Goal: Task Accomplishment & Management: Use online tool/utility

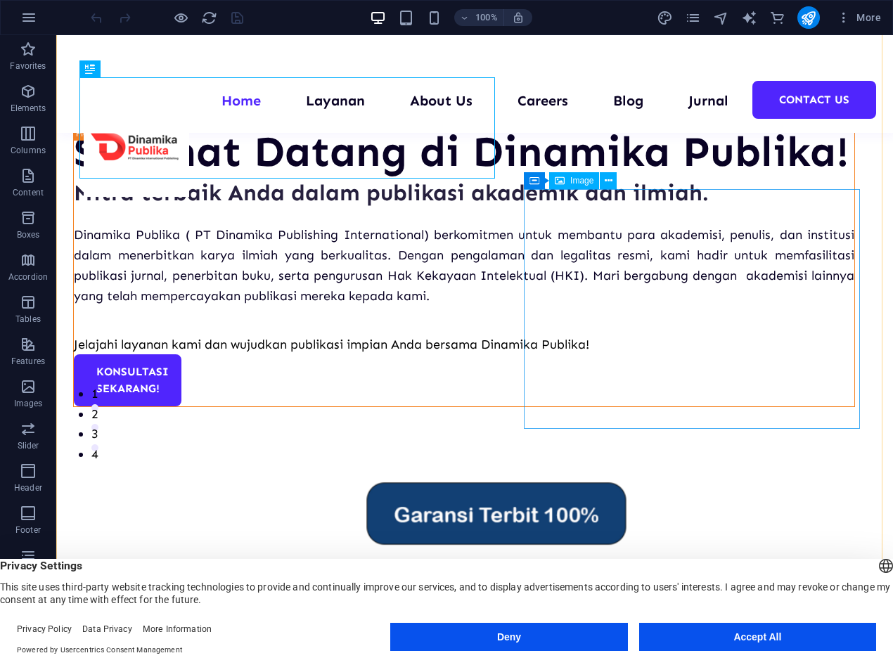
scroll to position [203, 0]
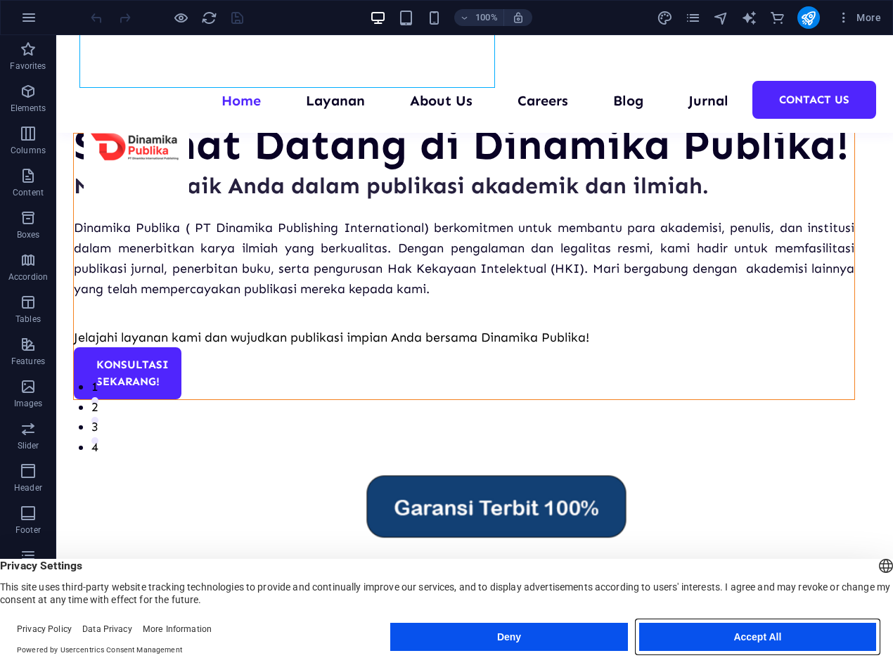
click at [742, 641] on button "Accept All" at bounding box center [757, 637] width 237 height 28
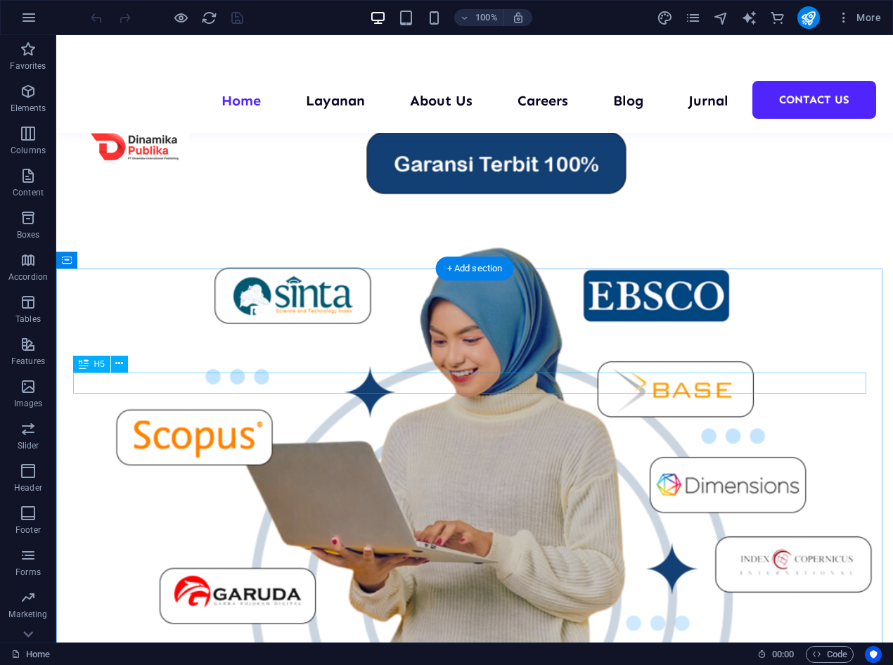
scroll to position [544, 0]
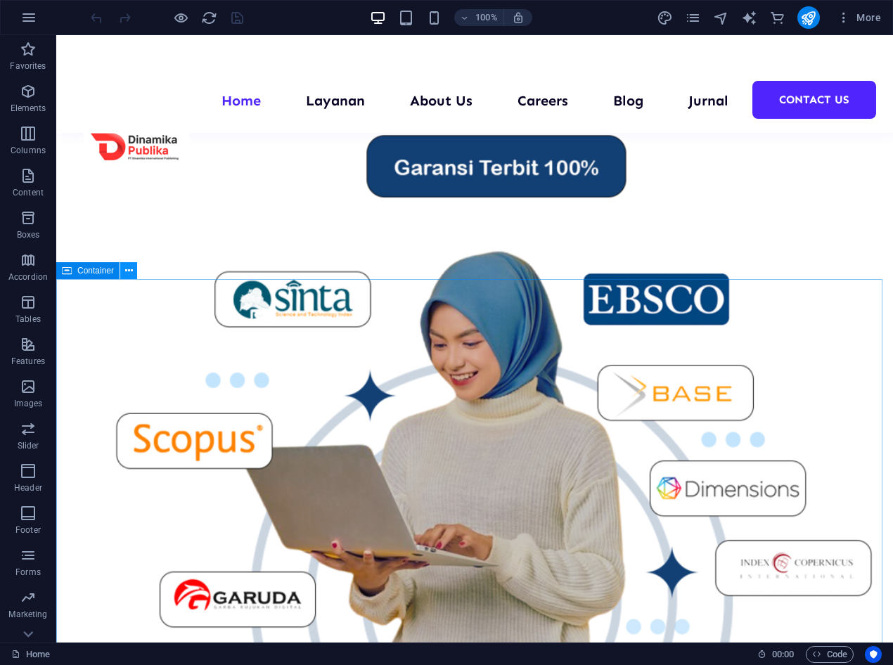
click at [125, 272] on icon at bounding box center [129, 271] width 8 height 15
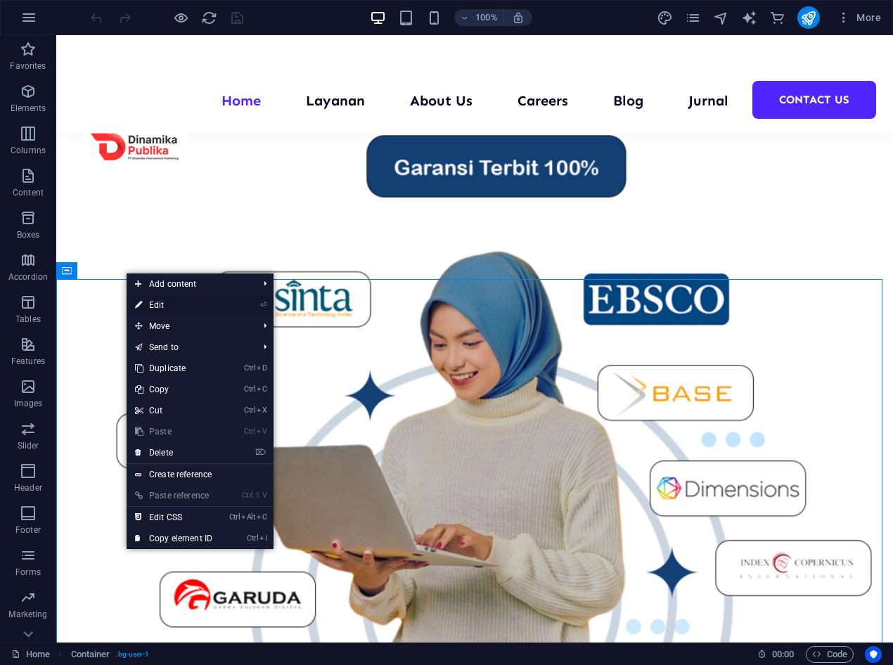
click at [170, 310] on link "⏎ Edit" at bounding box center [174, 305] width 94 height 21
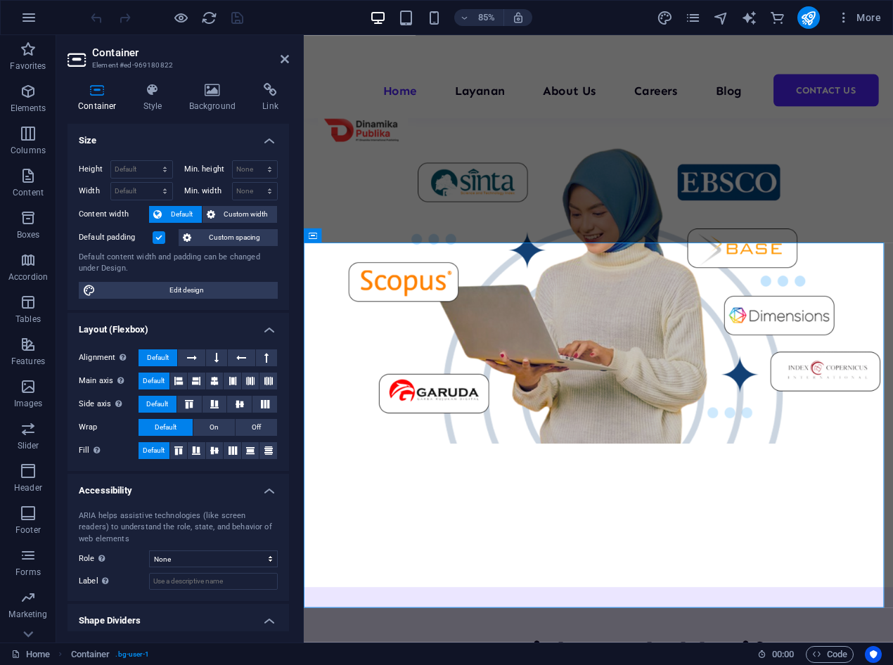
scroll to position [0, 0]
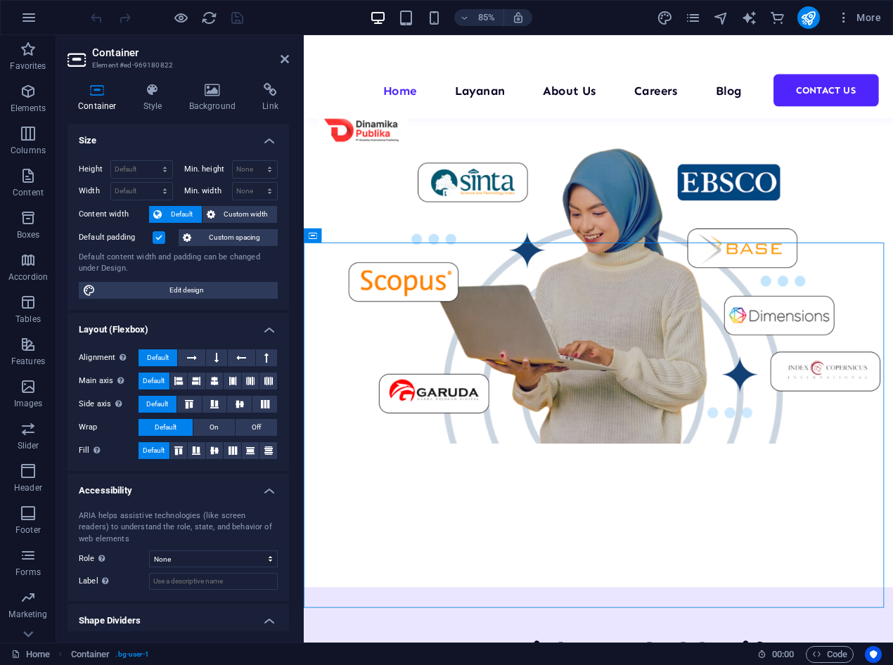
drag, startPoint x: 319, startPoint y: 304, endPoint x: 401, endPoint y: 358, distance: 98.5
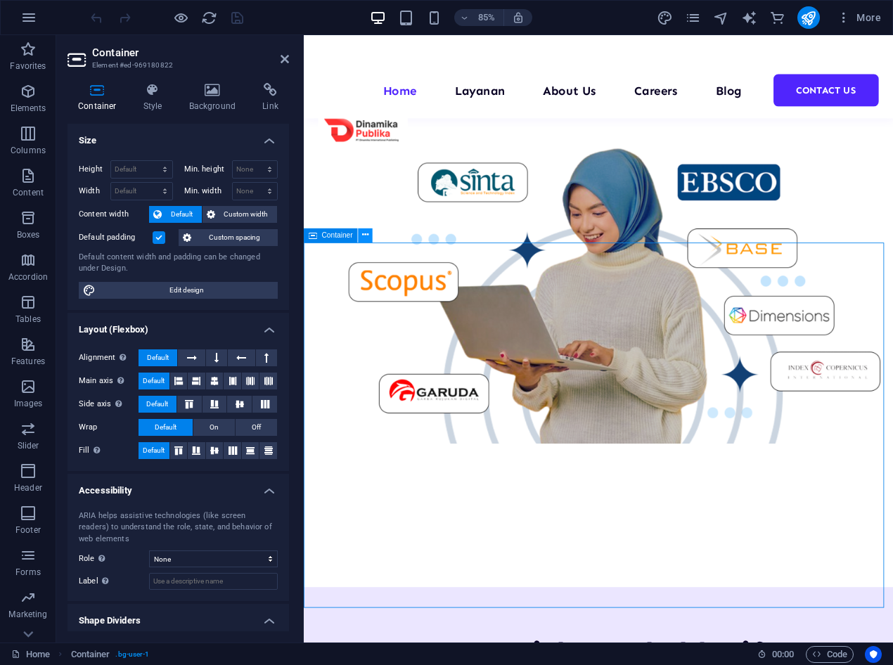
click at [365, 233] on icon at bounding box center [365, 235] width 6 height 13
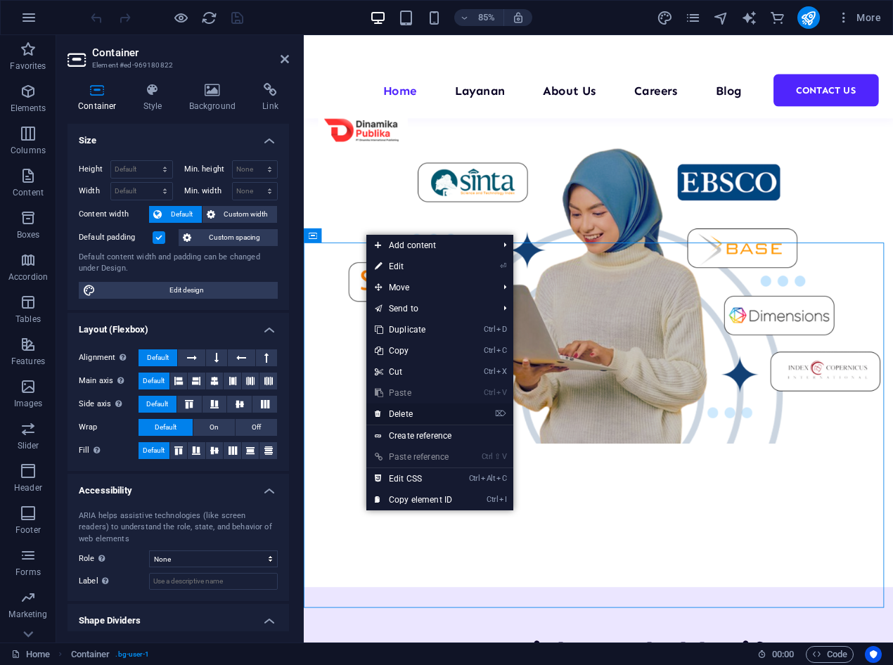
click at [413, 413] on link "⌦ Delete" at bounding box center [413, 414] width 94 height 21
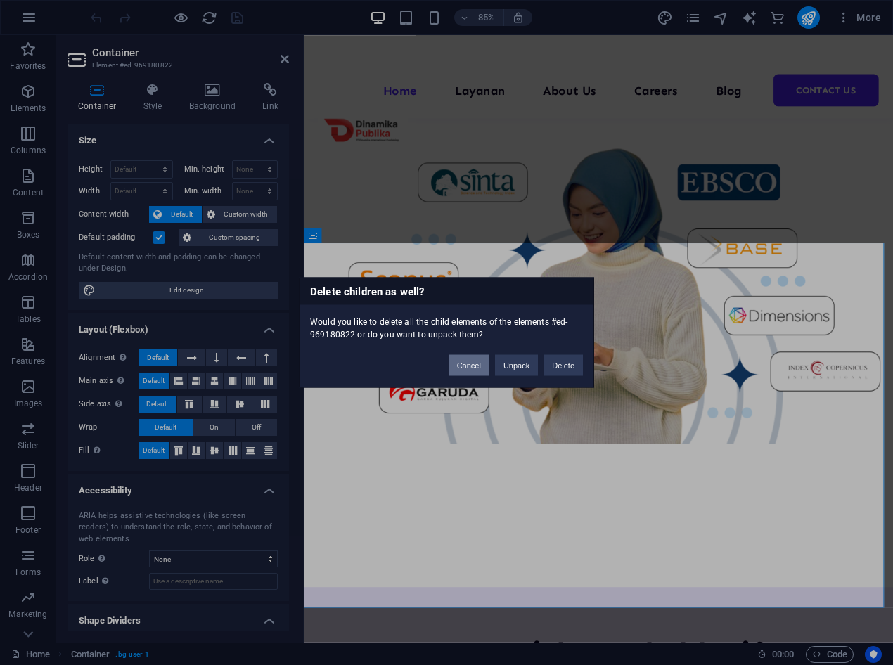
click at [474, 366] on button "Cancel" at bounding box center [469, 365] width 41 height 21
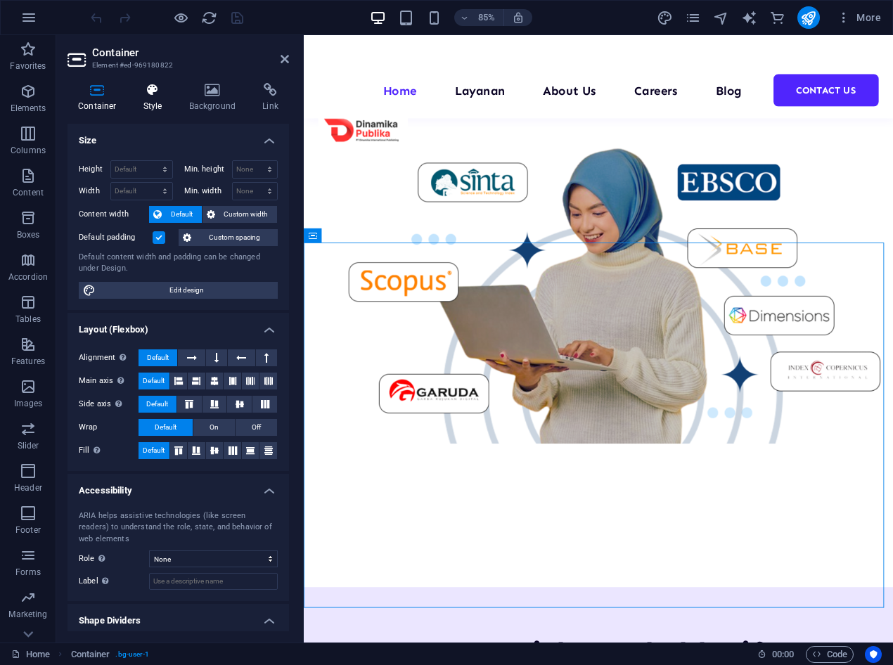
click at [157, 101] on h4 "Style" at bounding box center [156, 98] width 46 height 30
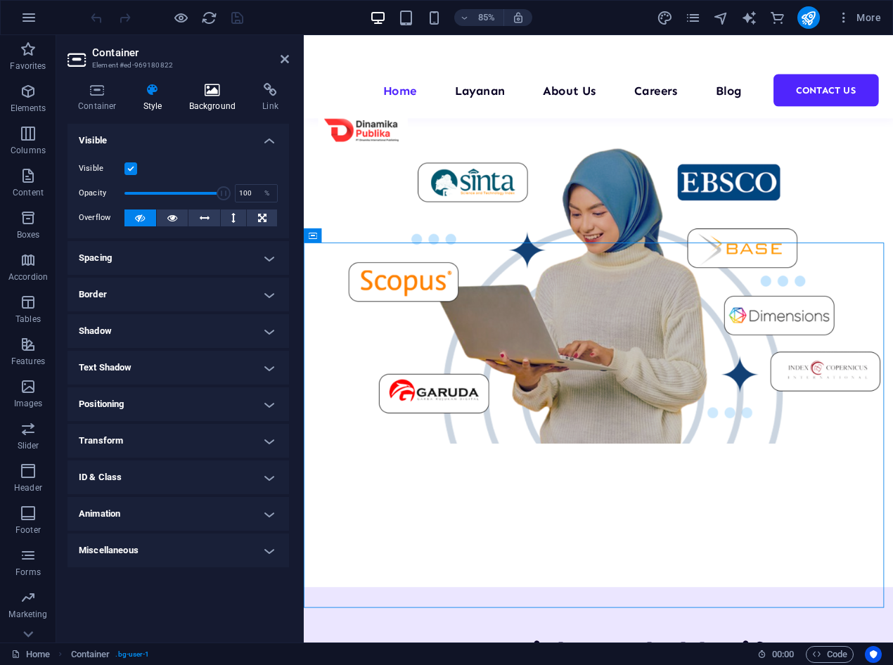
click at [198, 98] on h4 "Background" at bounding box center [216, 98] width 74 height 30
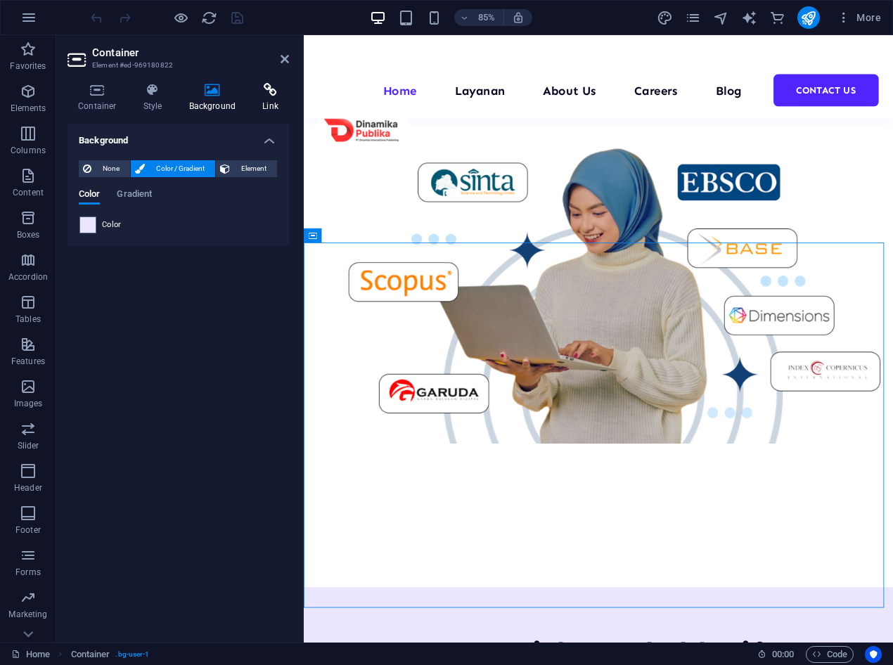
click at [268, 96] on icon at bounding box center [270, 90] width 37 height 14
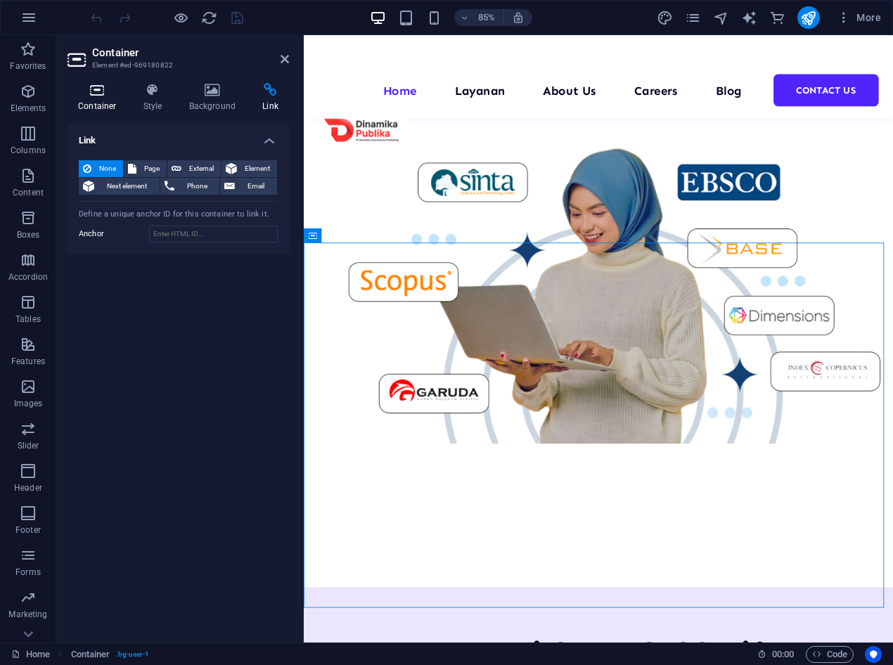
click at [105, 103] on h4 "Container" at bounding box center [99, 98] width 65 height 30
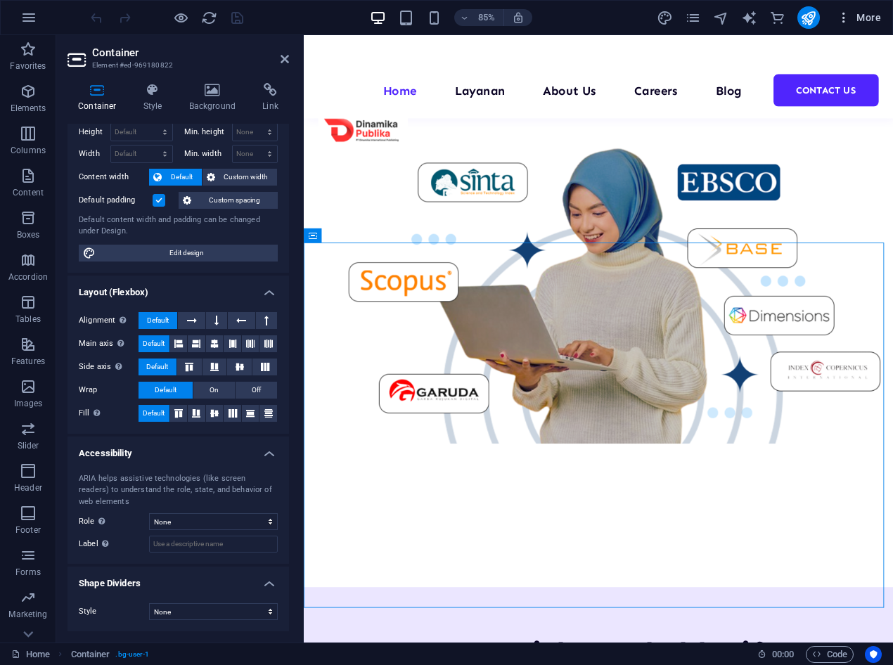
click at [873, 22] on span "More" at bounding box center [859, 18] width 44 height 14
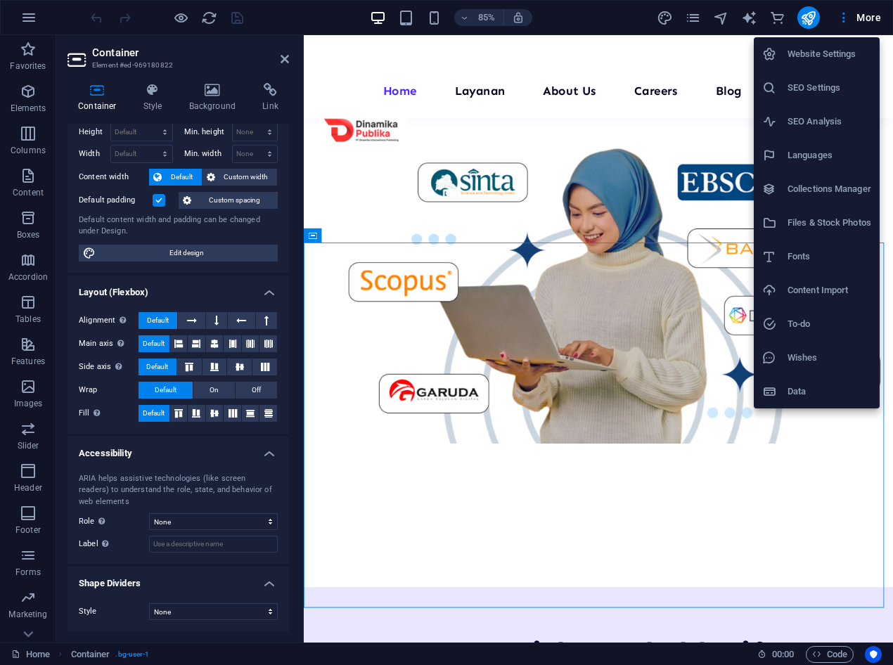
click at [676, 173] on div at bounding box center [446, 332] width 893 height 665
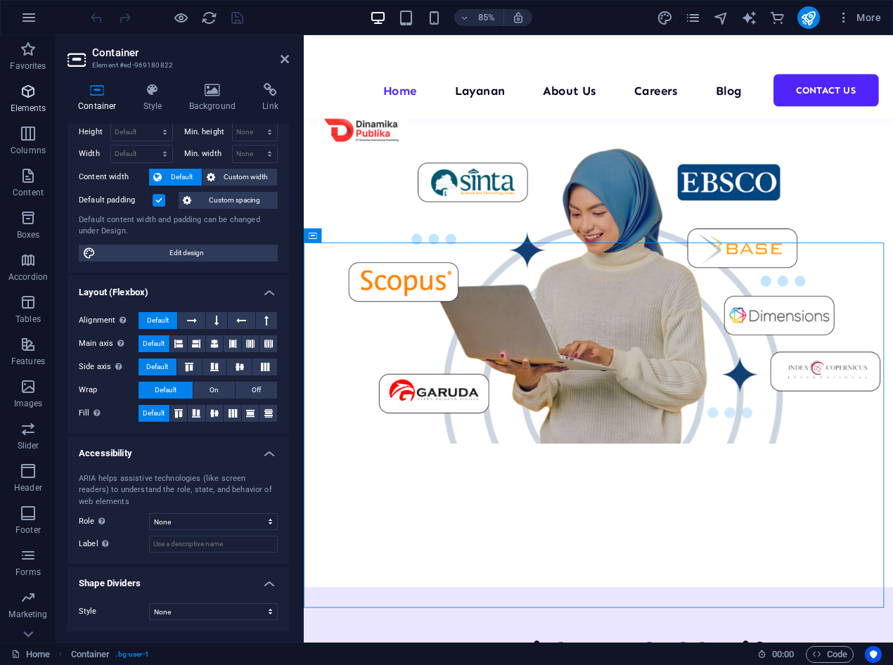
click at [34, 105] on p "Elements" at bounding box center [29, 108] width 36 height 11
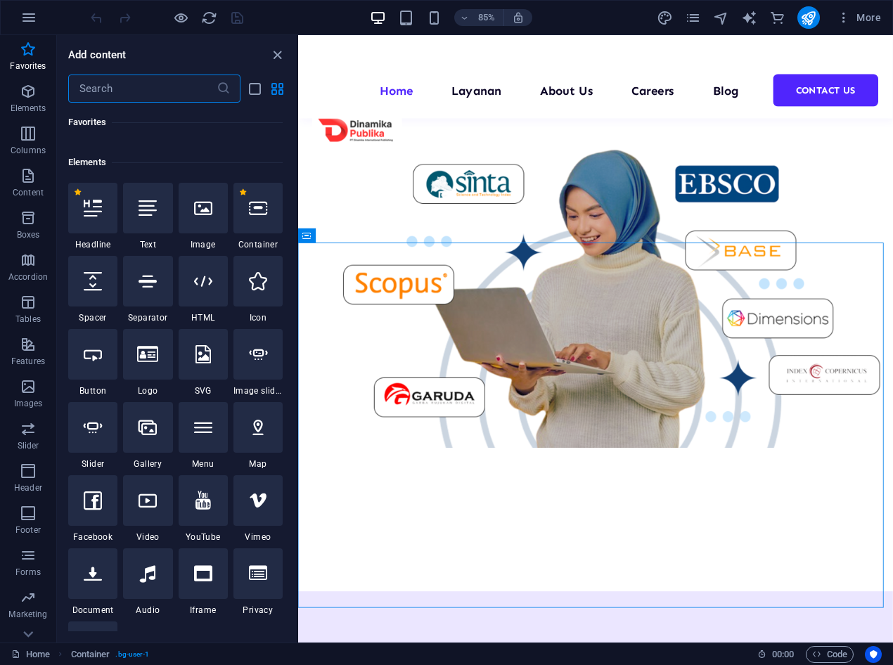
scroll to position [110, 0]
click at [202, 289] on icon at bounding box center [203, 280] width 18 height 18
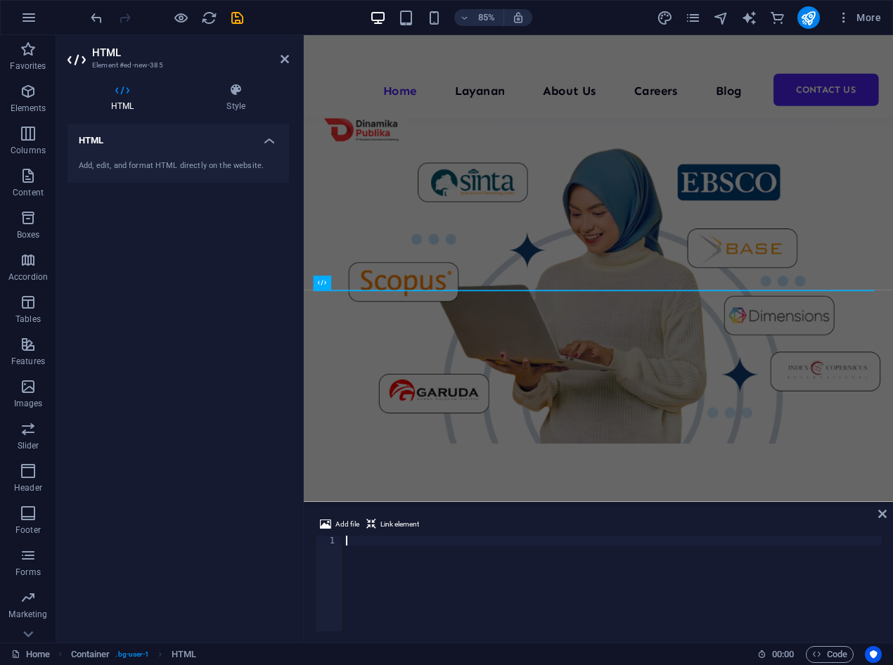
click at [364, 541] on div at bounding box center [612, 593] width 539 height 115
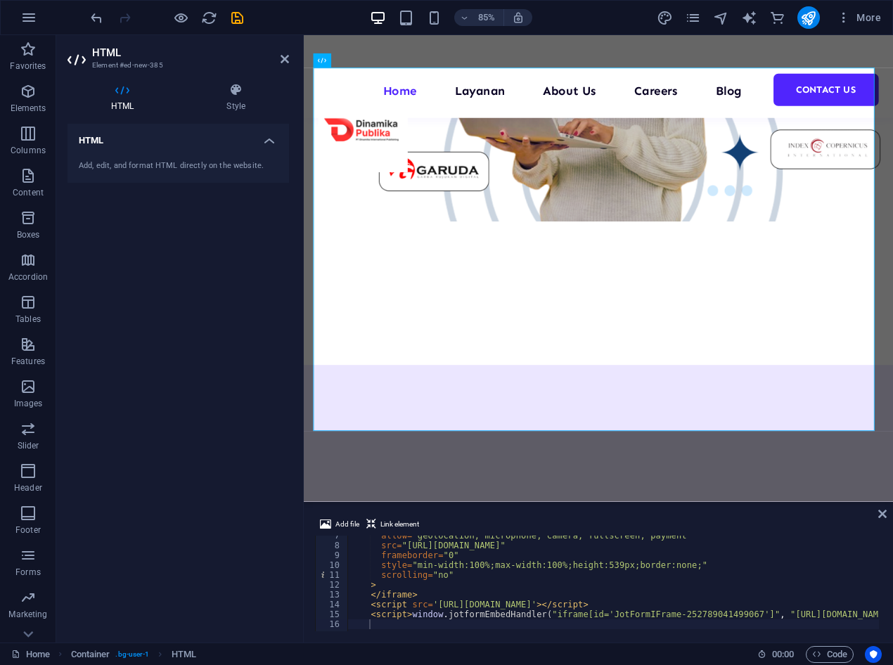
scroll to position [65, 0]
click at [472, 584] on div "allow = "geolocation; microphone; camera; fullscreen; payment" src = "[URL][DOM…" at bounding box center [639, 586] width 584 height 112
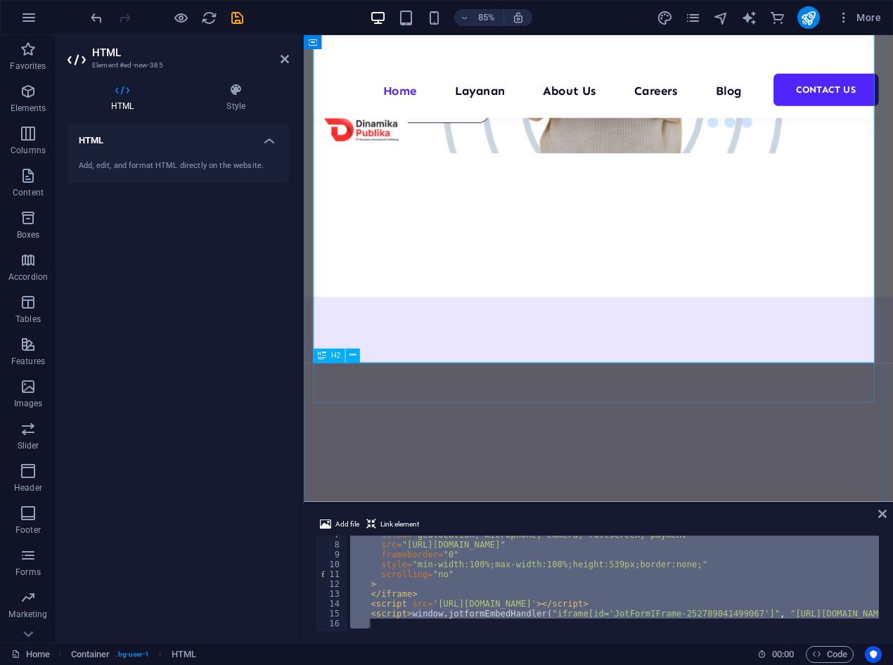
scroll to position [1008, 0]
click at [390, 567] on div "allow = "geolocation; microphone; camera; fullscreen; payment" src = "[URL][DOM…" at bounding box center [613, 584] width 532 height 96
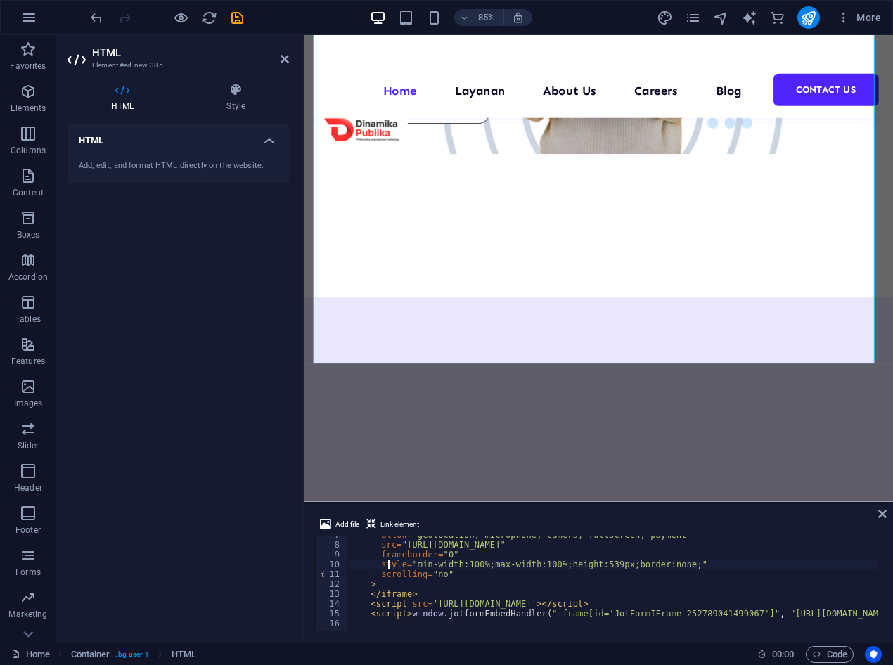
type textarea "<script>window.jotformEmbedHandler("iframe[id='JotFormIFrame-252789041499067']"…"
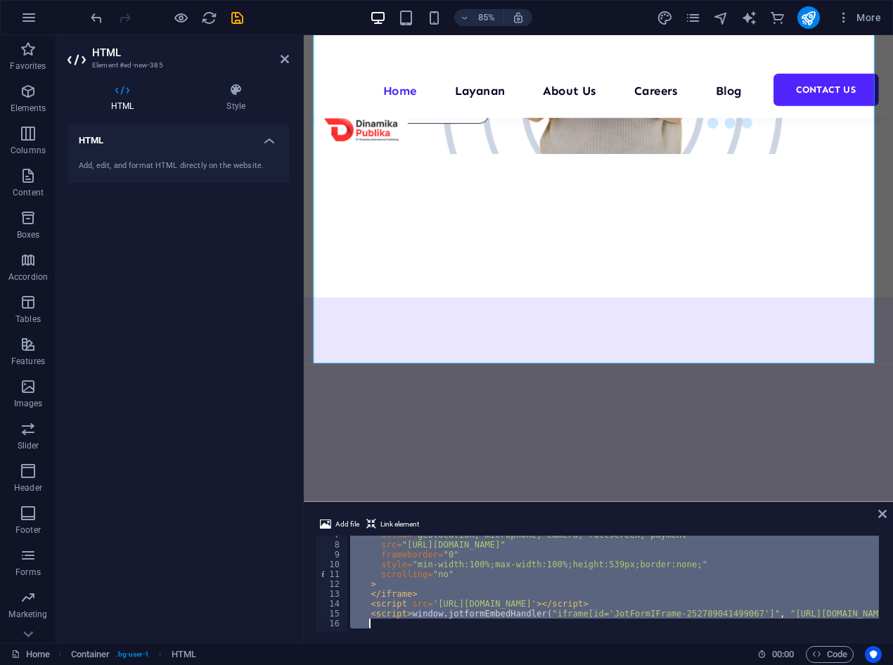
paste textarea
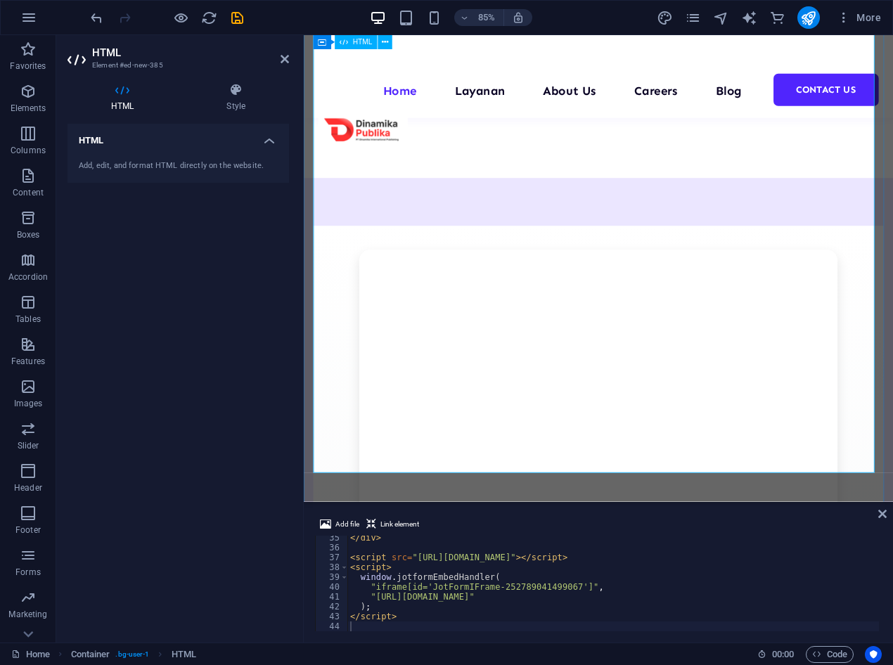
scroll to position [1145, 0]
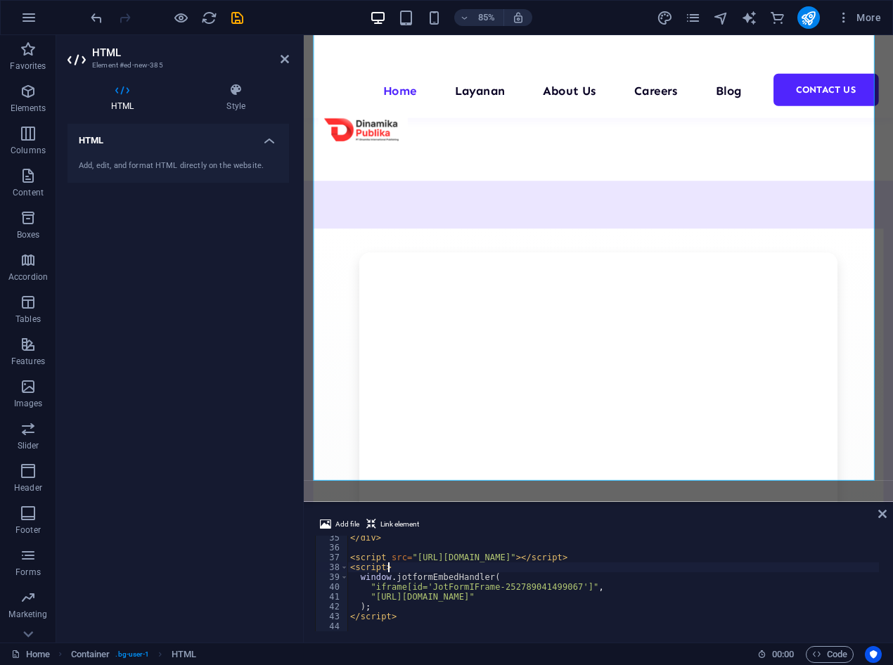
click at [411, 570] on div "</ div > < script src = "[URL][DOMAIN_NAME]" > </ script > < script > window . …" at bounding box center [613, 590] width 532 height 115
type textarea "</script>"
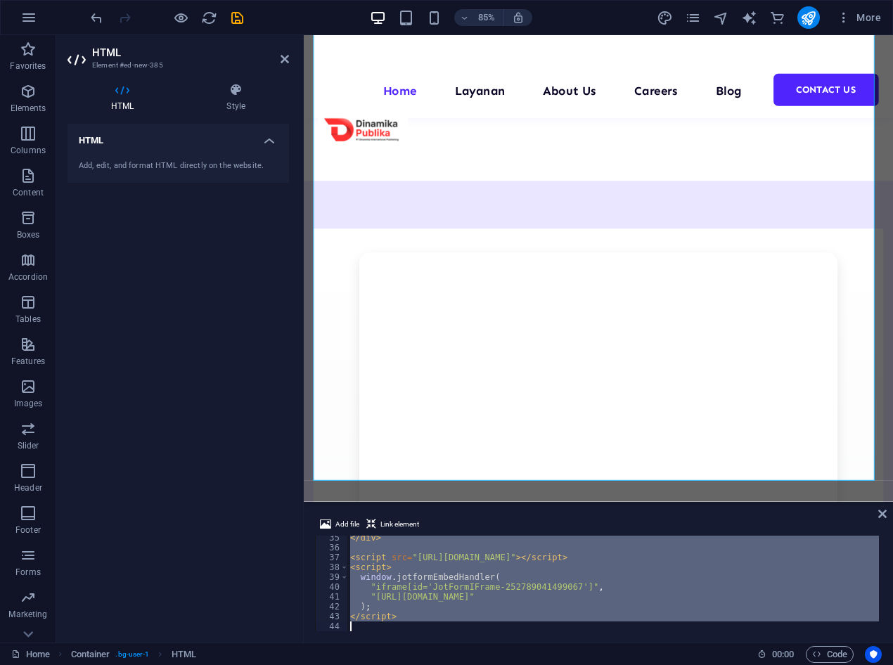
paste textarea
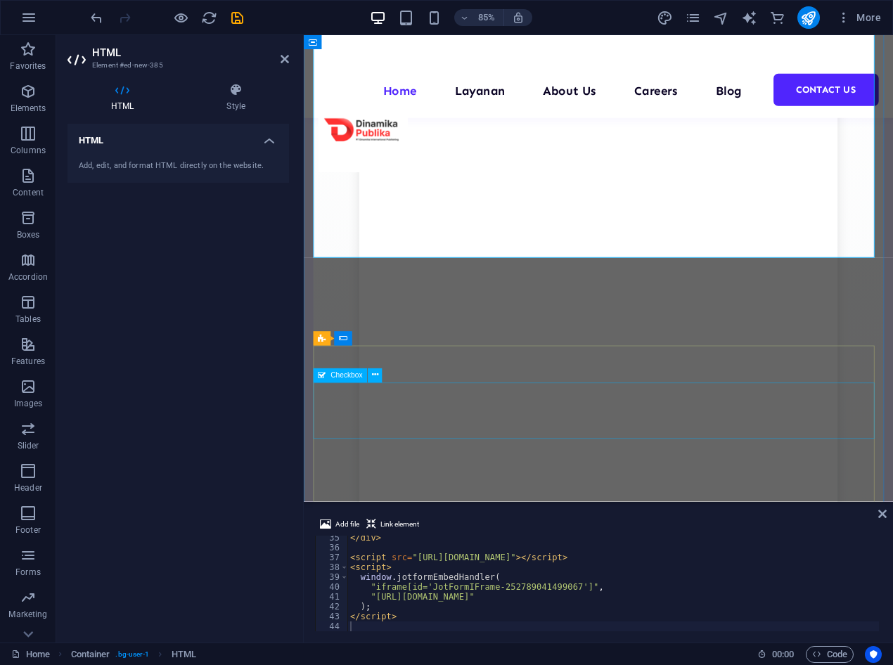
scroll to position [1477, 0]
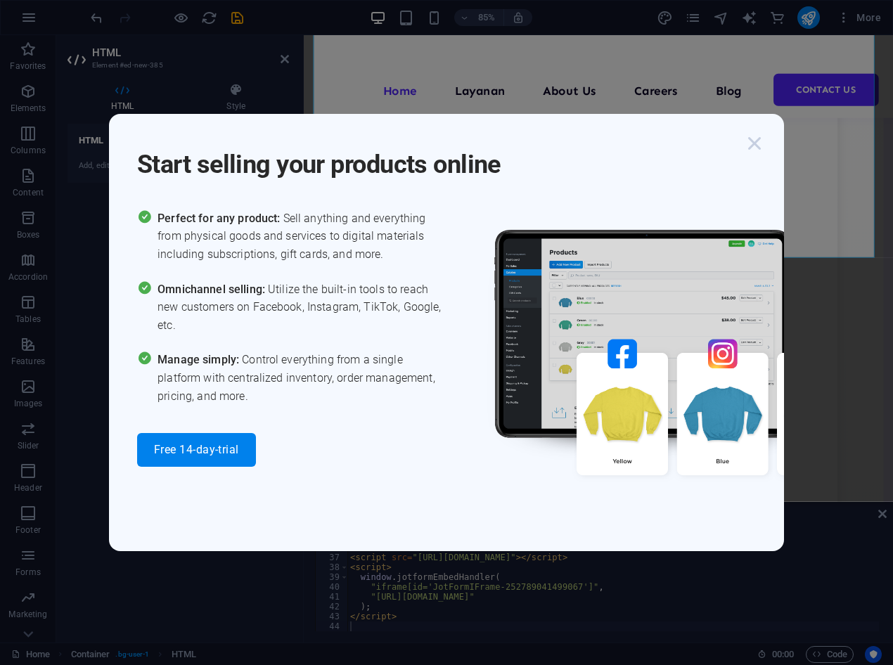
click at [759, 146] on icon "button" at bounding box center [754, 143] width 25 height 25
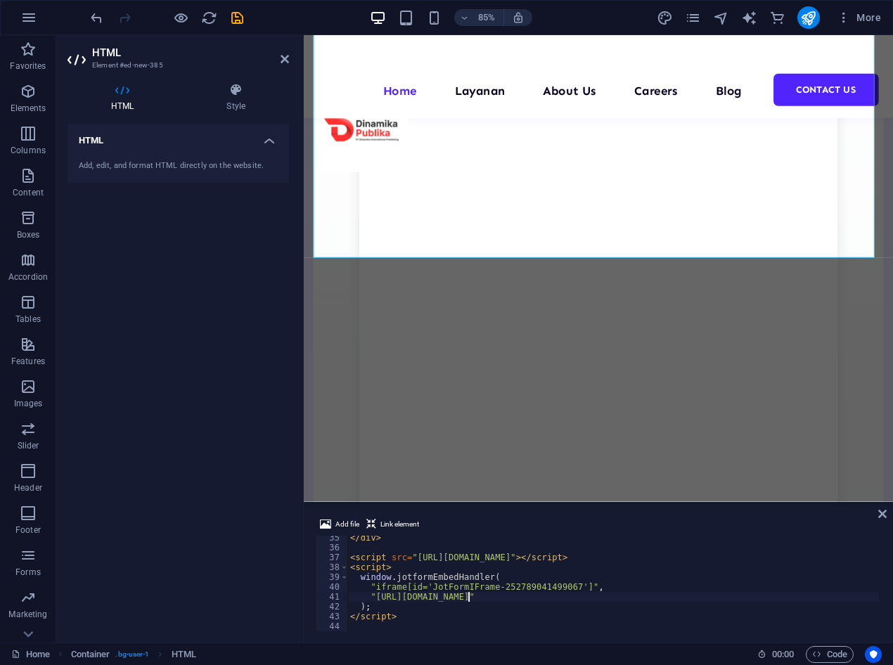
click at [467, 596] on div "</ div > < script src = "[URL][DOMAIN_NAME]" > </ script > < script > window . …" at bounding box center [613, 590] width 532 height 115
type textarea "</script>"
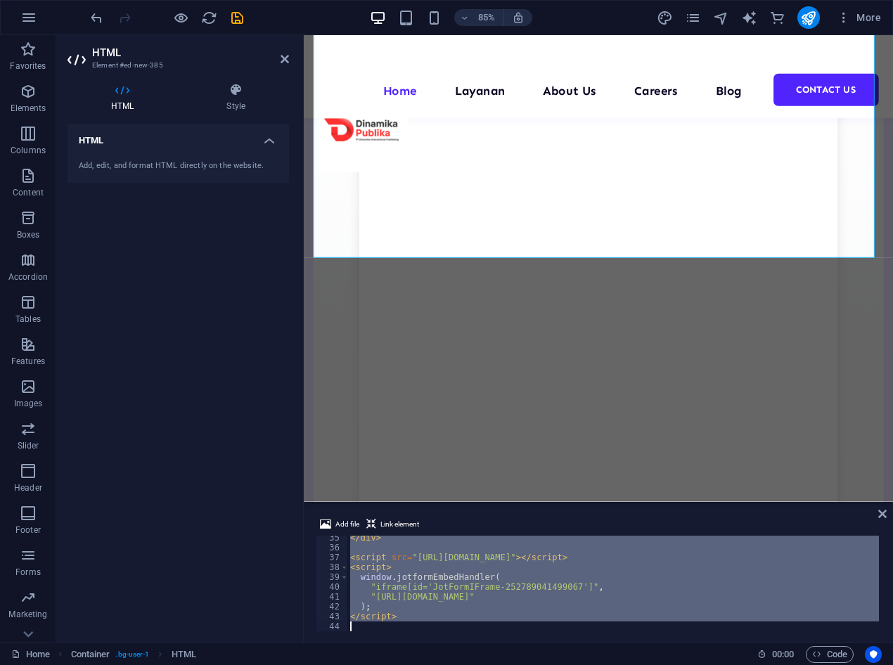
paste textarea
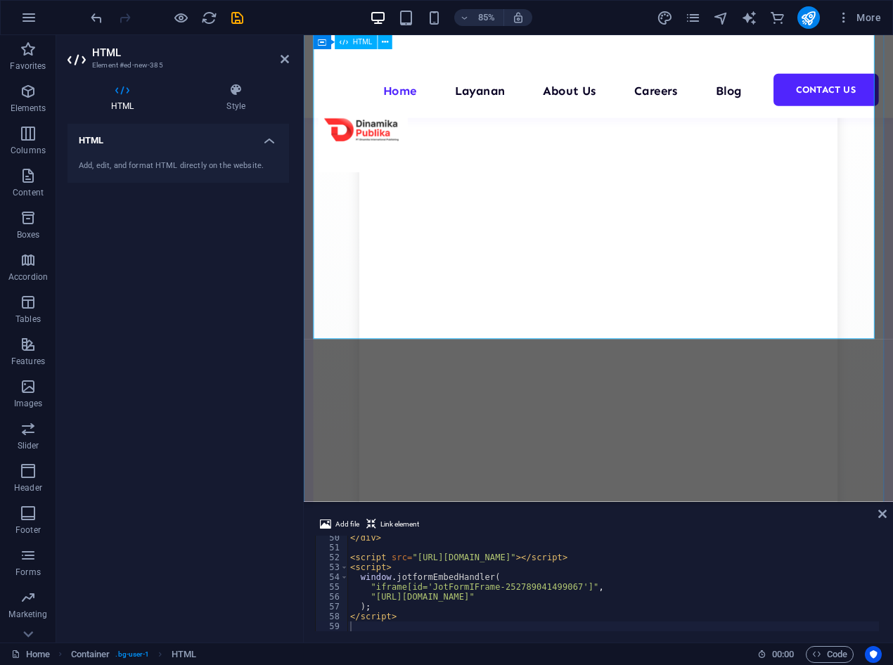
scroll to position [1389, 0]
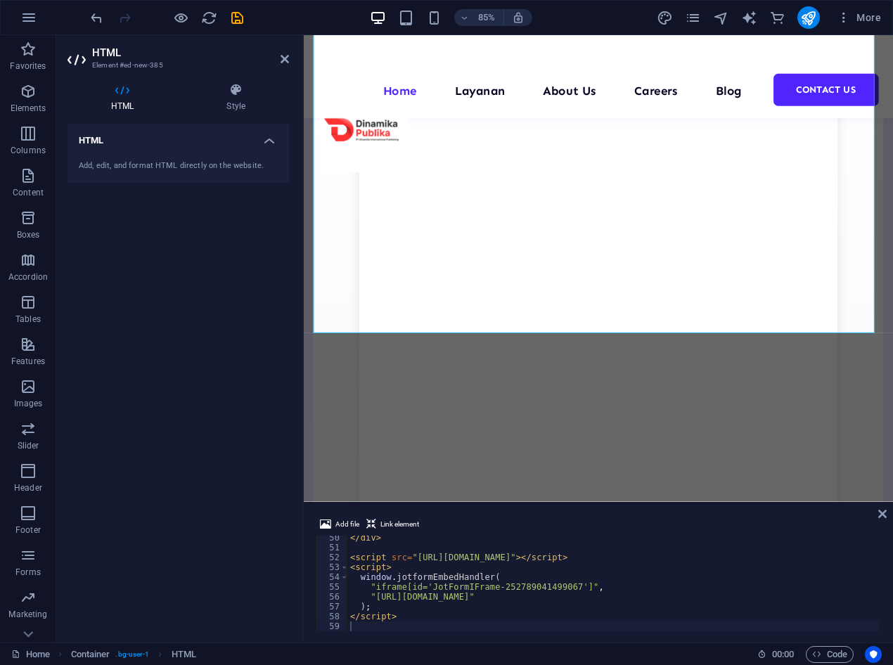
click at [460, 584] on div "</ div > < script src = "[URL][DOMAIN_NAME]" > </ script > < script > window . …" at bounding box center [613, 590] width 532 height 115
type textarea "</script>"
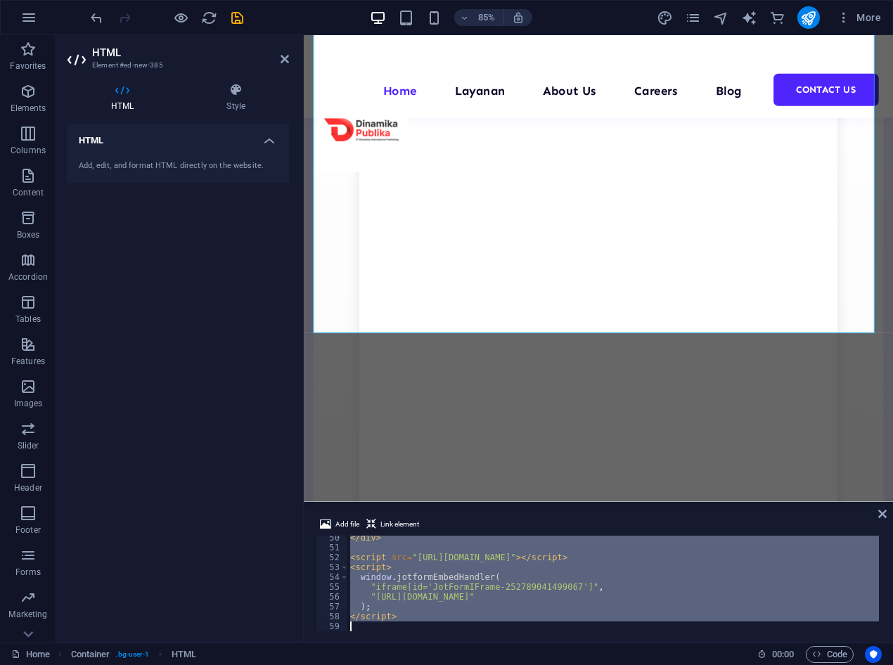
paste textarea
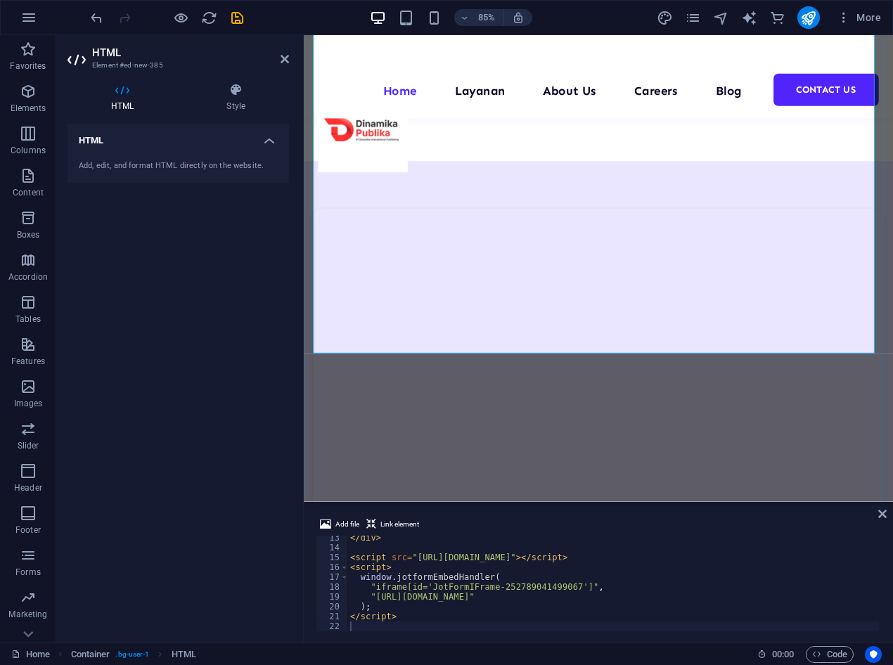
scroll to position [1169, 0]
click at [486, 602] on div "</ div > < script src = "[URL][DOMAIN_NAME]" > </ script > < script > window . …" at bounding box center [613, 590] width 532 height 115
type textarea "</script>"
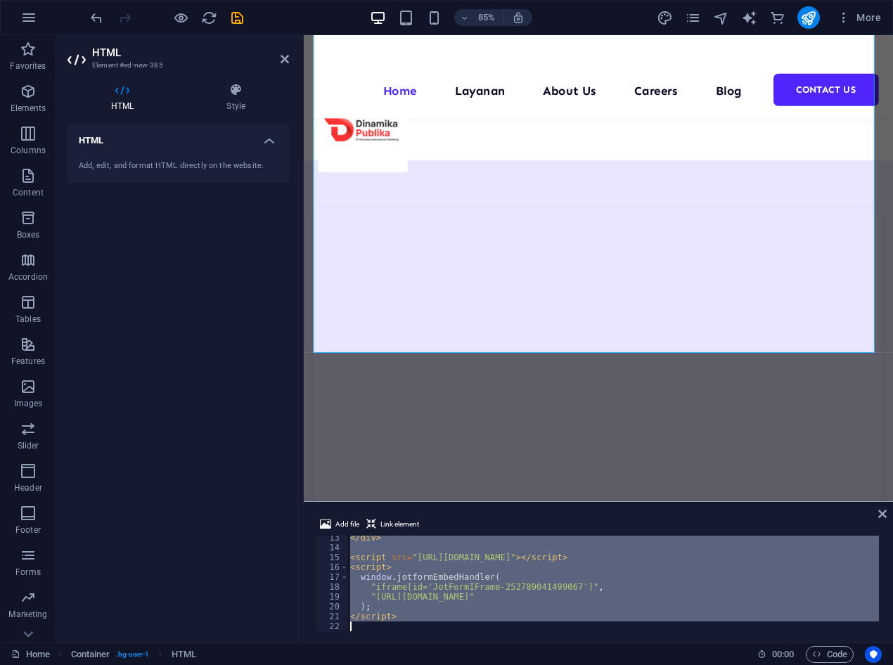
paste textarea
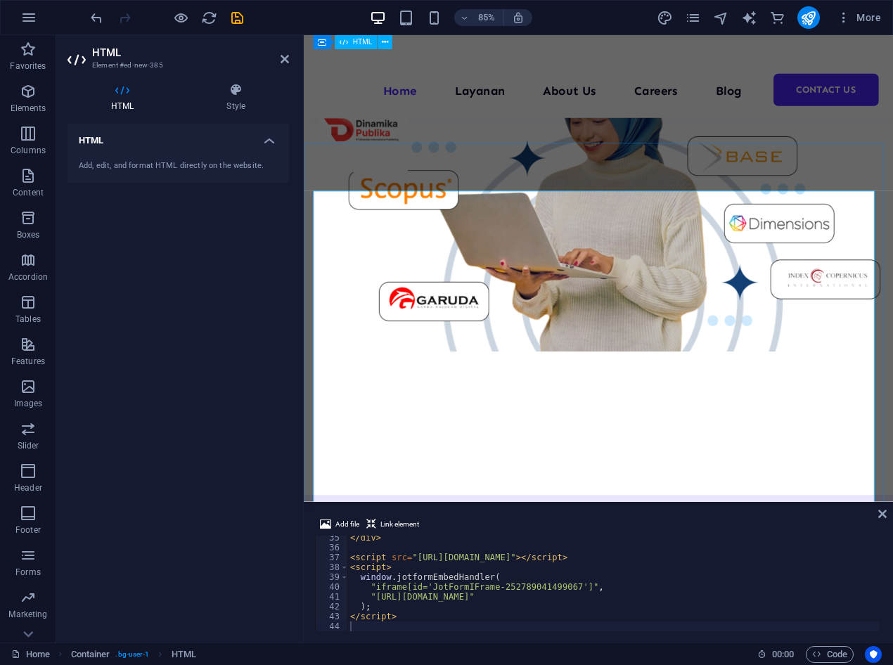
scroll to position [773, 0]
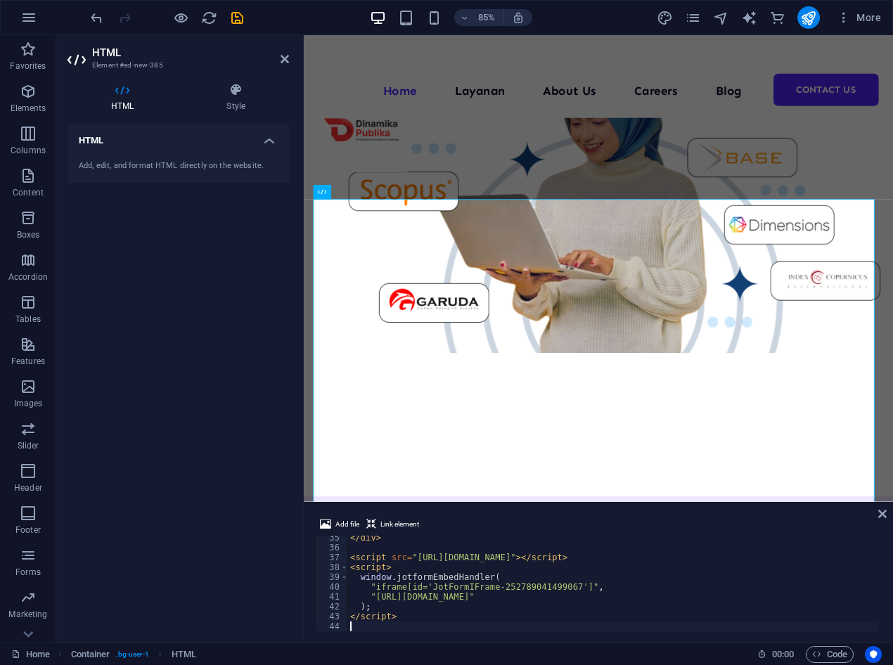
click at [553, 624] on div "</ div > < script src = "[URL][DOMAIN_NAME]" > </ script > < script > window . …" at bounding box center [613, 590] width 532 height 115
type textarea "</script>"
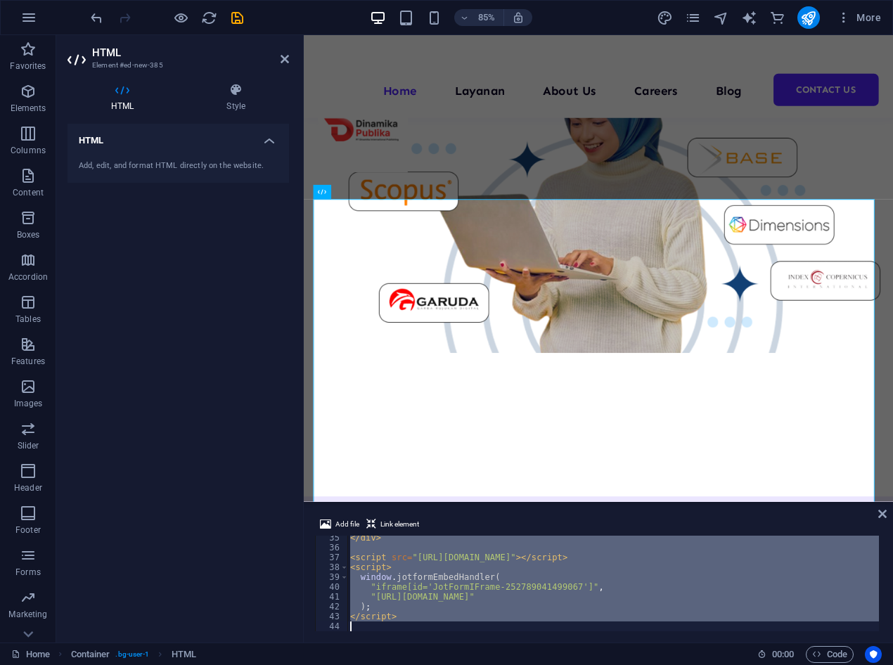
paste textarea
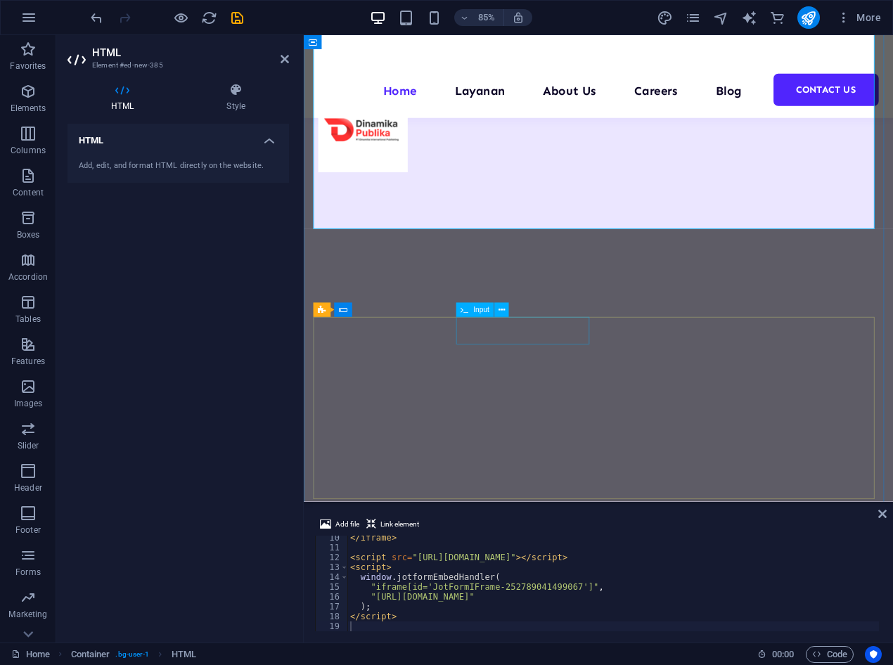
scroll to position [1369, 0]
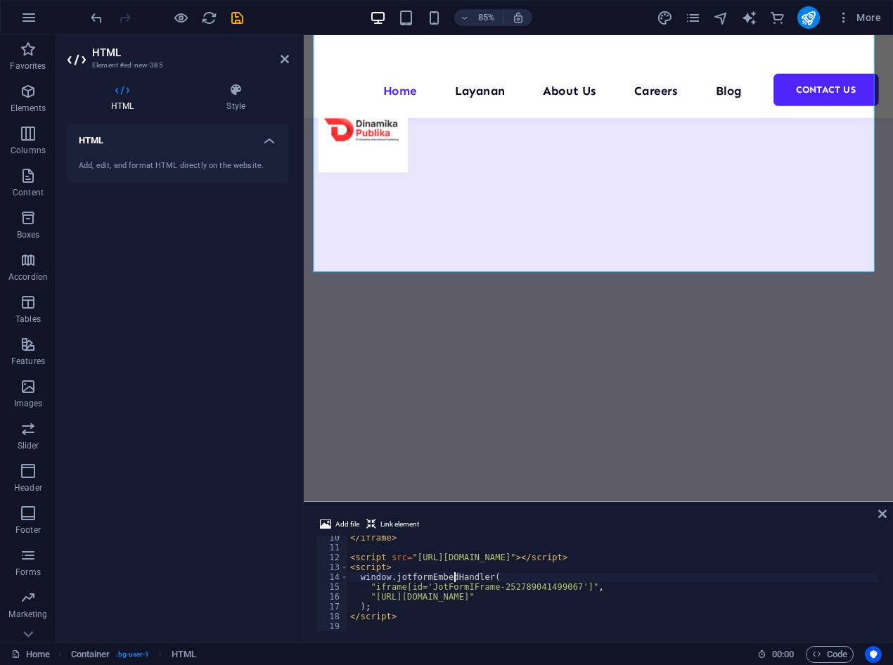
click at [454, 575] on div "</ iframe > < script src = "[URL][DOMAIN_NAME]" > </ script > < script > window…" at bounding box center [613, 590] width 532 height 115
type textarea "</script>"
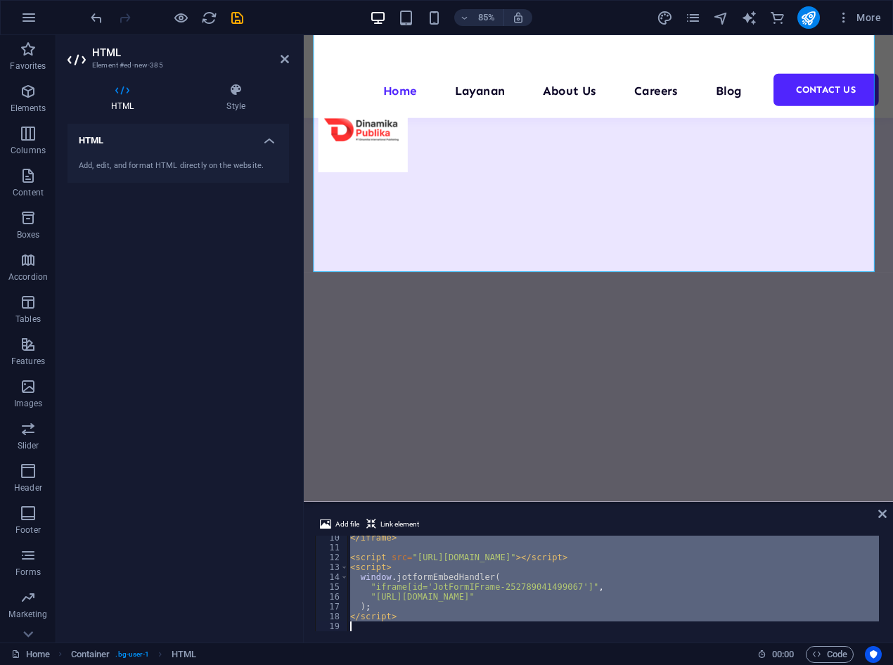
paste textarea
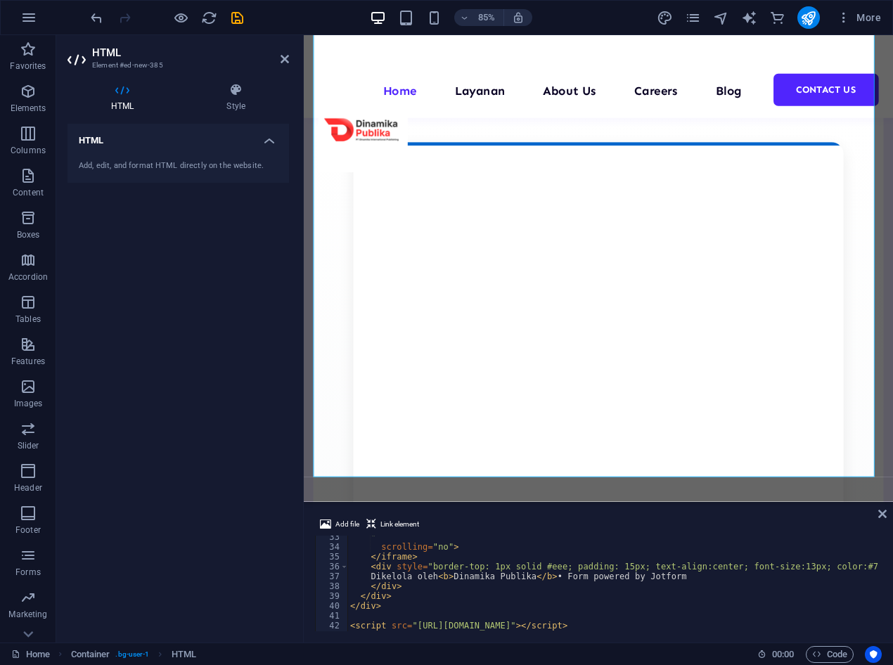
scroll to position [317, 0]
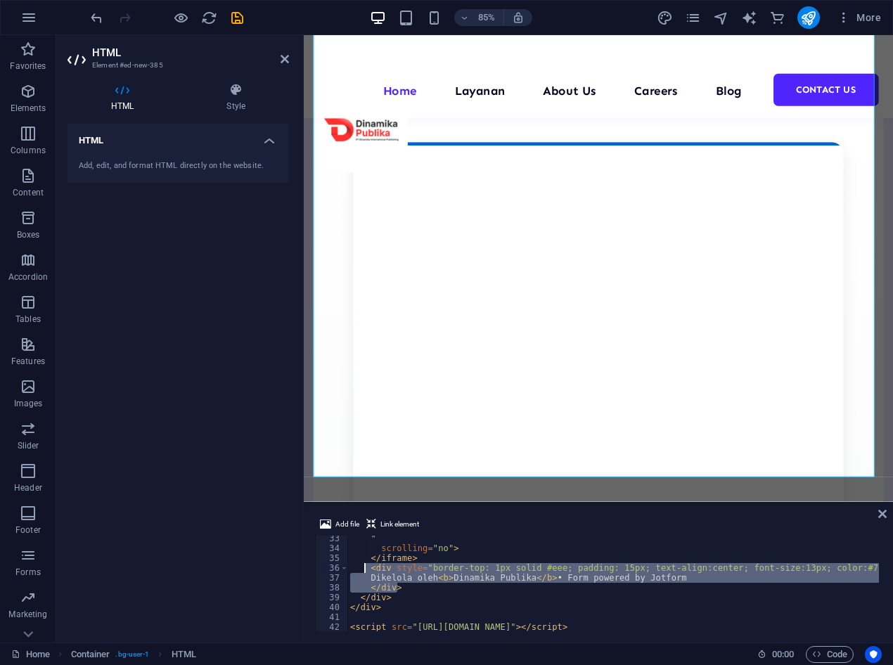
drag, startPoint x: 402, startPoint y: 588, endPoint x: 366, endPoint y: 570, distance: 39.9
click at [366, 570] on div "" scrolling = "no" > </ iframe > < div style = "border-top: 1px solid #eee; pad…" at bounding box center [613, 591] width 532 height 115
type textarea "<div style="border-top: 1px solid #eee; padding: 15px; text-align:center; font-…"
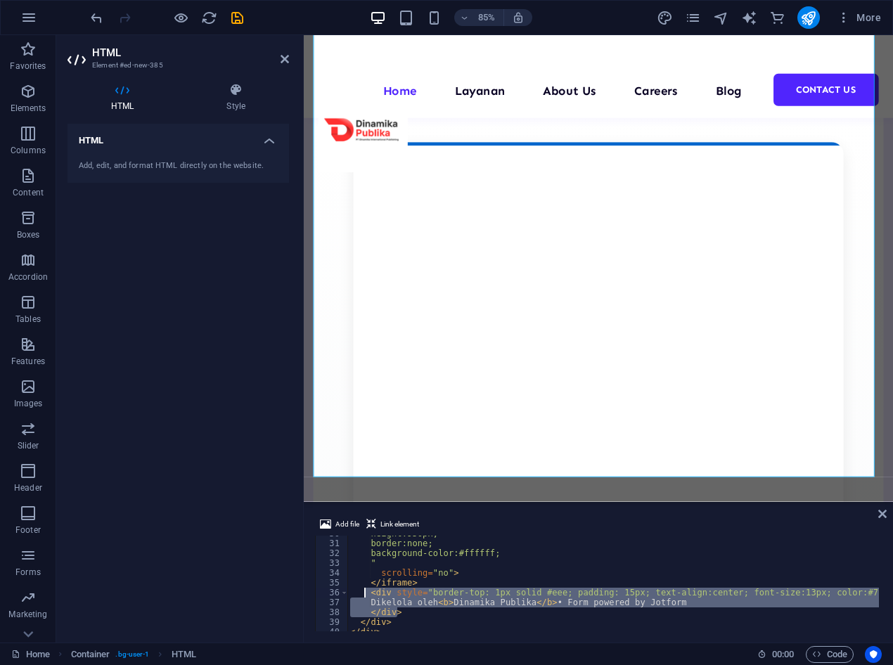
scroll to position [297, 0]
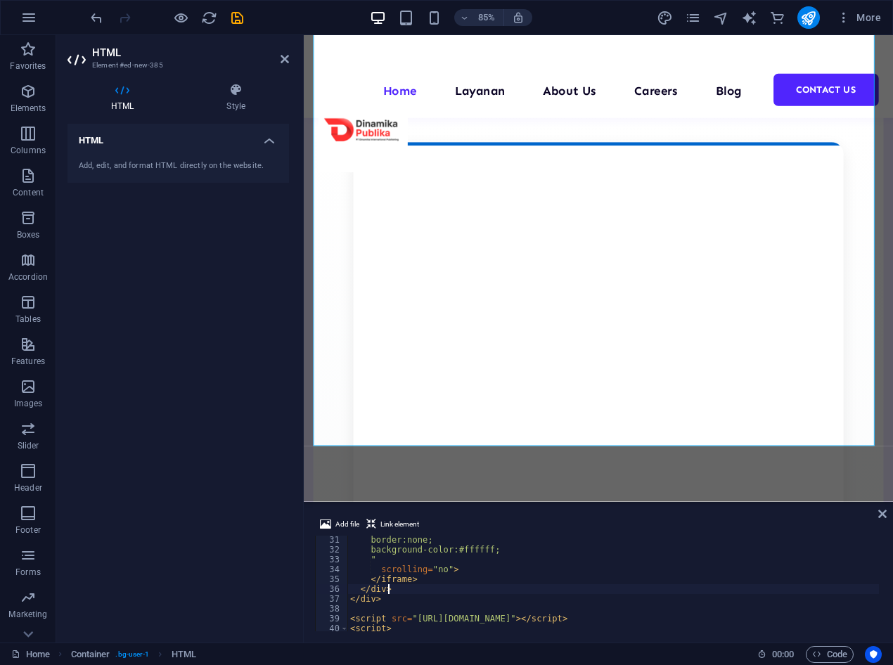
click at [395, 589] on div "border:none; background-color:#ffffff; " scrolling = "no" > </ iframe > </ div …" at bounding box center [613, 592] width 532 height 115
type textarea "</div>"
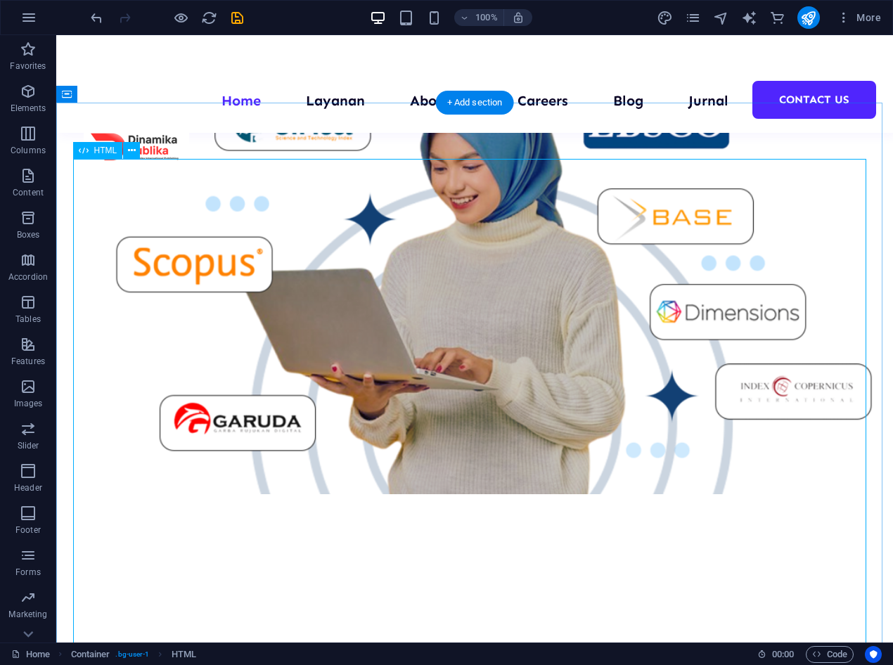
scroll to position [721, 0]
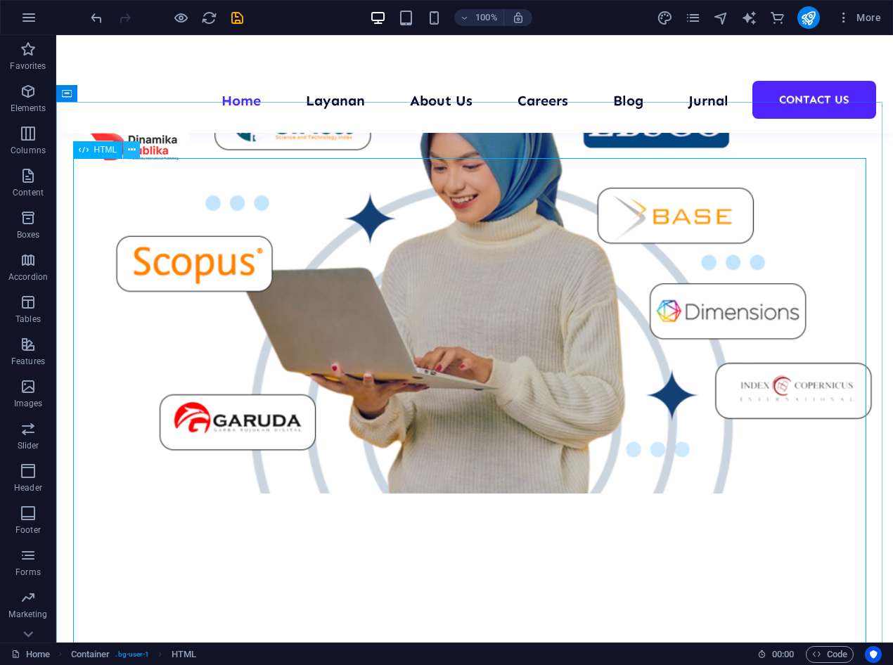
click at [133, 148] on icon at bounding box center [132, 150] width 8 height 15
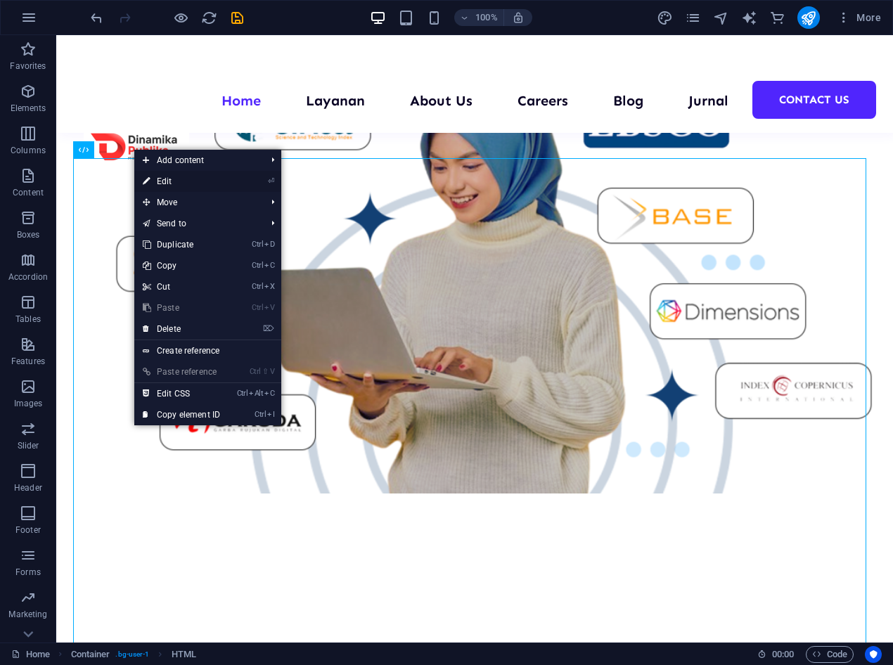
click at [179, 186] on link "⏎ Edit" at bounding box center [181, 181] width 94 height 21
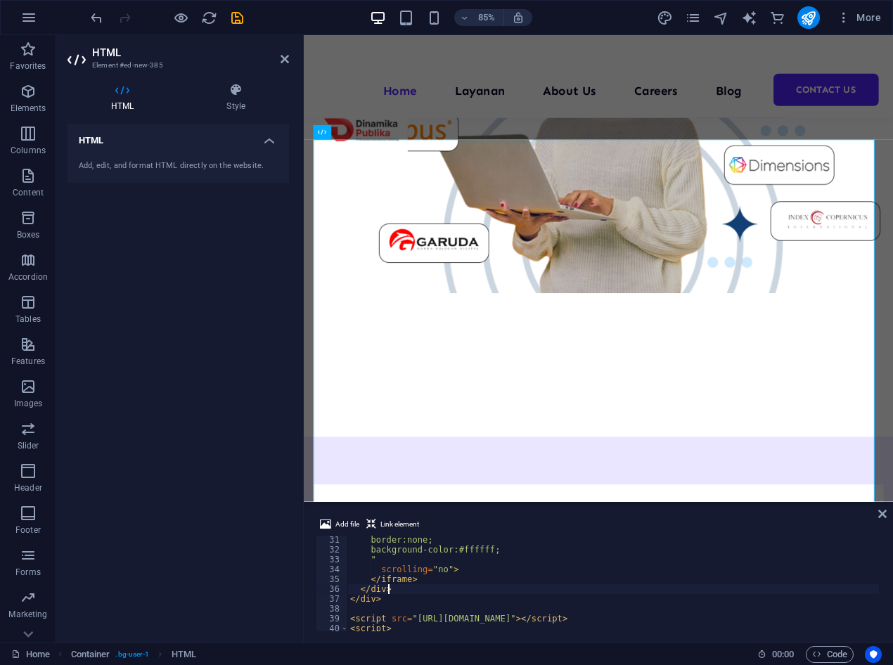
click at [394, 593] on div "border:none; background-color:#ffffff; " scrolling = "no" > </ iframe > </ div …" at bounding box center [613, 592] width 532 height 115
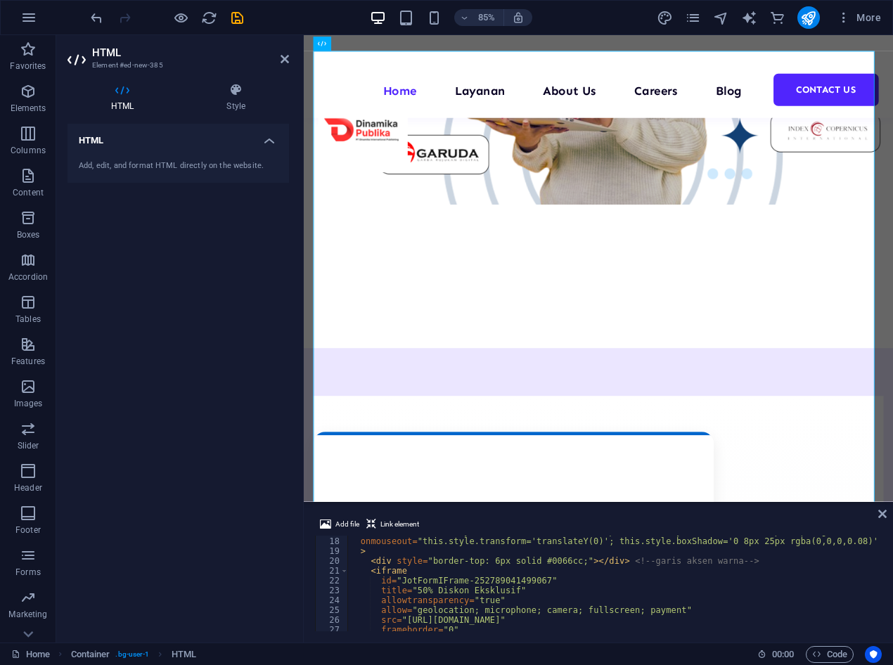
scroll to position [167, 0]
click at [452, 578] on div "onmouseover = "this.style.transform='translateY(-5px)'; this.style.boxShadow='0…" at bounding box center [613, 584] width 532 height 115
type textarea "</script>"
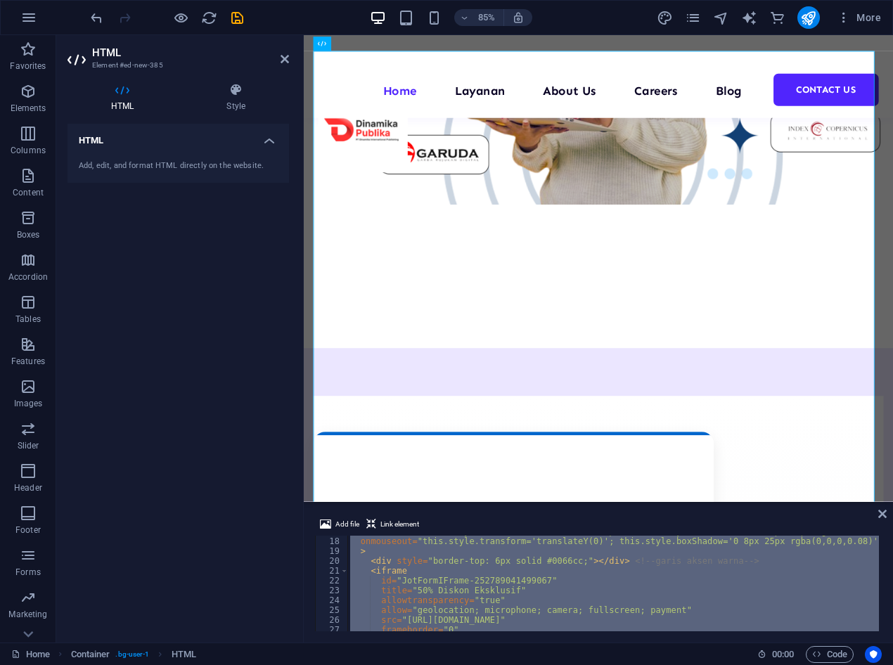
paste textarea
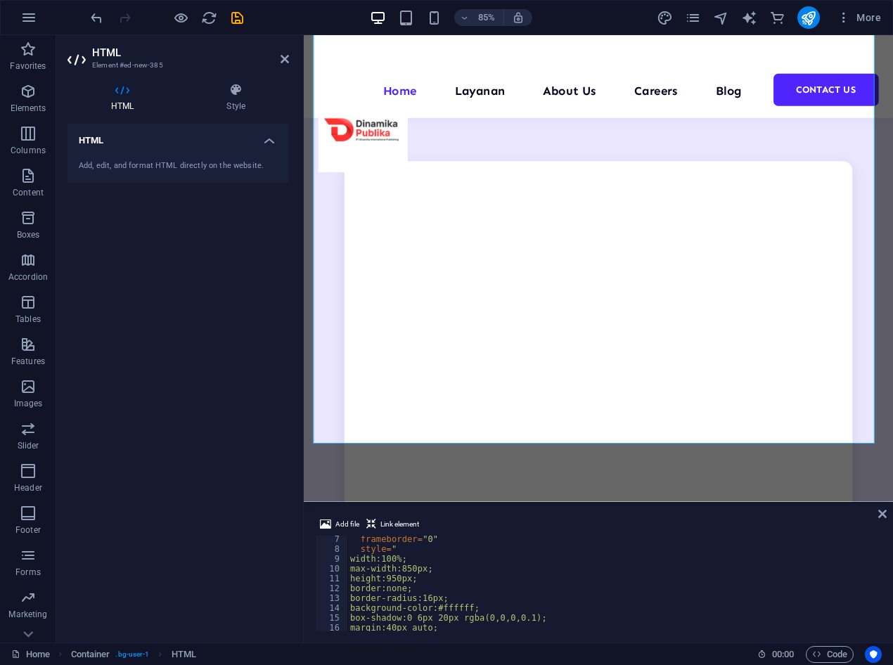
scroll to position [60, 0]
click at [410, 579] on div "frameborder = "0" style = " width:100%; max-width:850px; height:950px; border:n…" at bounding box center [613, 592] width 532 height 115
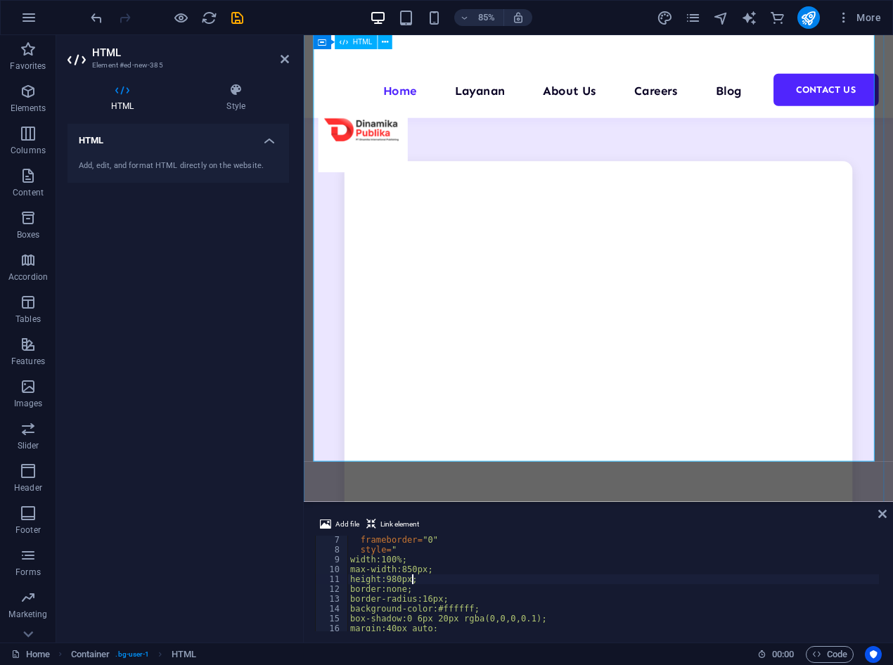
type textarea "height:980px;"
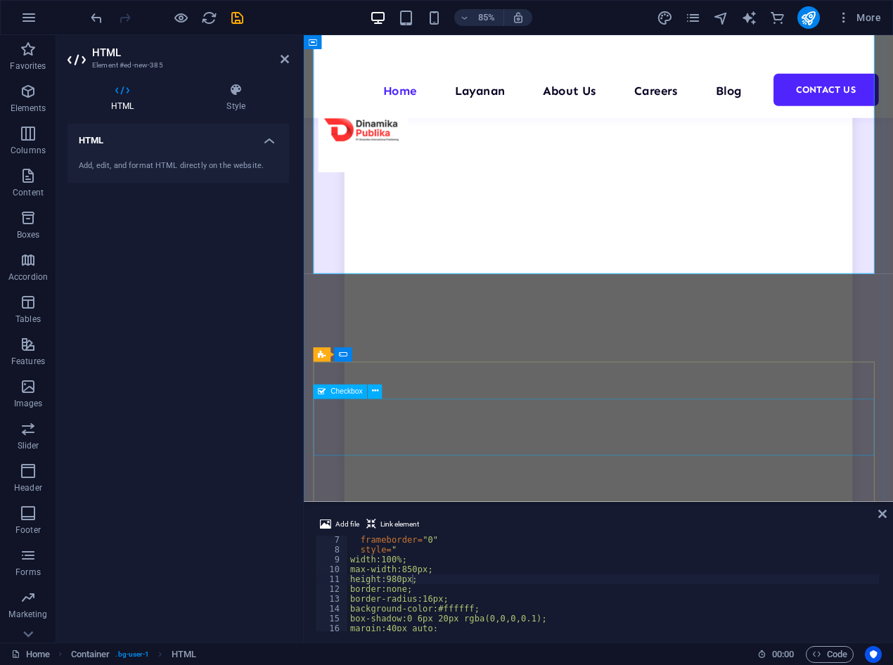
scroll to position [1473, 0]
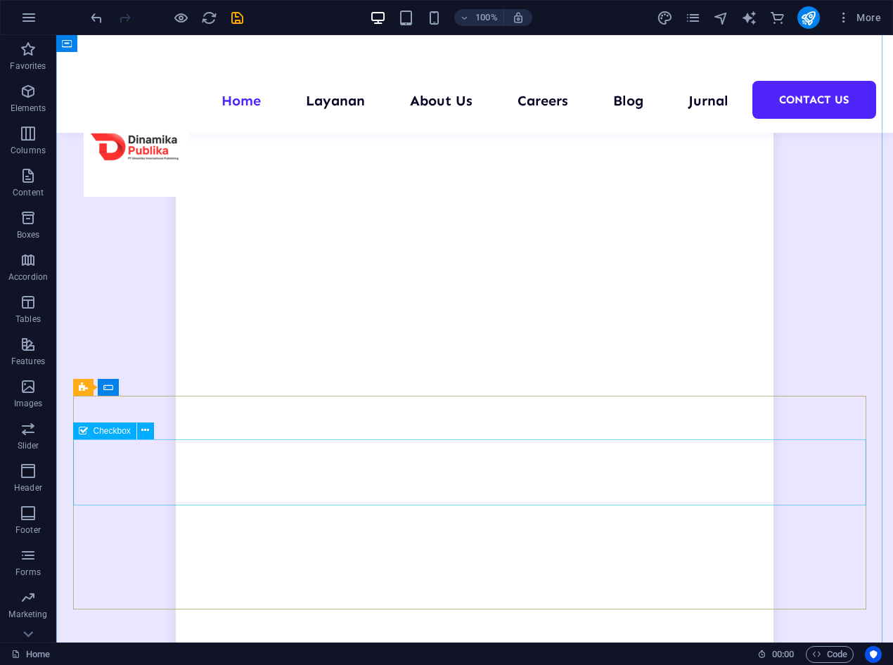
scroll to position [1389, 0]
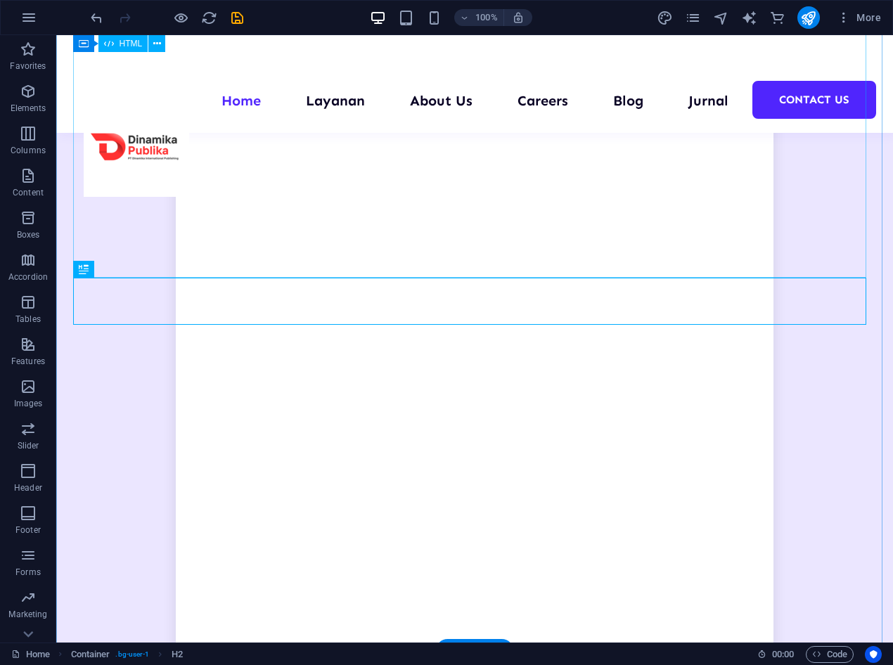
click at [92, 245] on div at bounding box center [474, 457] width 793 height 759
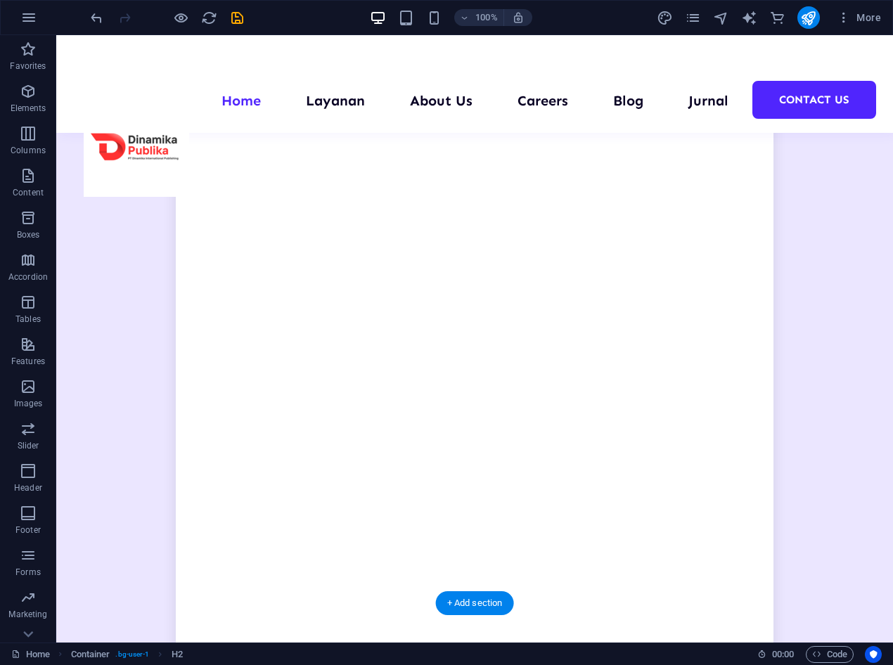
drag, startPoint x: 324, startPoint y: 295, endPoint x: 334, endPoint y: 151, distance: 143.8
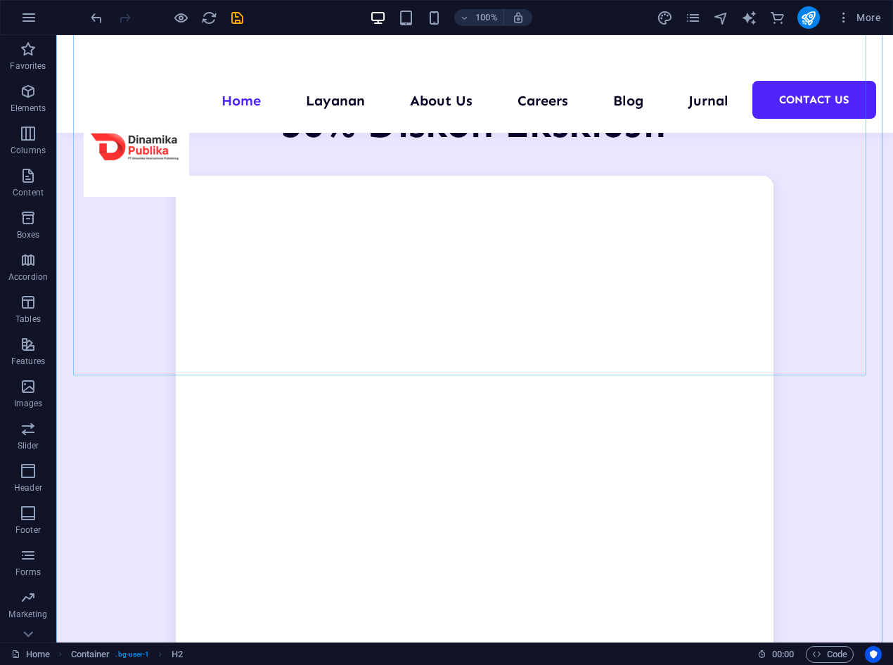
scroll to position [1339, 0]
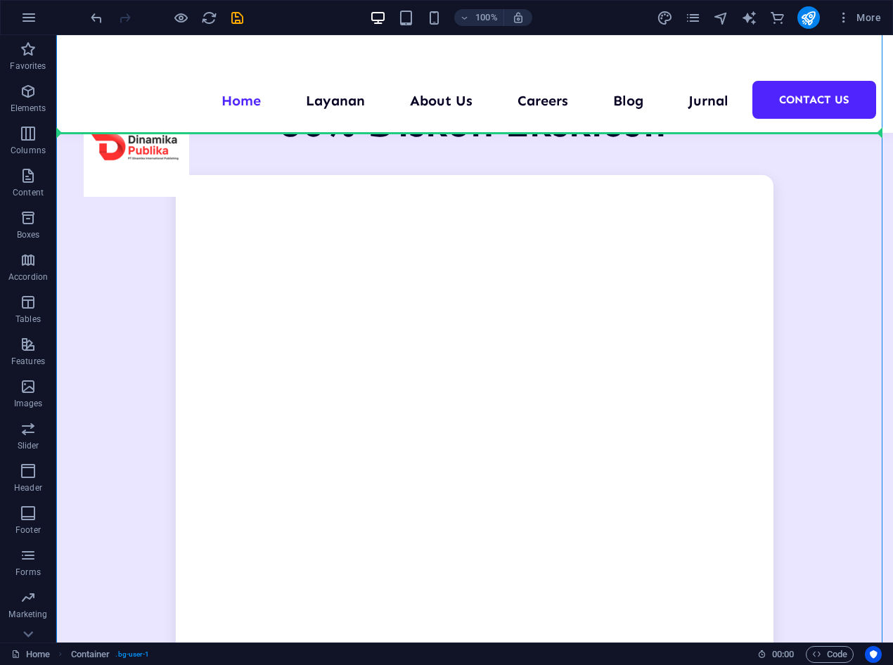
drag, startPoint x: 365, startPoint y: 387, endPoint x: 375, endPoint y: 101, distance: 285.7
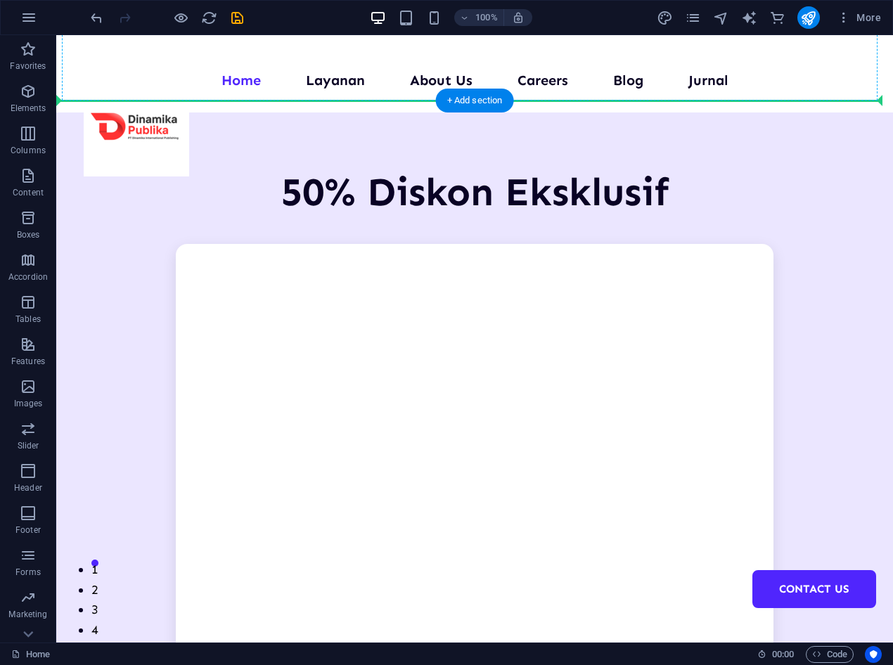
scroll to position [13, 0]
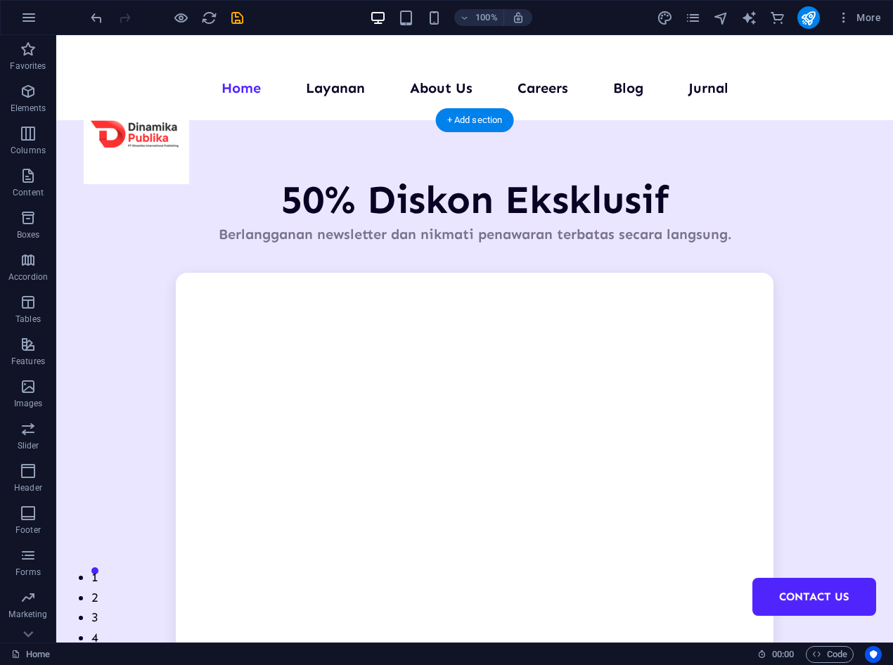
drag, startPoint x: 364, startPoint y: 385, endPoint x: 339, endPoint y: 231, distance: 155.9
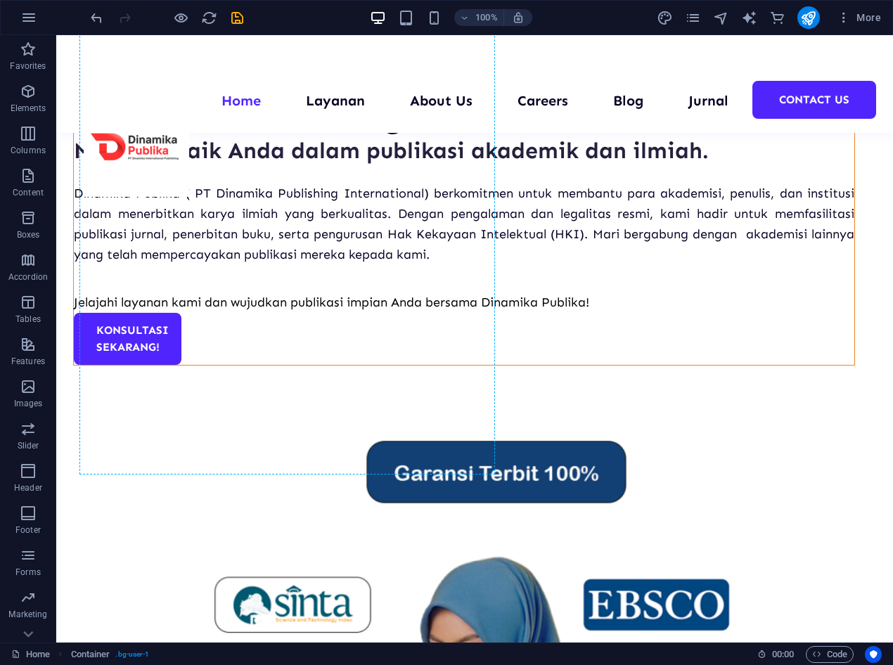
scroll to position [1515, 0]
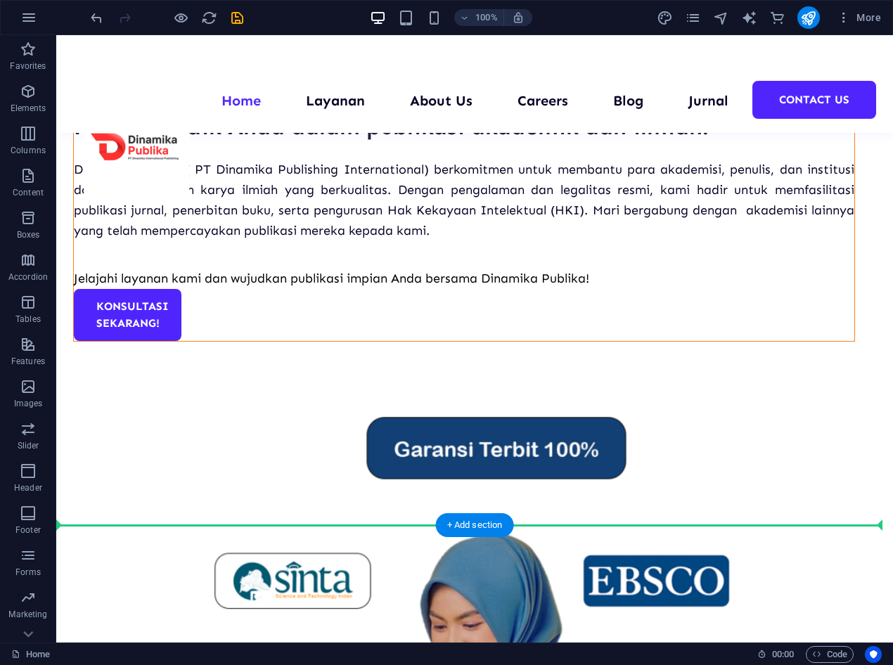
drag, startPoint x: 65, startPoint y: 152, endPoint x: 146, endPoint y: 541, distance: 397.7
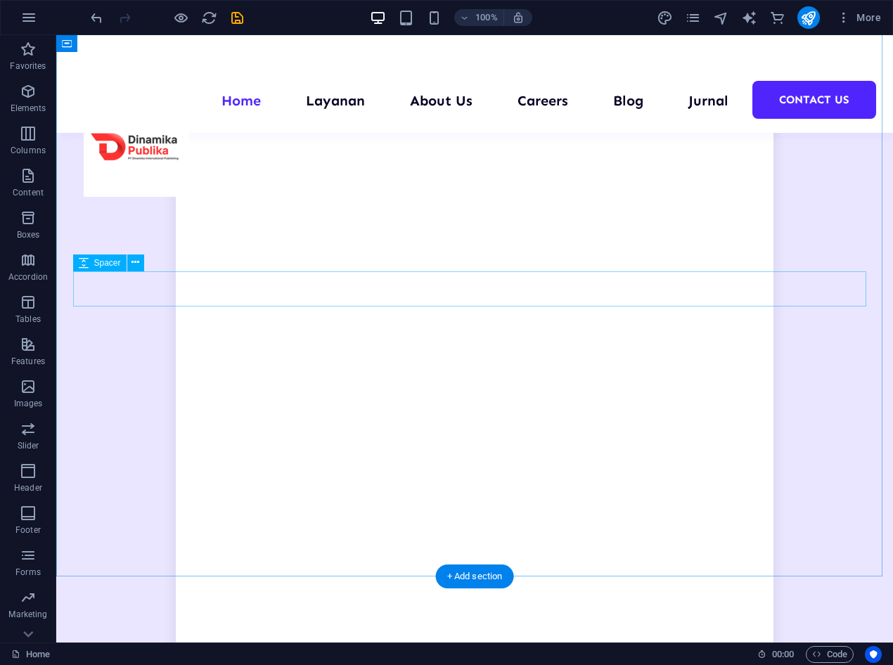
scroll to position [1464, 0]
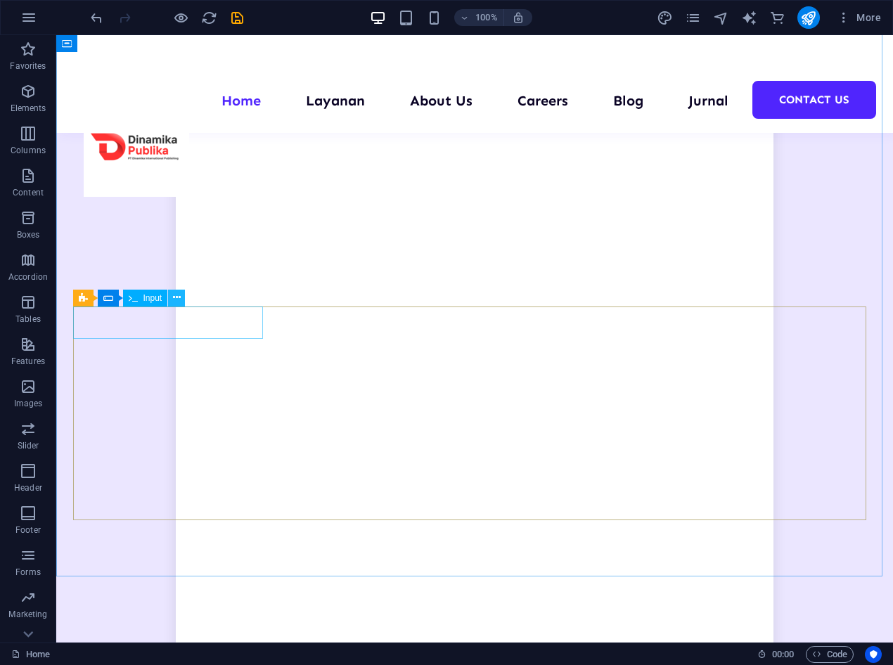
click at [179, 296] on icon at bounding box center [177, 297] width 8 height 15
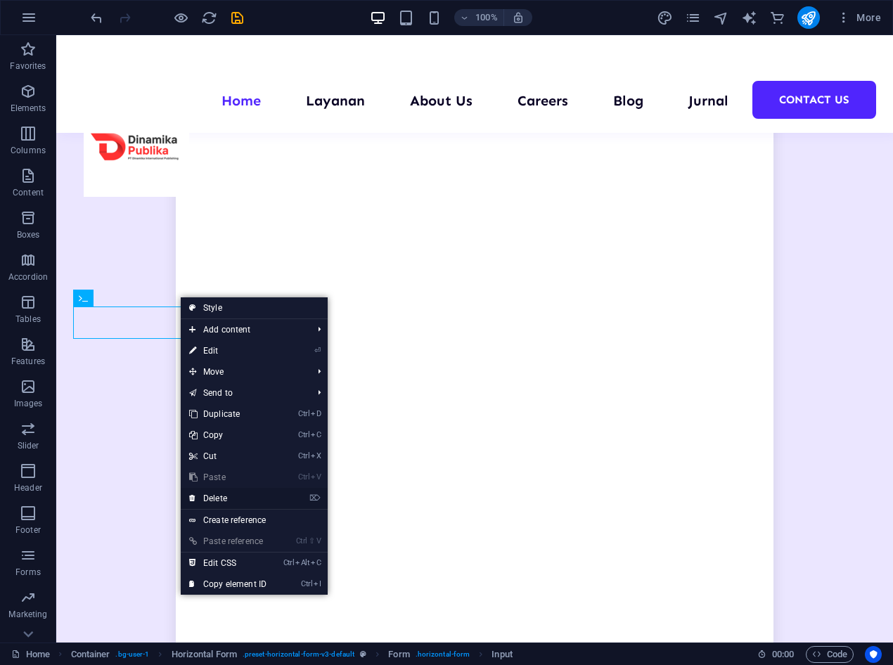
click at [218, 494] on link "⌦ Delete" at bounding box center [228, 498] width 94 height 21
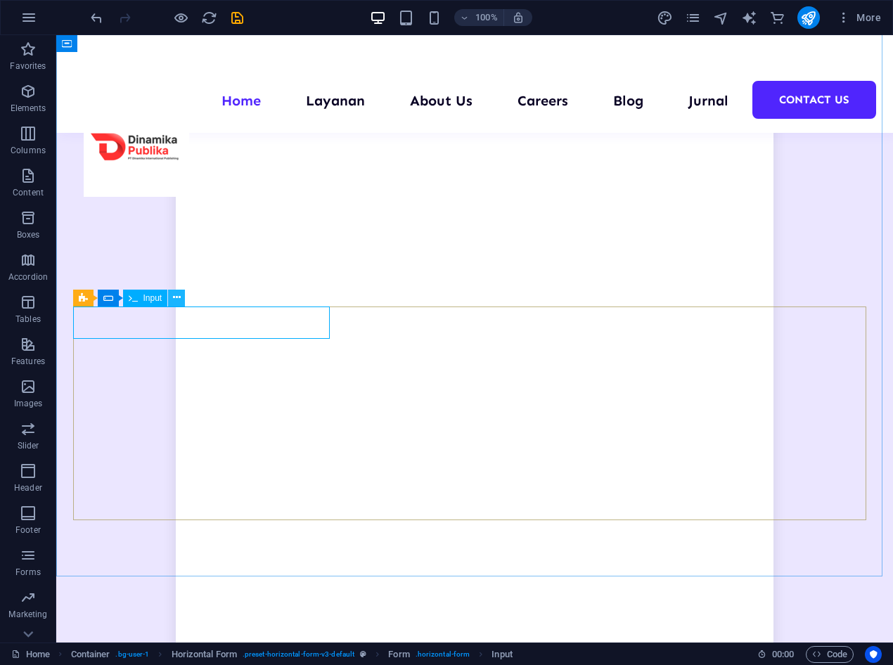
click at [174, 294] on icon at bounding box center [177, 297] width 8 height 15
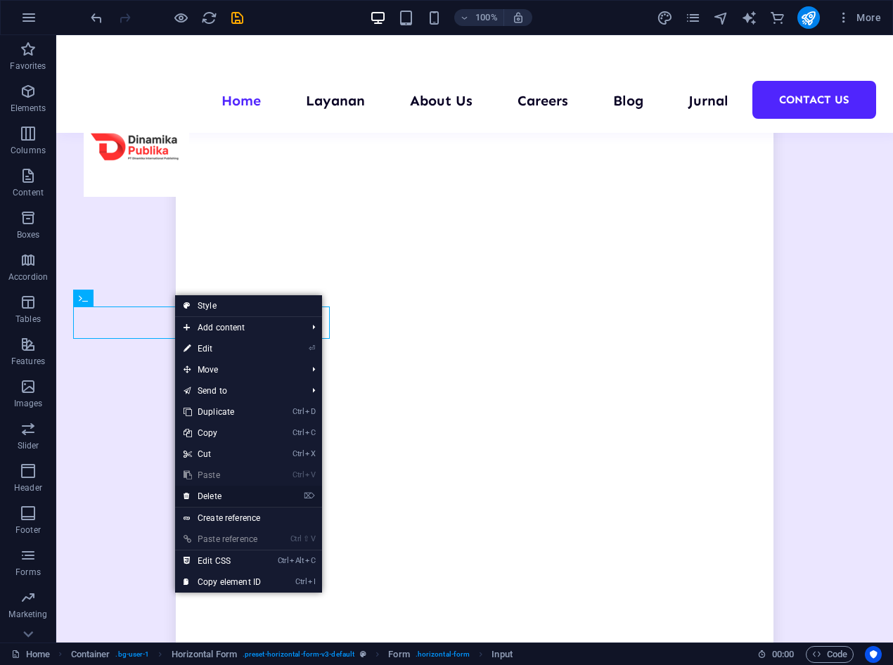
click at [219, 492] on link "⌦ Delete" at bounding box center [222, 496] width 94 height 21
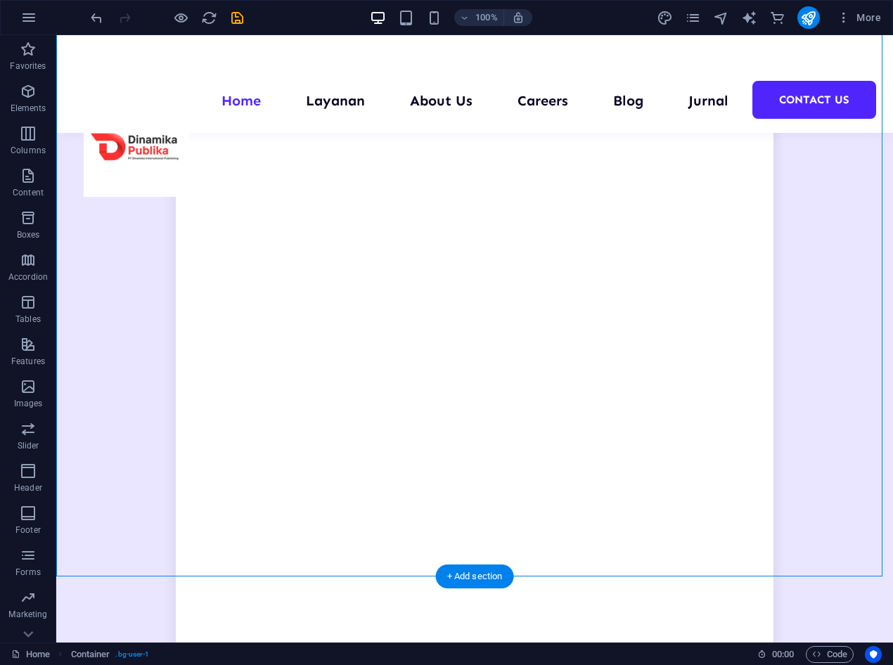
drag, startPoint x: 70, startPoint y: 309, endPoint x: 342, endPoint y: 476, distance: 319.1
click at [342, 476] on div "50% Diskon Eksklusif Berlangganan newsletter dan nikmati penawaran terbatas sec…" at bounding box center [474, 546] width 837 height 1254
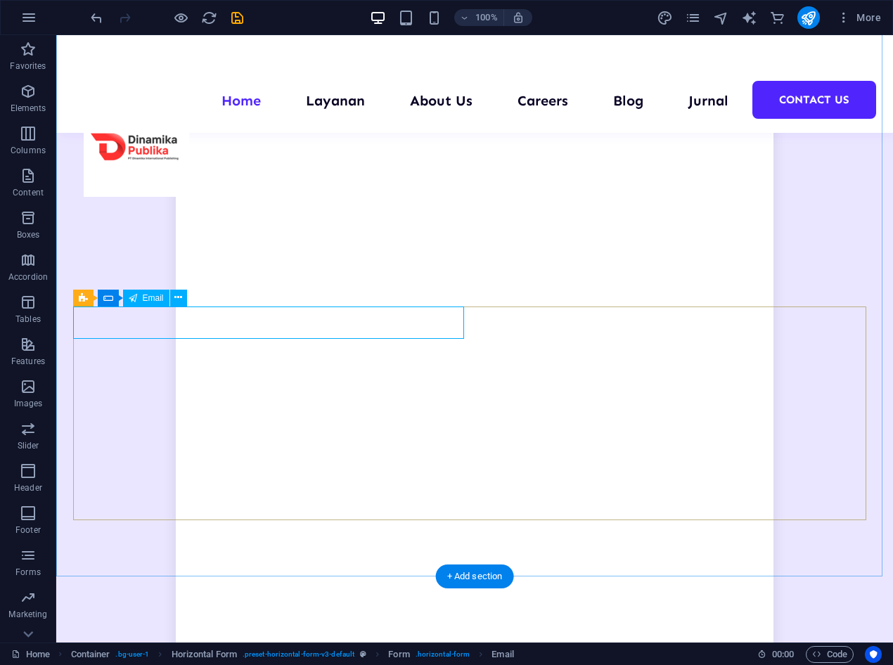
click at [182, 293] on icon at bounding box center [178, 297] width 8 height 15
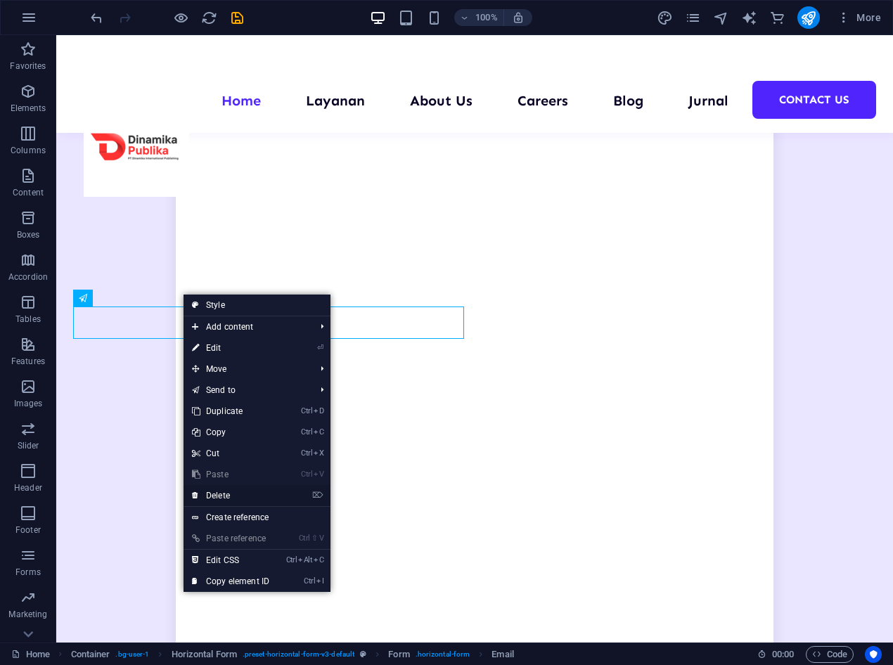
click at [229, 497] on link "⌦ Delete" at bounding box center [231, 495] width 94 height 21
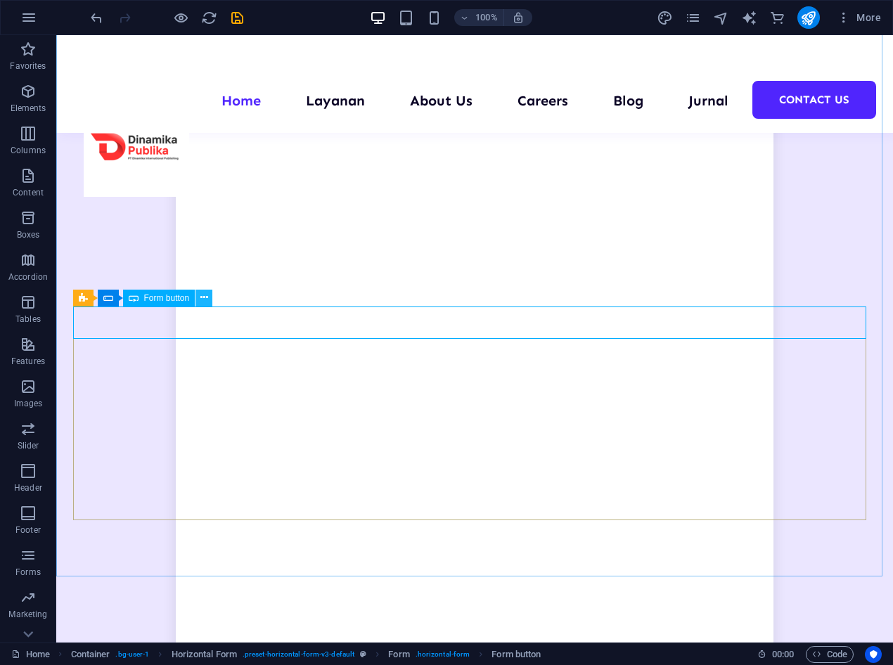
click at [203, 297] on icon at bounding box center [204, 297] width 8 height 15
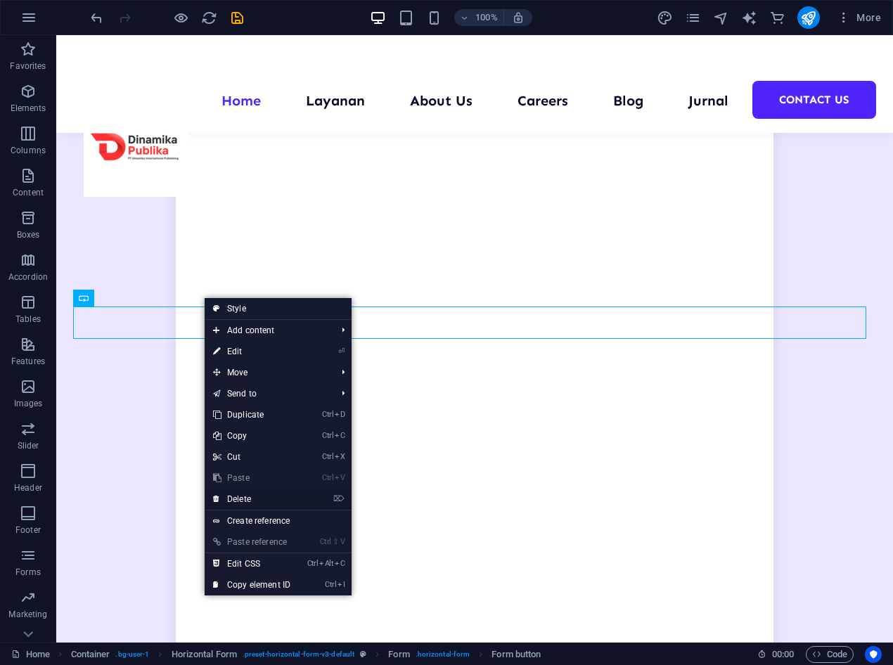
click at [244, 498] on link "⌦ Delete" at bounding box center [252, 499] width 94 height 21
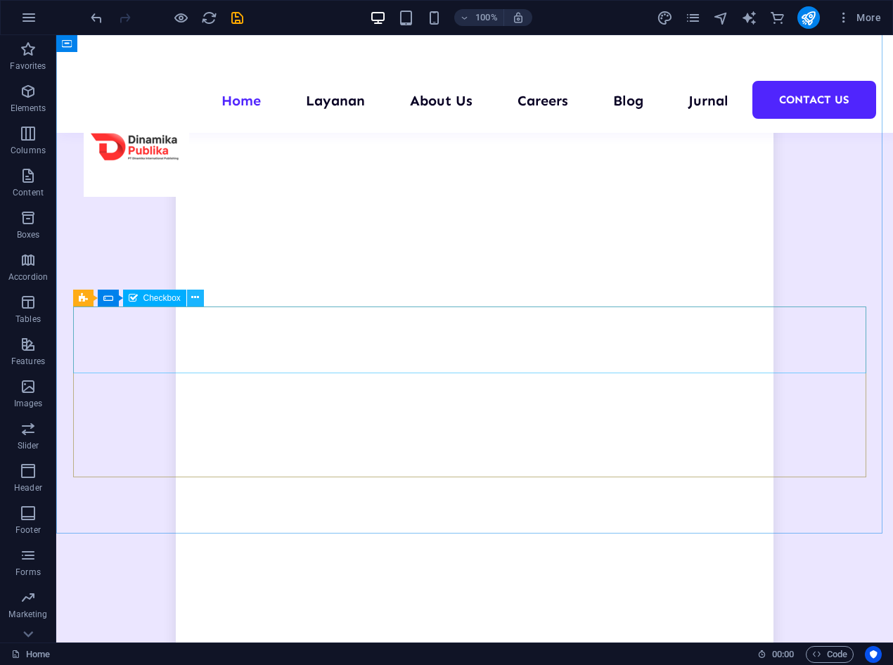
click at [192, 293] on icon at bounding box center [195, 297] width 8 height 15
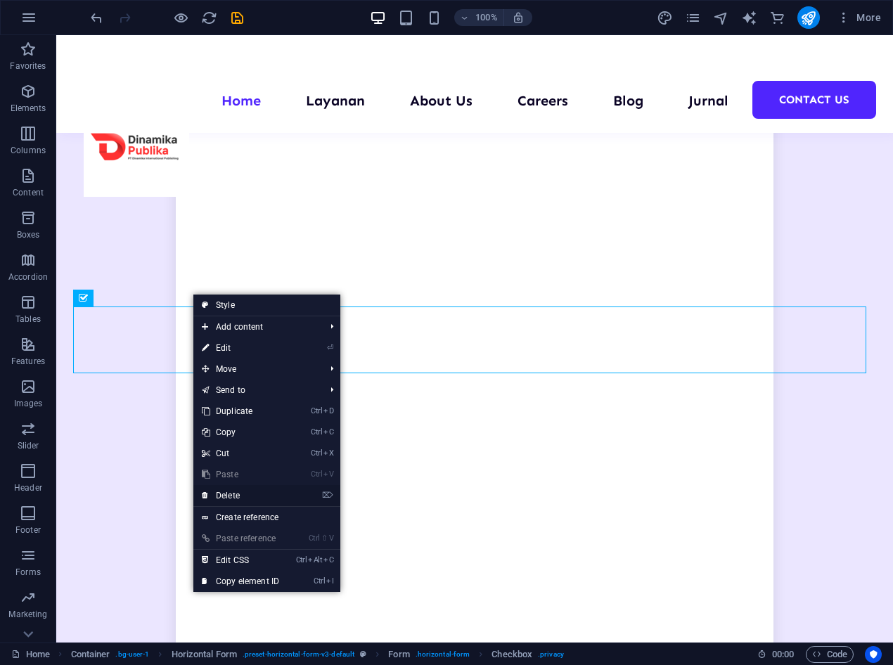
click at [229, 497] on link "⌦ Delete" at bounding box center [240, 495] width 94 height 21
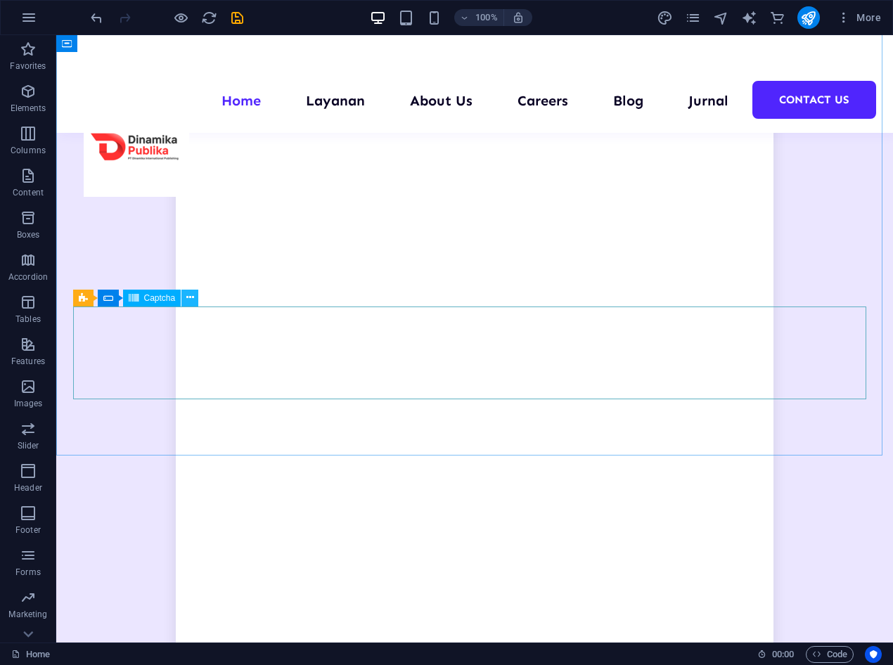
click at [189, 296] on icon at bounding box center [190, 297] width 8 height 15
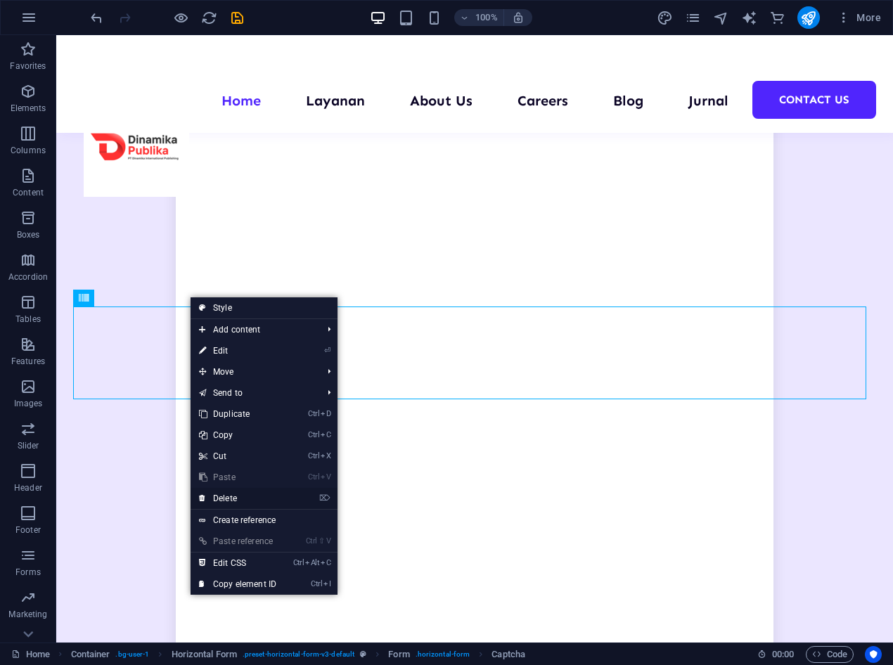
click at [232, 492] on link "⌦ Delete" at bounding box center [238, 498] width 94 height 21
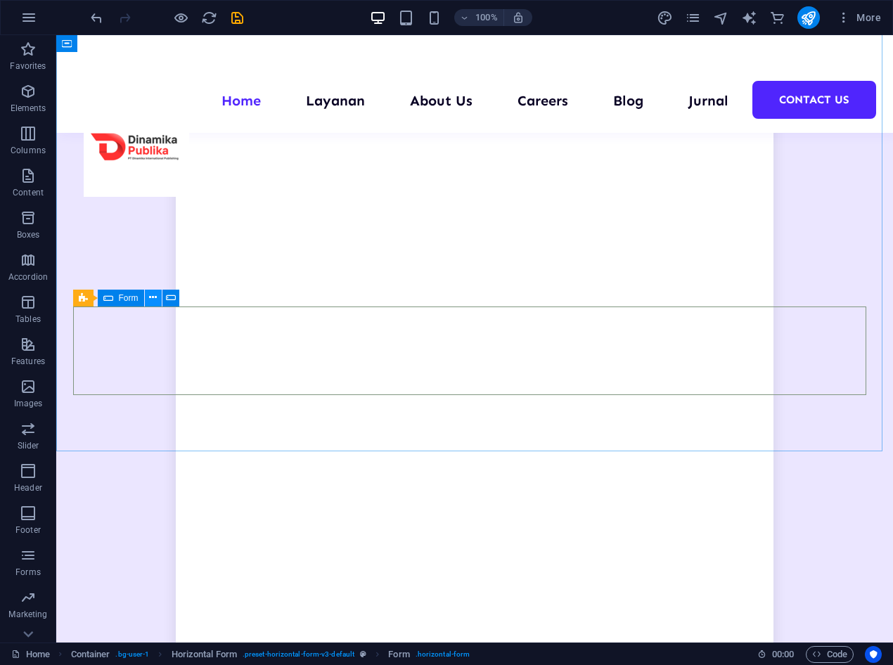
click at [155, 296] on icon at bounding box center [153, 297] width 8 height 15
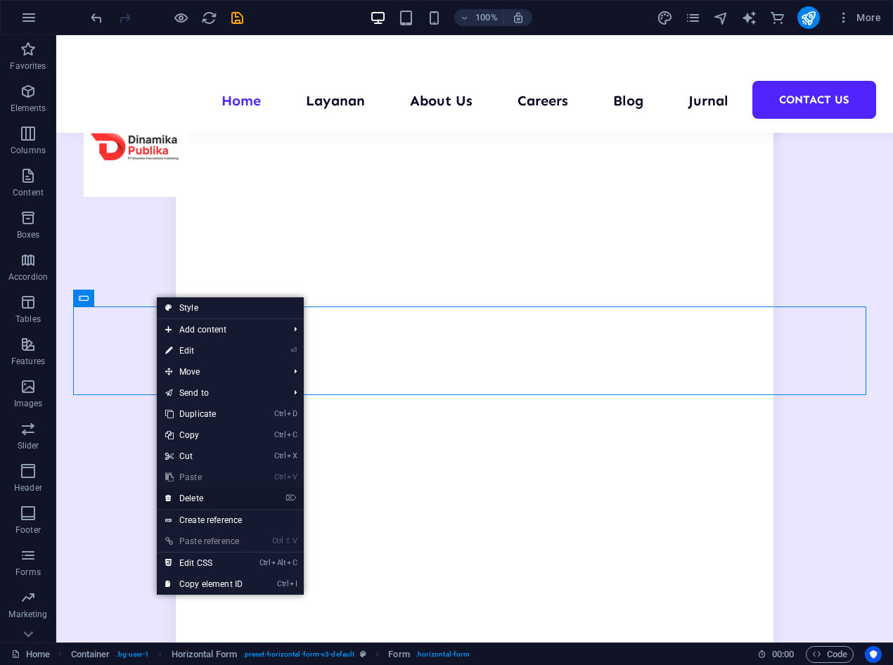
click at [195, 496] on link "⌦ Delete" at bounding box center [204, 498] width 94 height 21
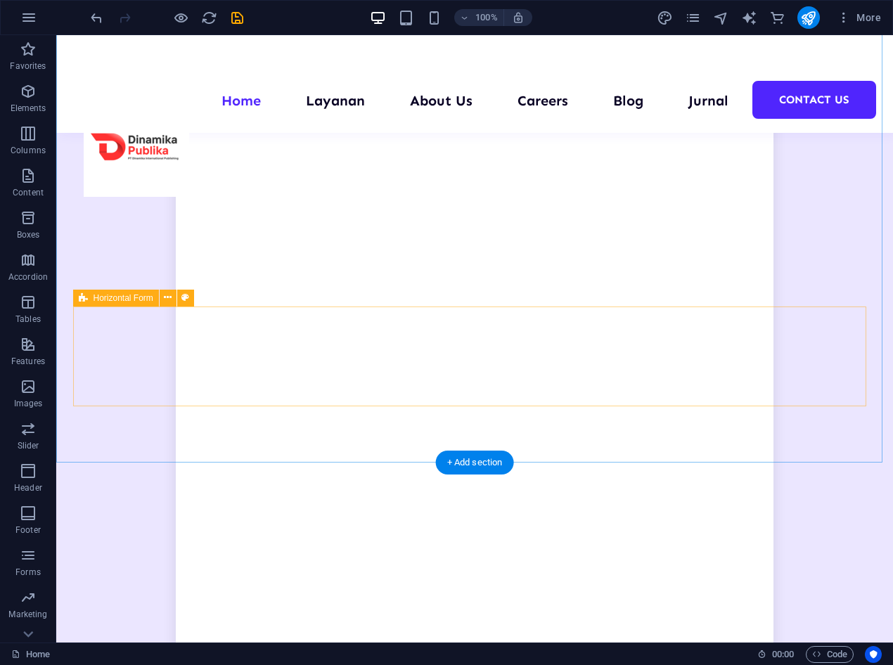
click at [169, 297] on icon at bounding box center [168, 297] width 8 height 15
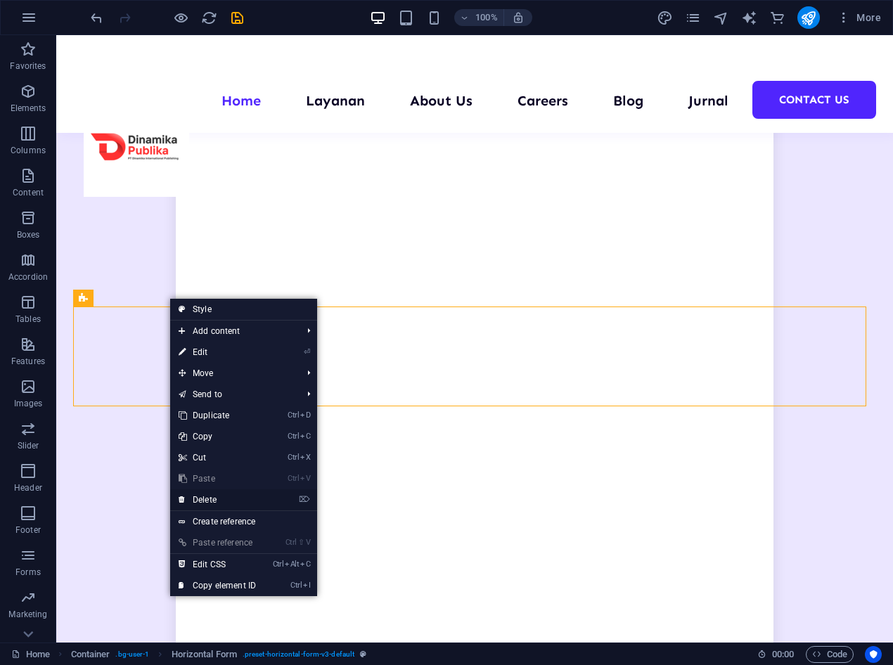
click at [210, 499] on link "⌦ Delete" at bounding box center [217, 499] width 94 height 21
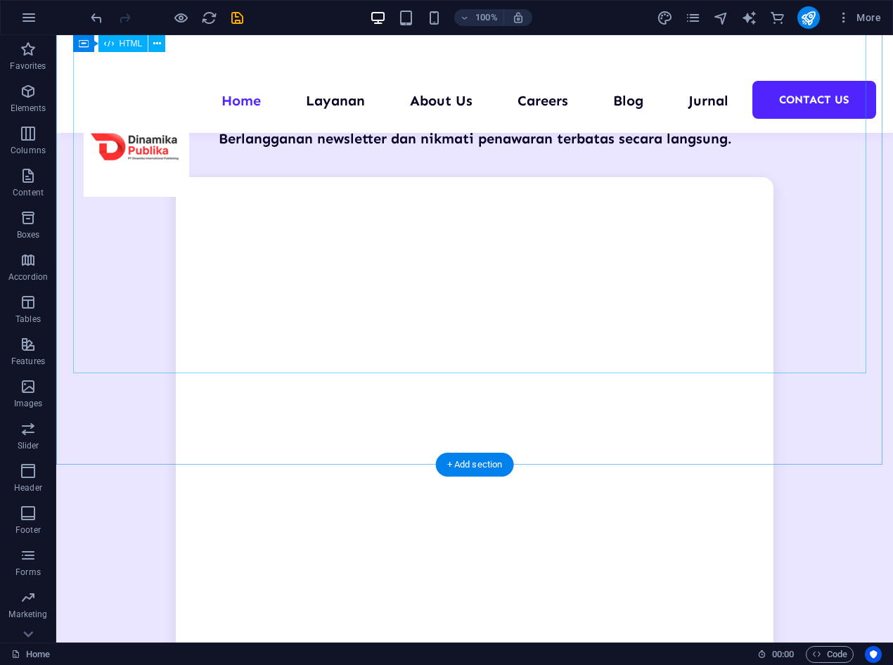
scroll to position [1358, 0]
click at [94, 366] on div at bounding box center [474, 557] width 793 height 759
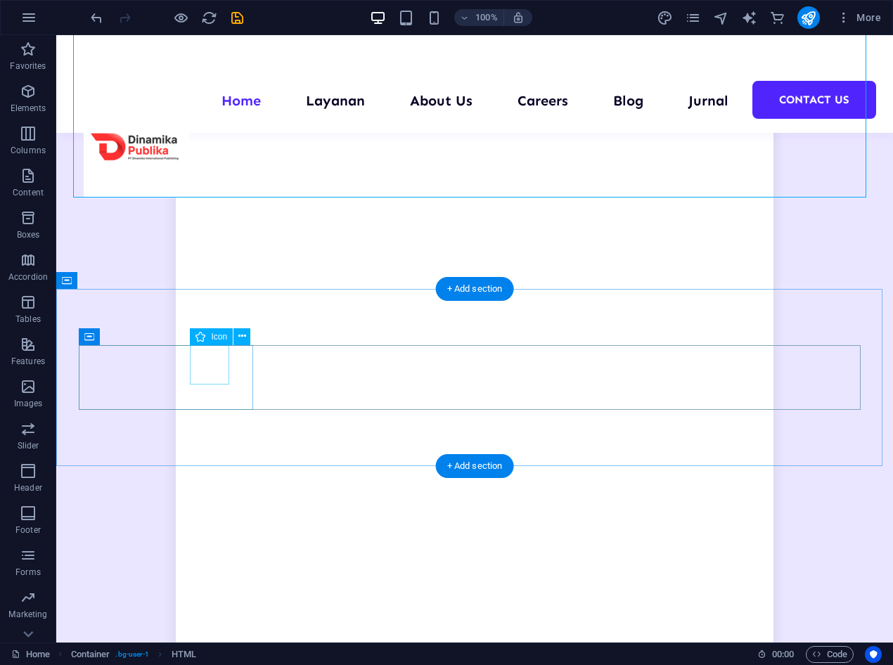
scroll to position [1540, 0]
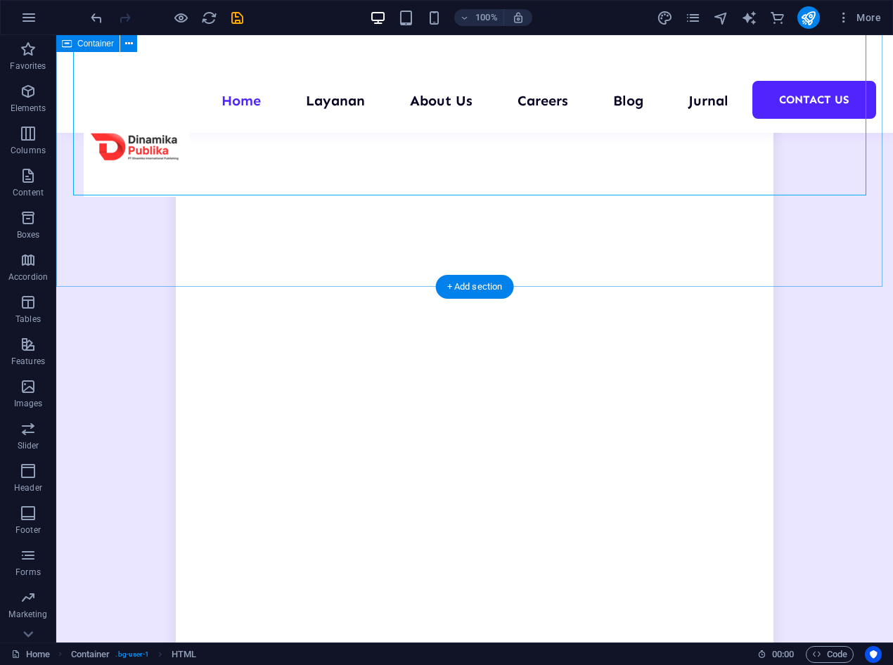
click at [395, 238] on div "50% Diskon Eksklusif Berlangganan newsletter dan nikmati penawaran terbatas sec…" at bounding box center [474, 345] width 837 height 1004
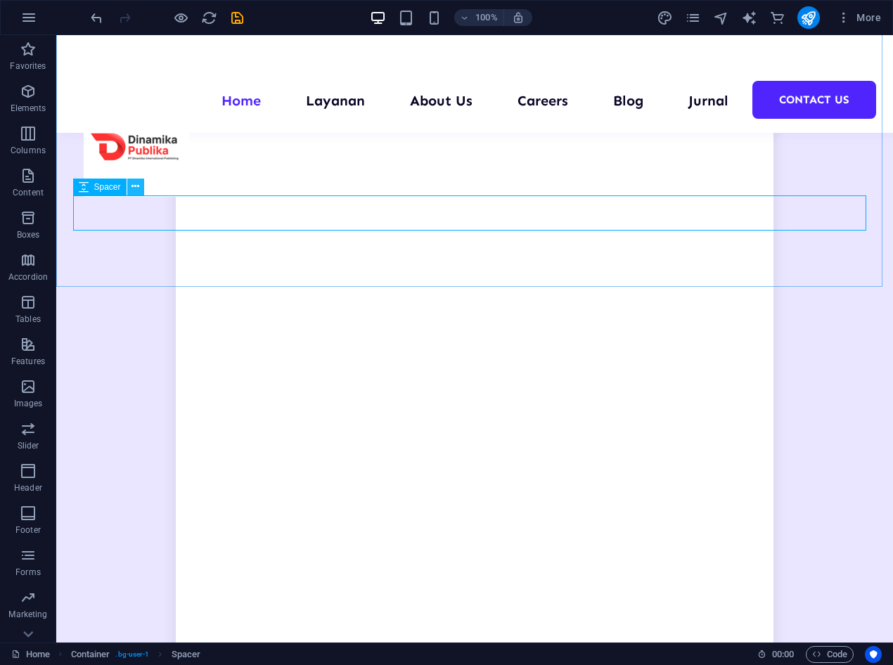
click at [137, 181] on icon at bounding box center [135, 186] width 8 height 15
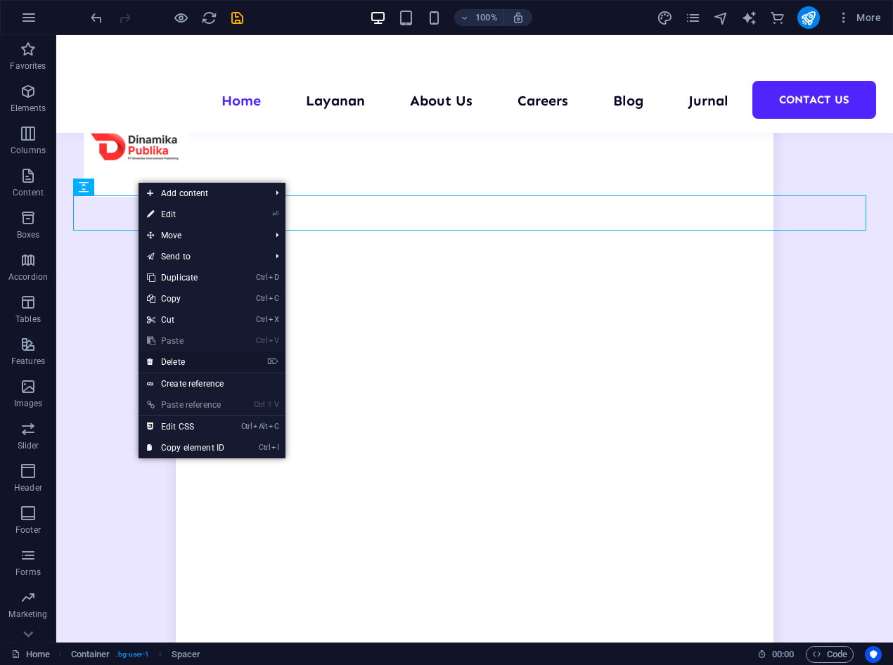
click at [176, 362] on link "⌦ Delete" at bounding box center [186, 362] width 94 height 21
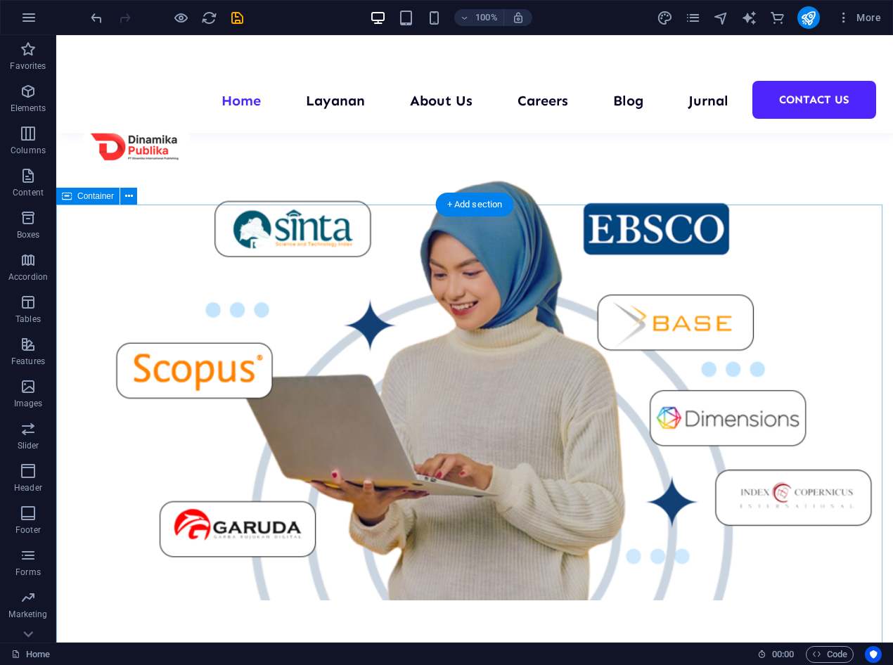
scroll to position [613, 0]
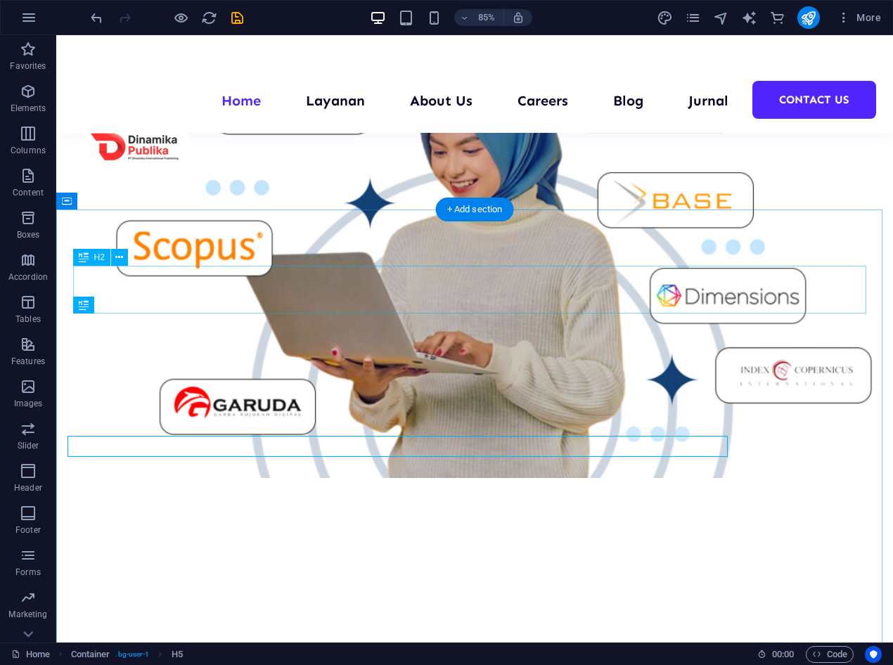
scroll to position [613, 0]
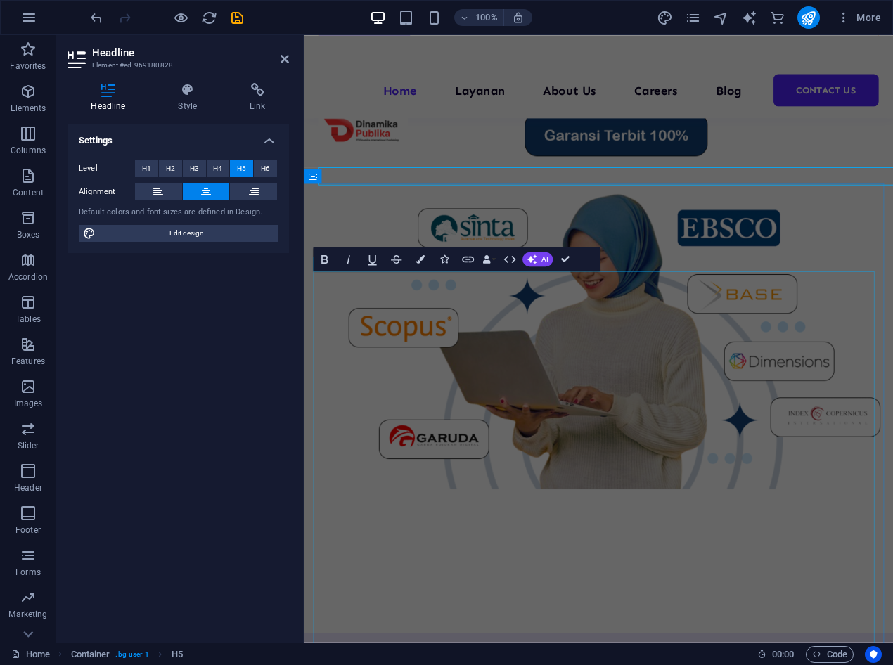
scroll to position [736, 0]
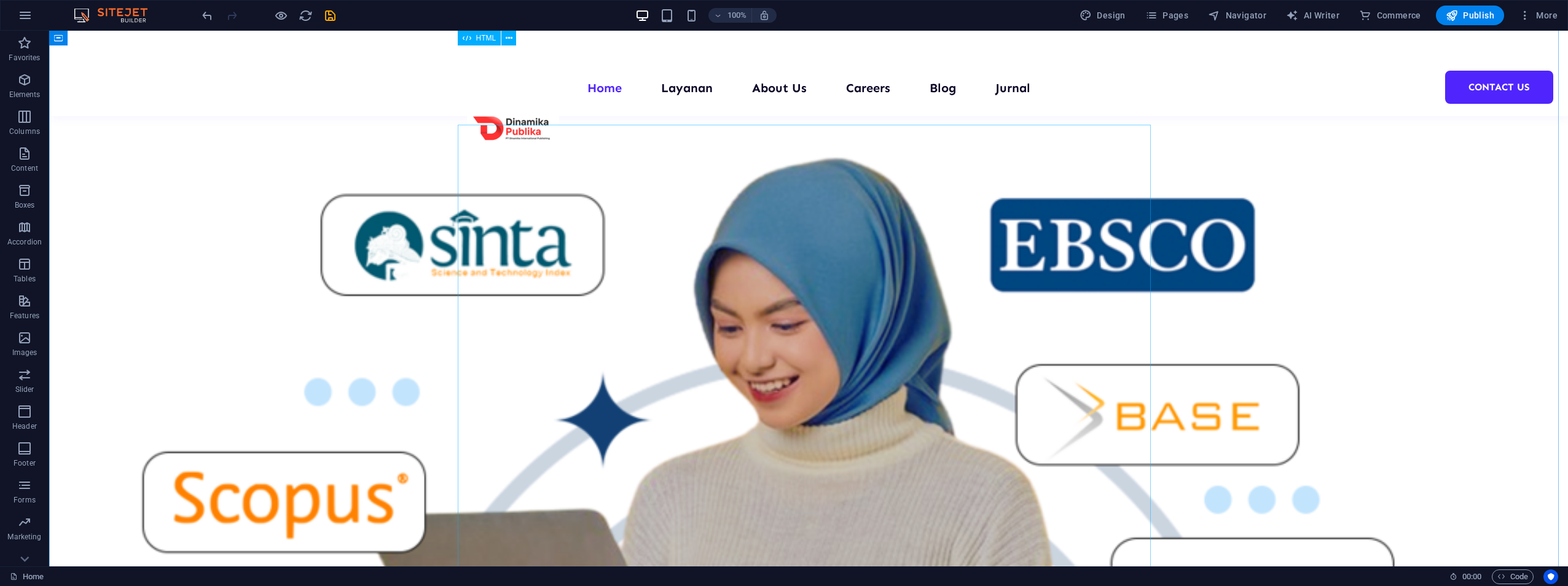
scroll to position [702, 0]
click at [329, 10] on icon "save" at bounding box center [330, 16] width 14 height 14
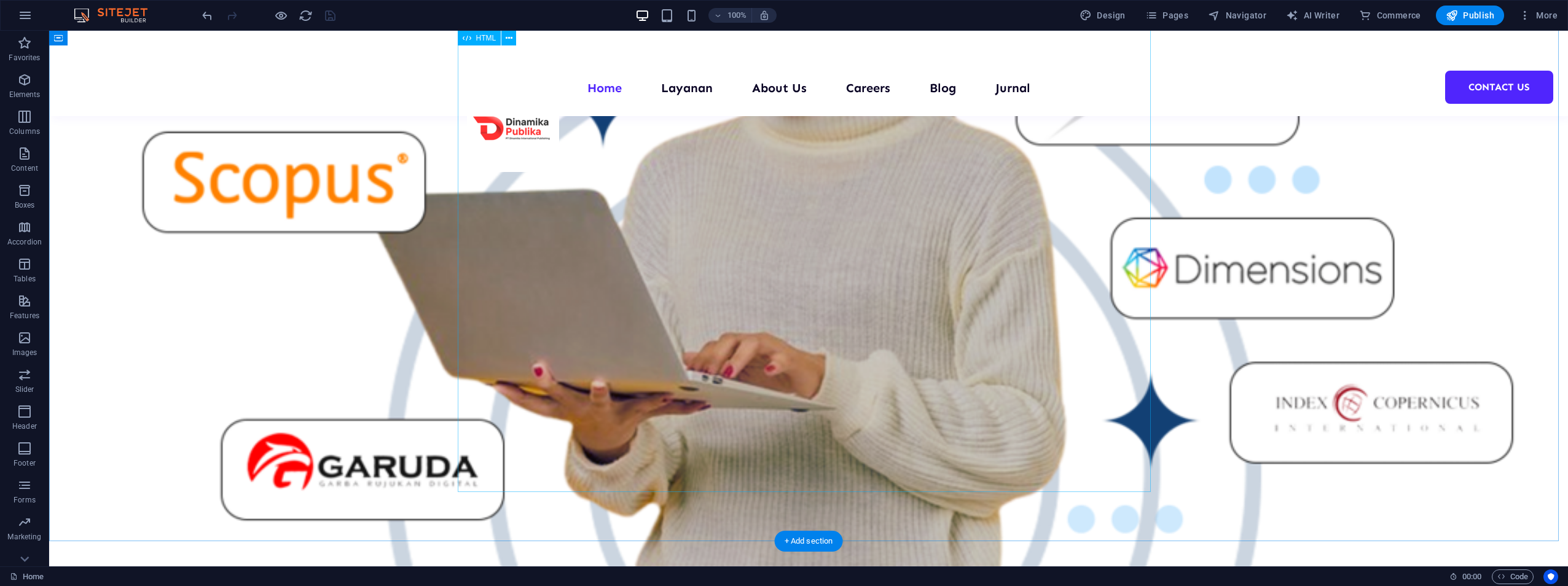
scroll to position [1024, 0]
click at [780, 23] on button "Publish" at bounding box center [1470, 15] width 68 height 19
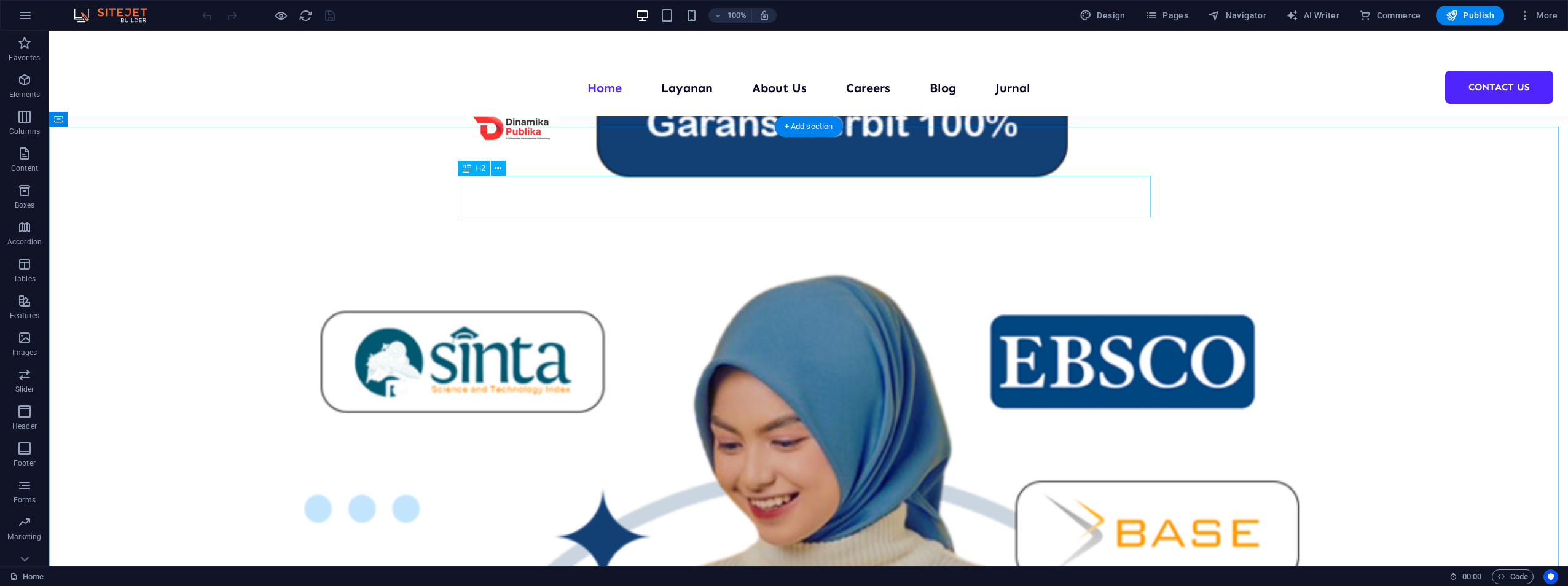
scroll to position [586, 0]
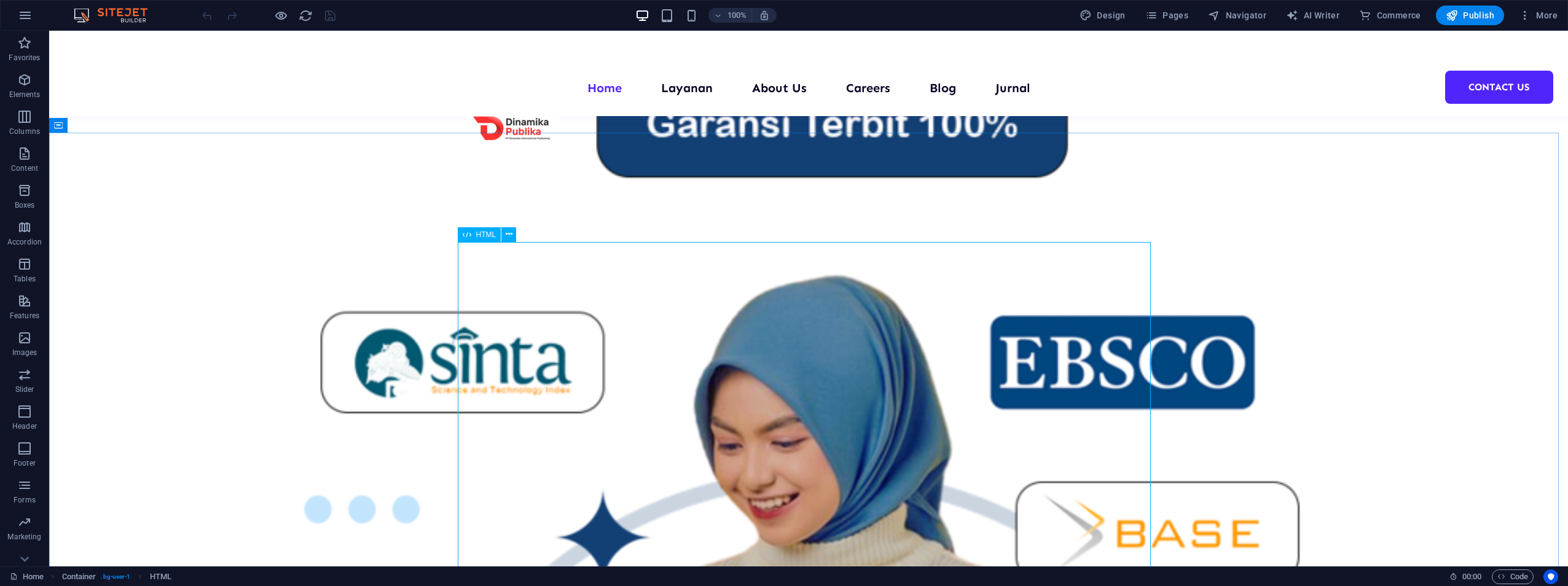
click at [475, 232] on div "HTML" at bounding box center [480, 234] width 44 height 15
click at [516, 238] on button at bounding box center [509, 234] width 15 height 15
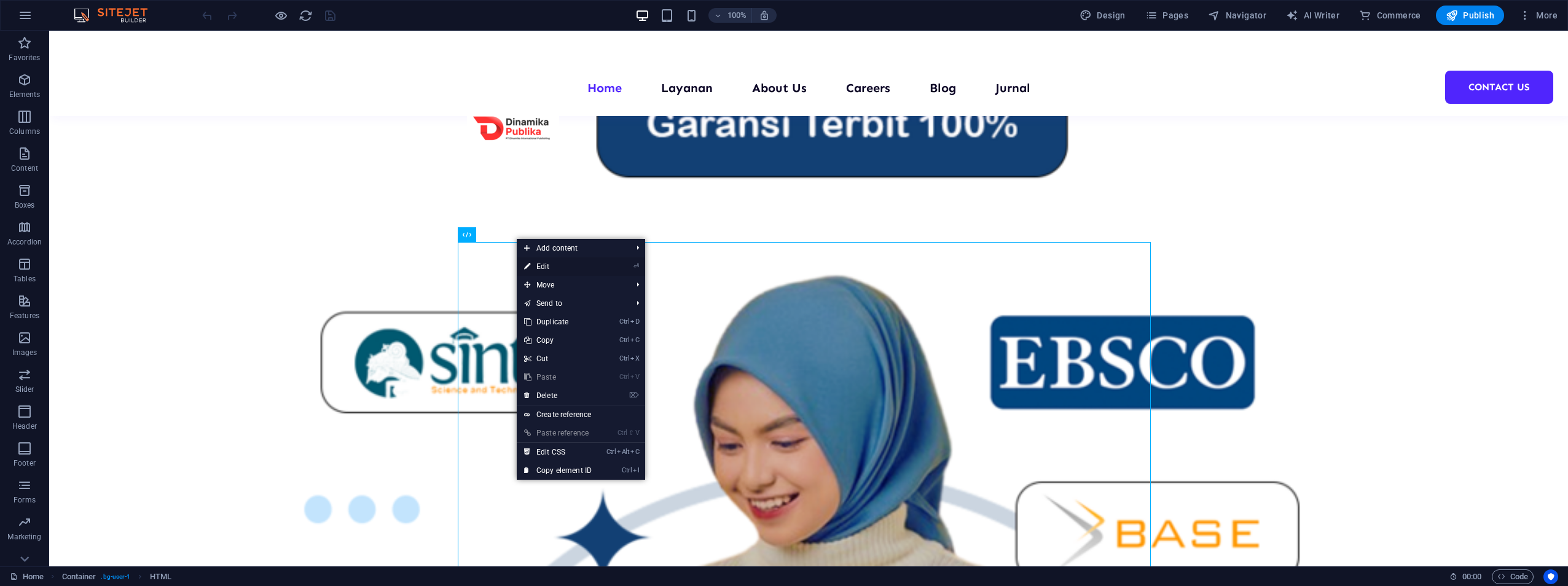
click at [545, 266] on link "⏎ Edit" at bounding box center [558, 266] width 82 height 18
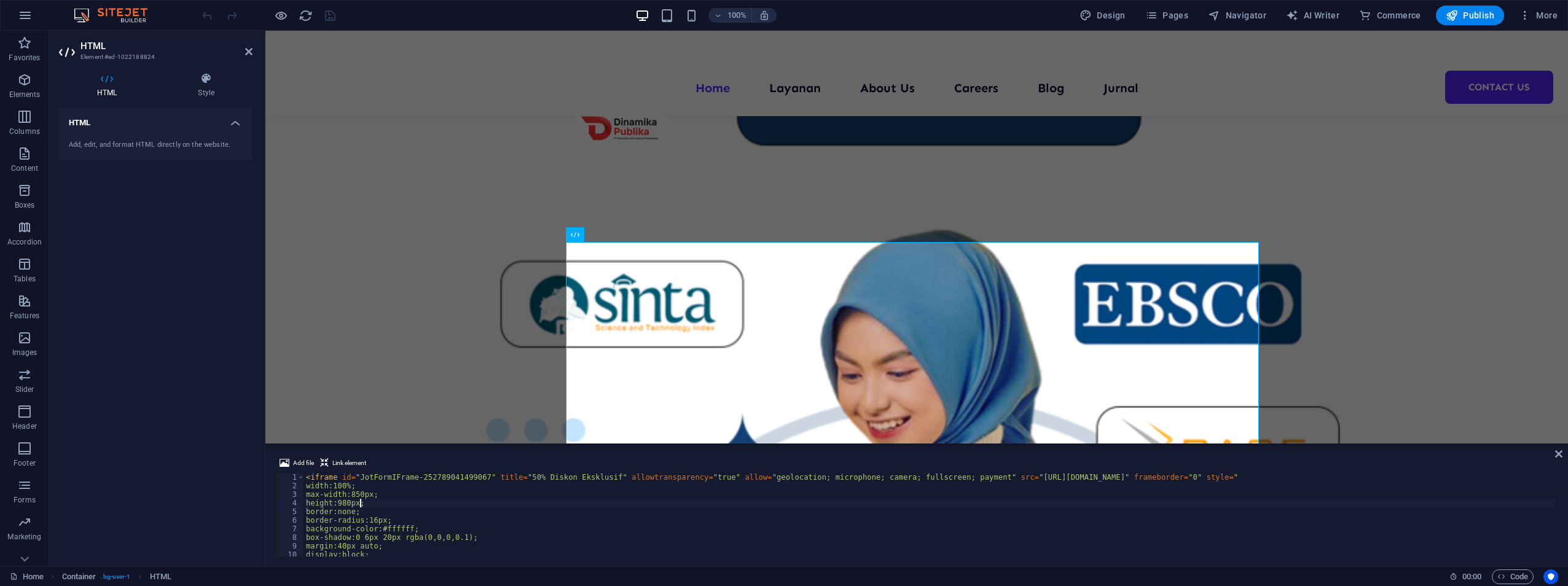
click at [361, 505] on div "< iframe id = "JotFormIFrame-252789041499067" title = "50% Diskon Eksklusif" al…" at bounding box center [929, 522] width 1252 height 100
type textarea "height:950px;"
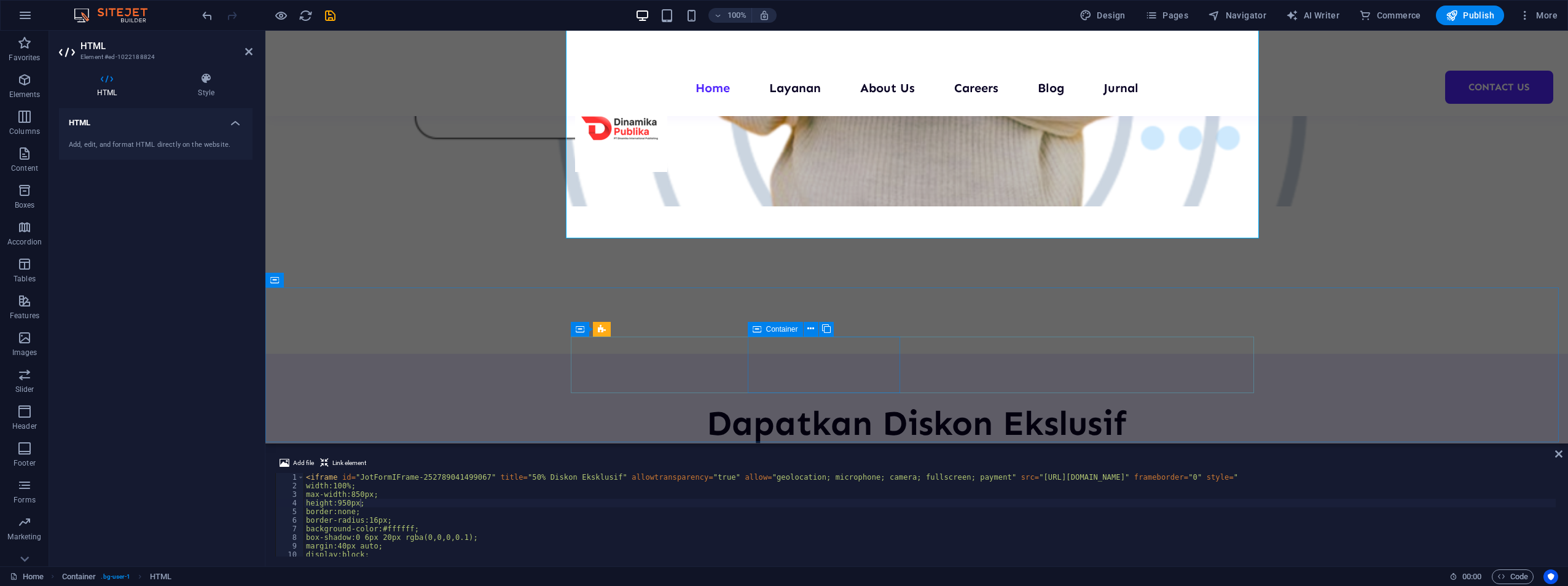
scroll to position [1264, 0]
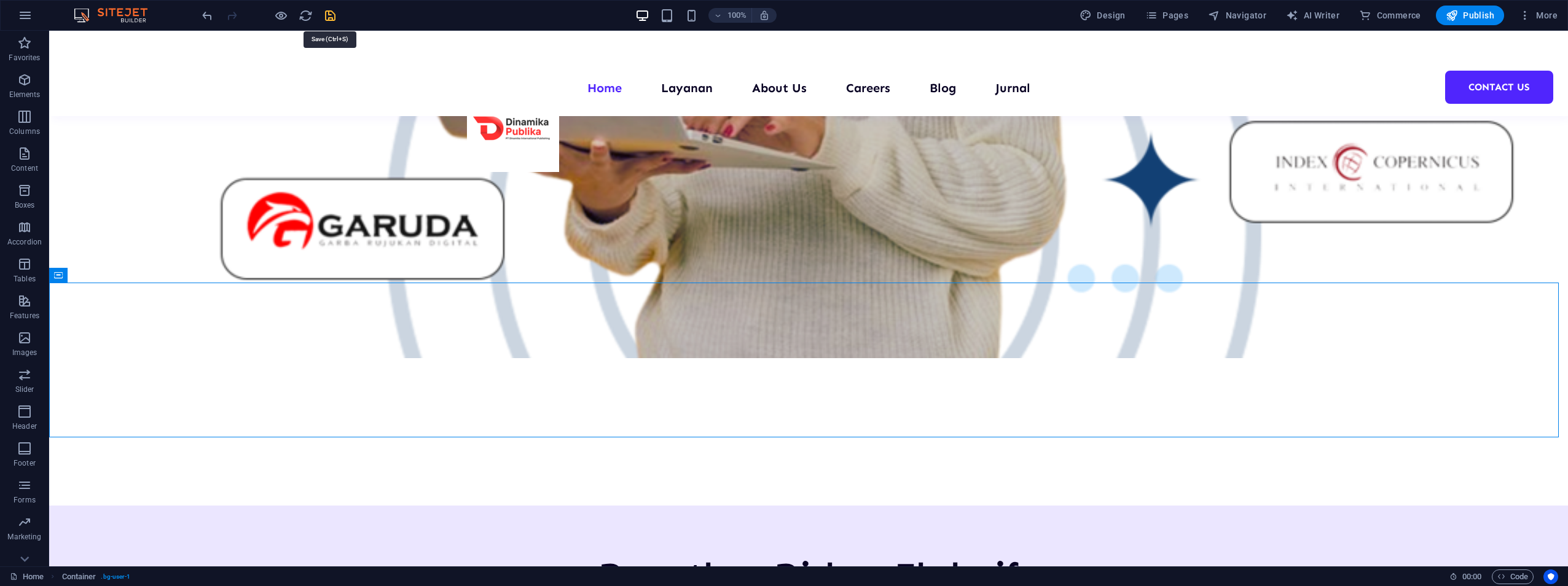
click at [328, 10] on icon "save" at bounding box center [330, 16] width 14 height 14
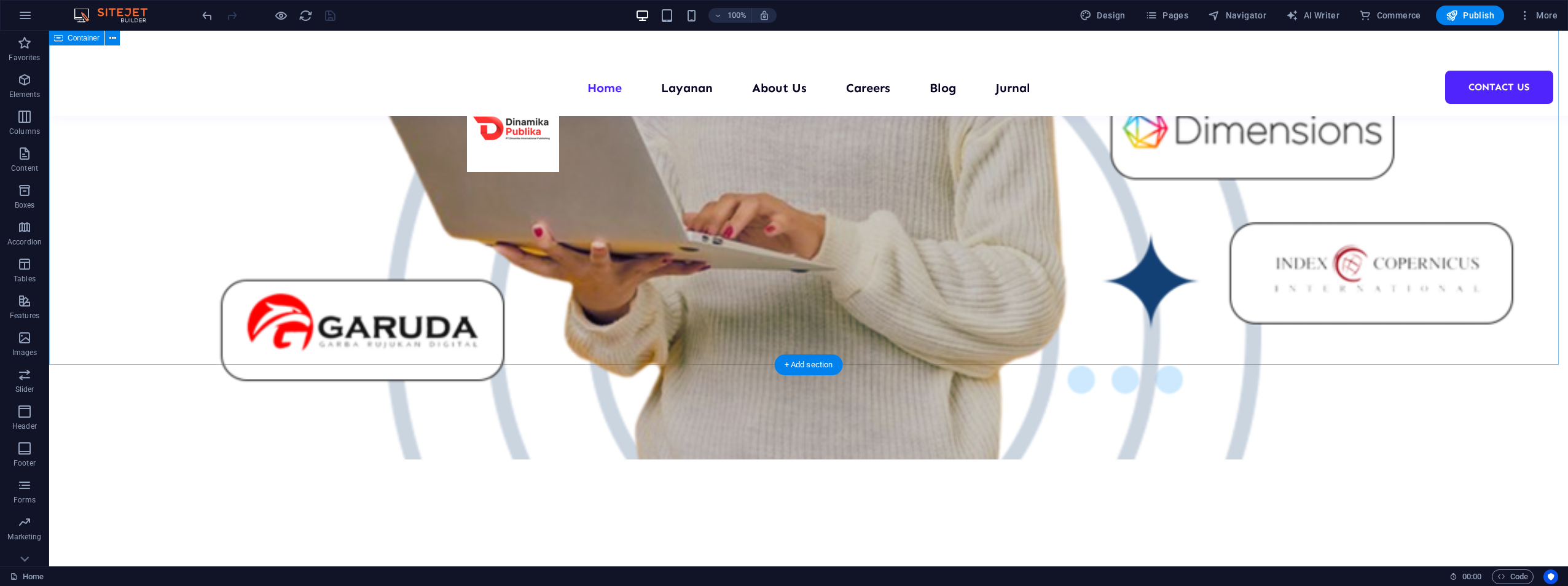
scroll to position [1149, 0]
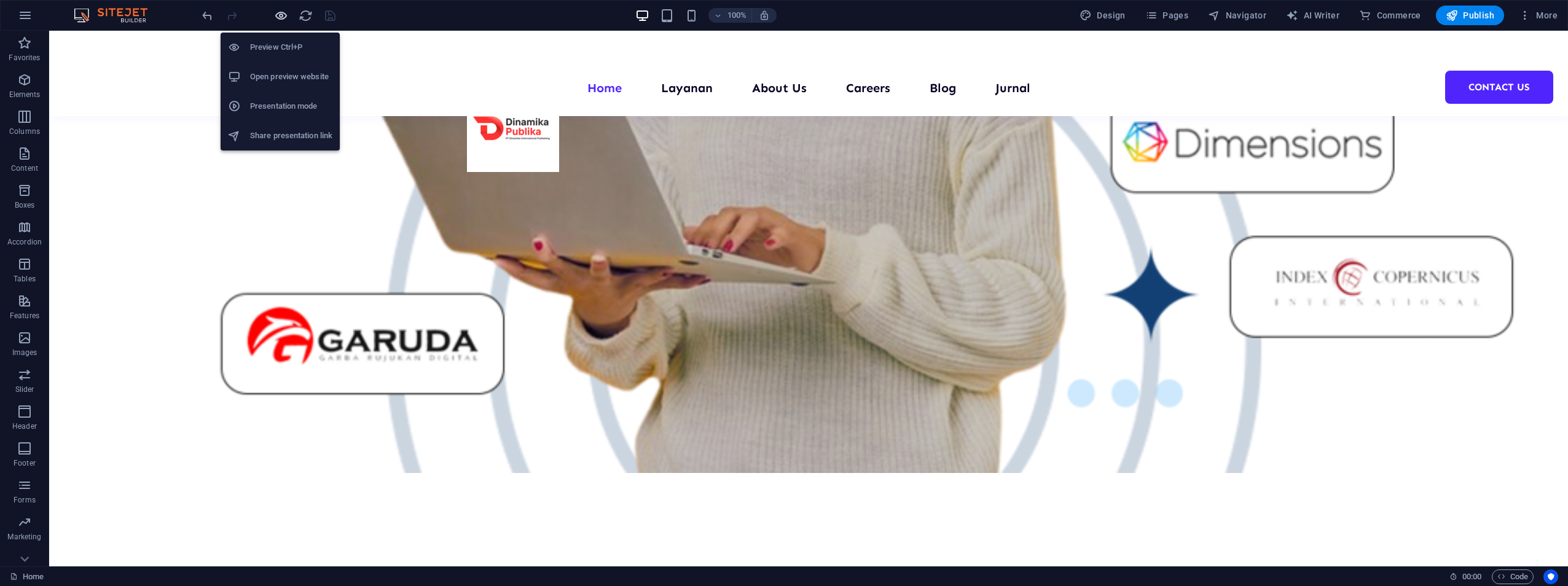
click at [281, 12] on icon "button" at bounding box center [281, 16] width 14 height 14
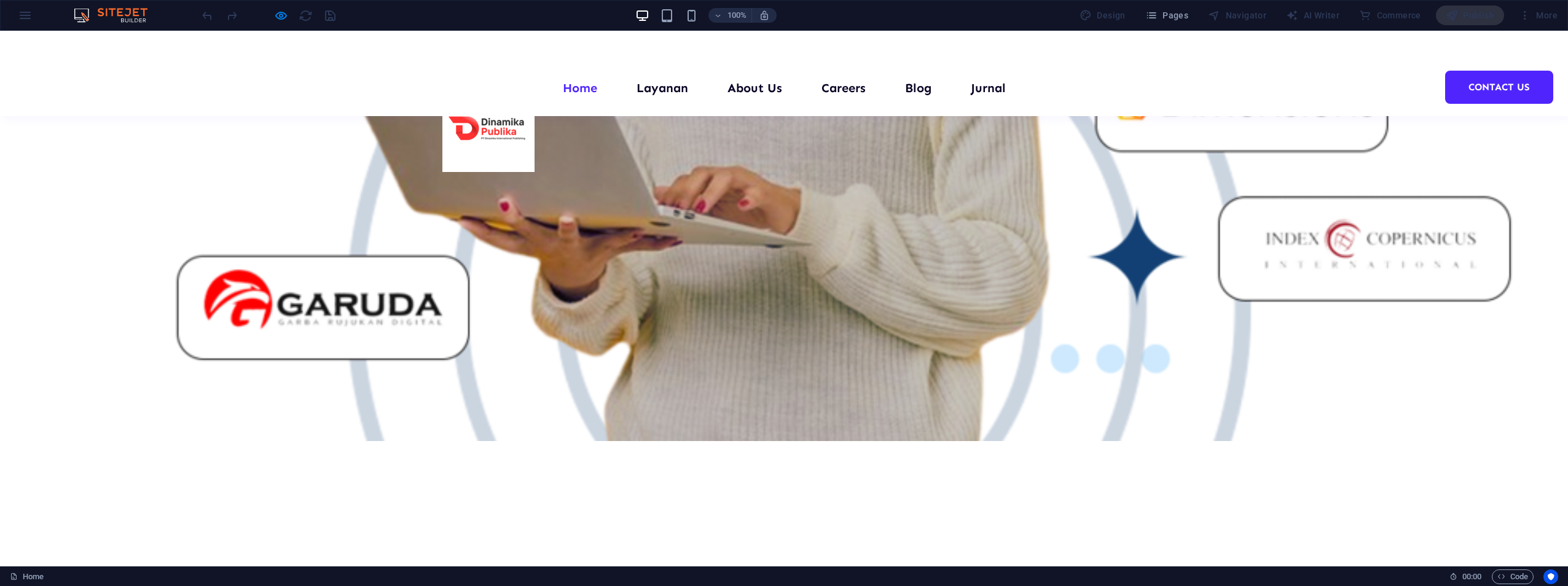
scroll to position [1215, 0]
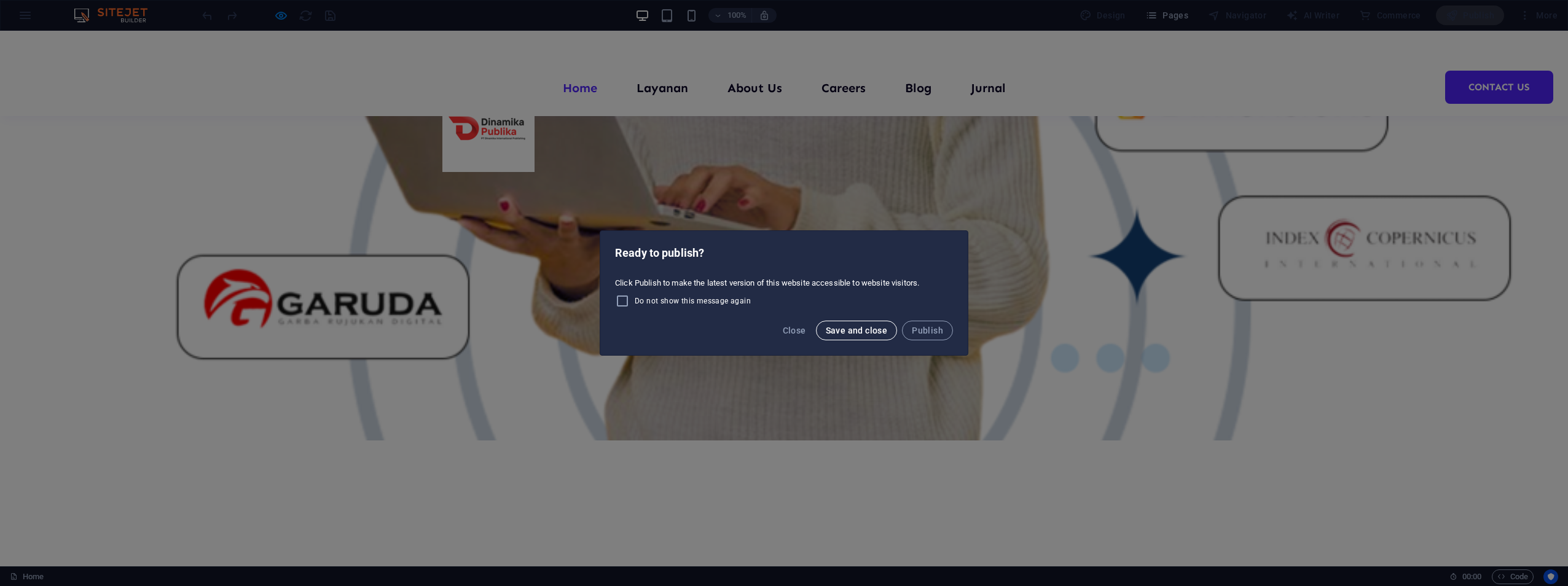
click at [873, 329] on span "Save and close" at bounding box center [857, 330] width 62 height 10
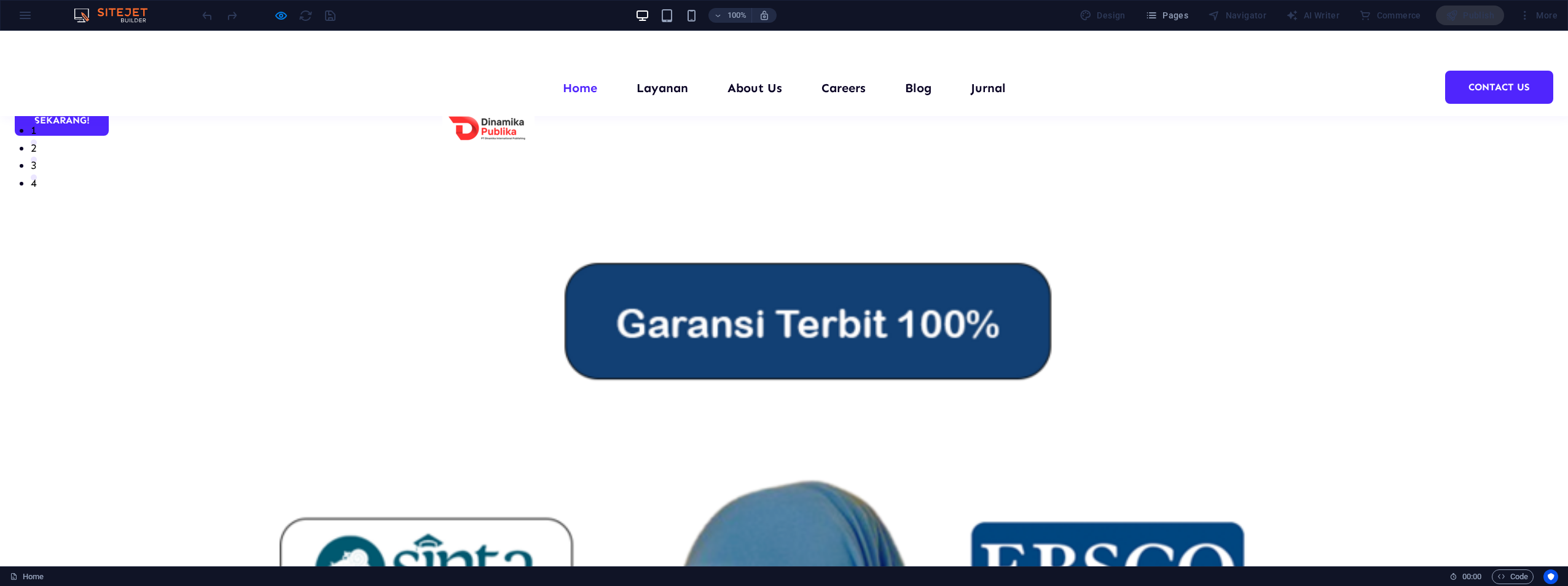
scroll to position [390, 0]
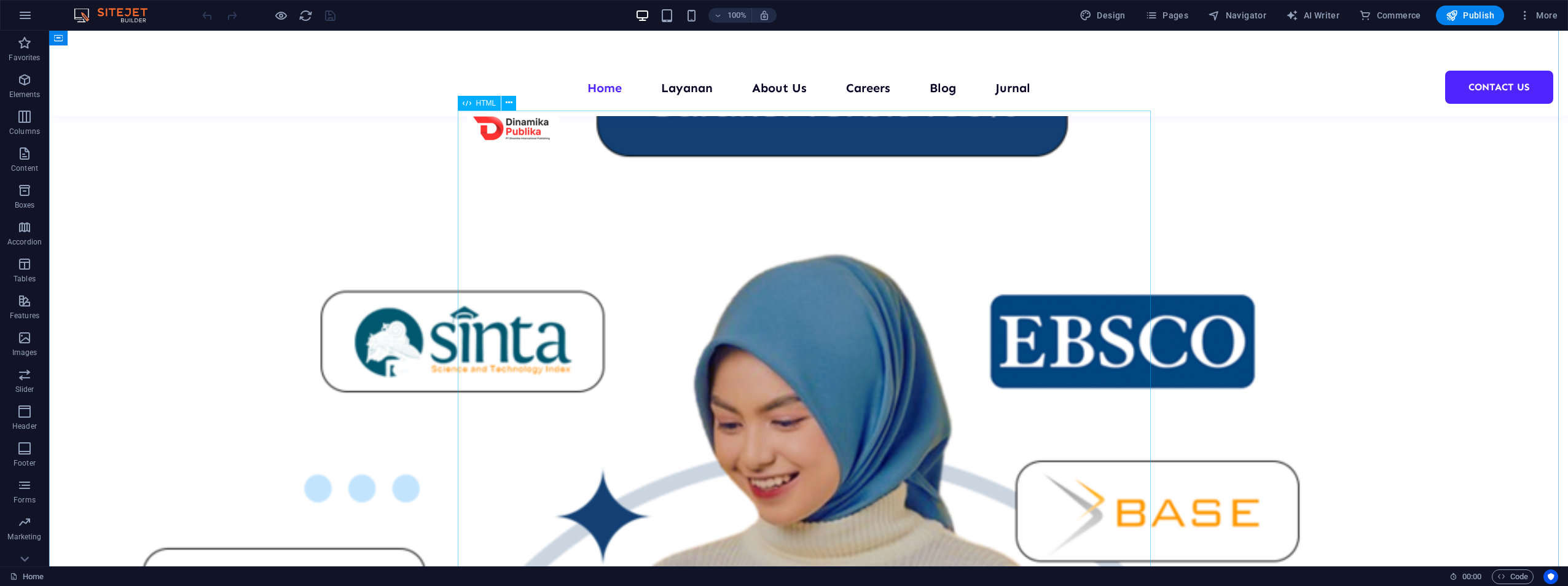
scroll to position [586, 0]
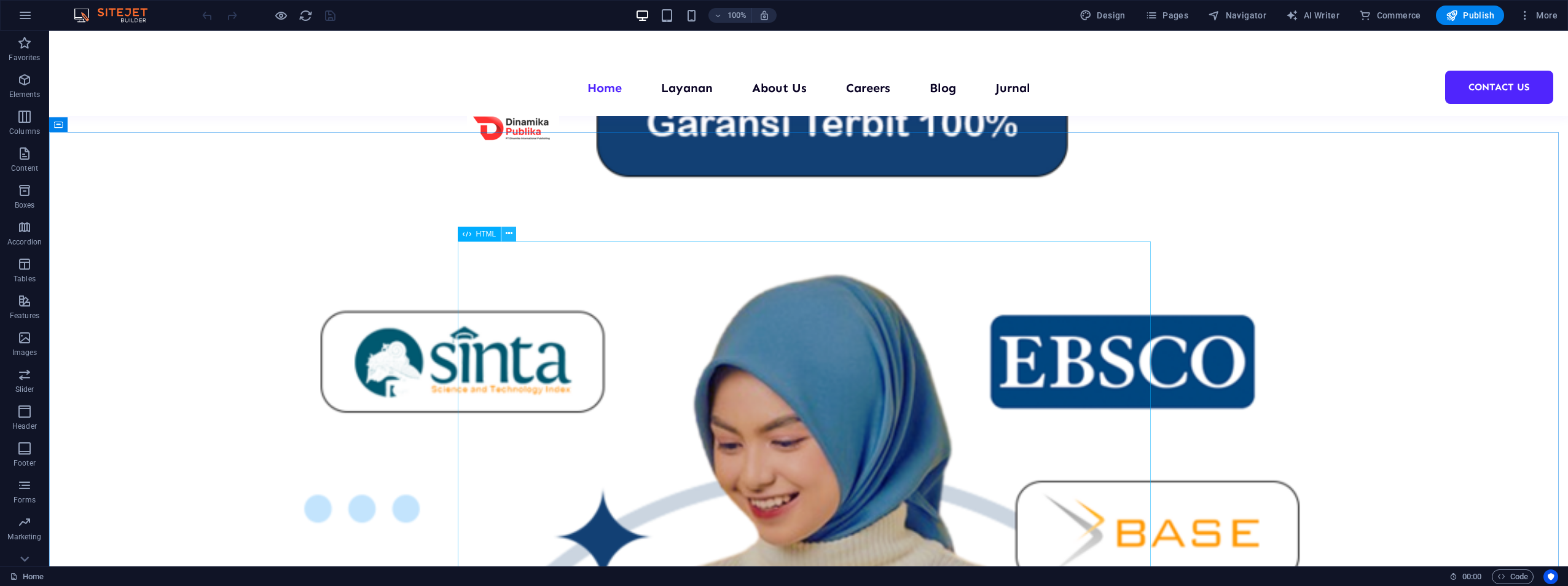
click at [510, 230] on icon at bounding box center [510, 233] width 7 height 13
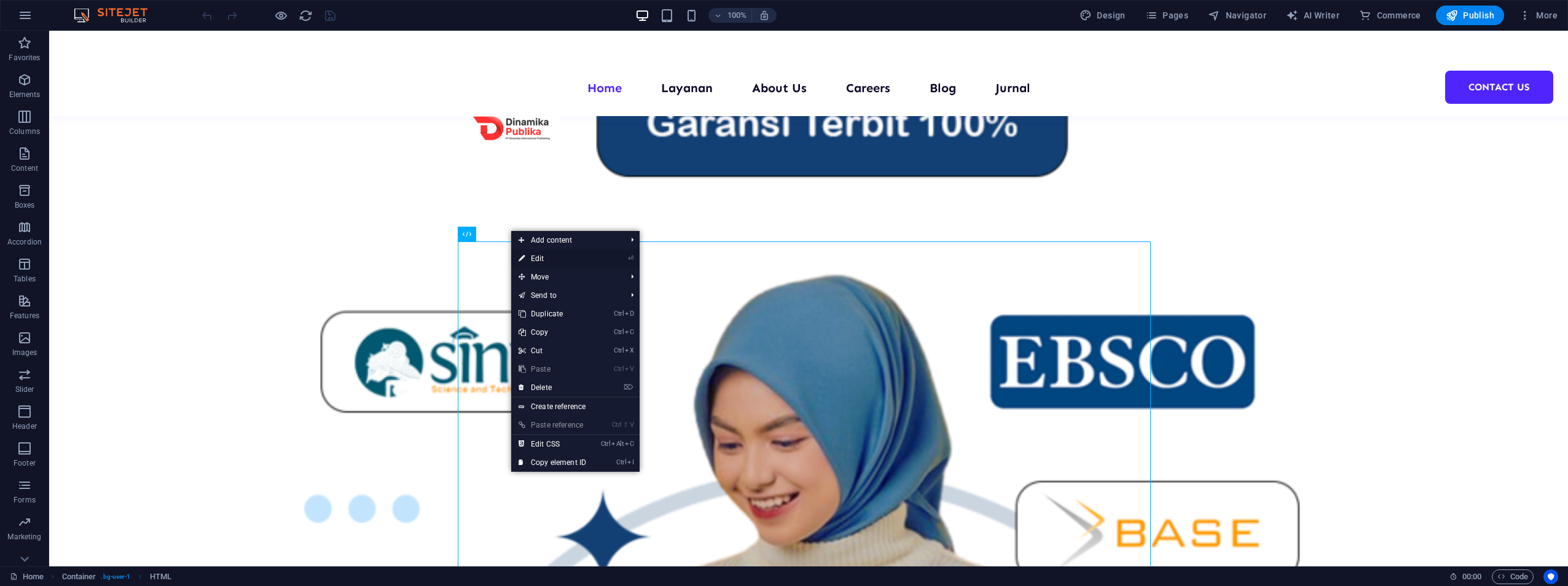
click at [554, 256] on link "⏎ Edit" at bounding box center [552, 258] width 82 height 18
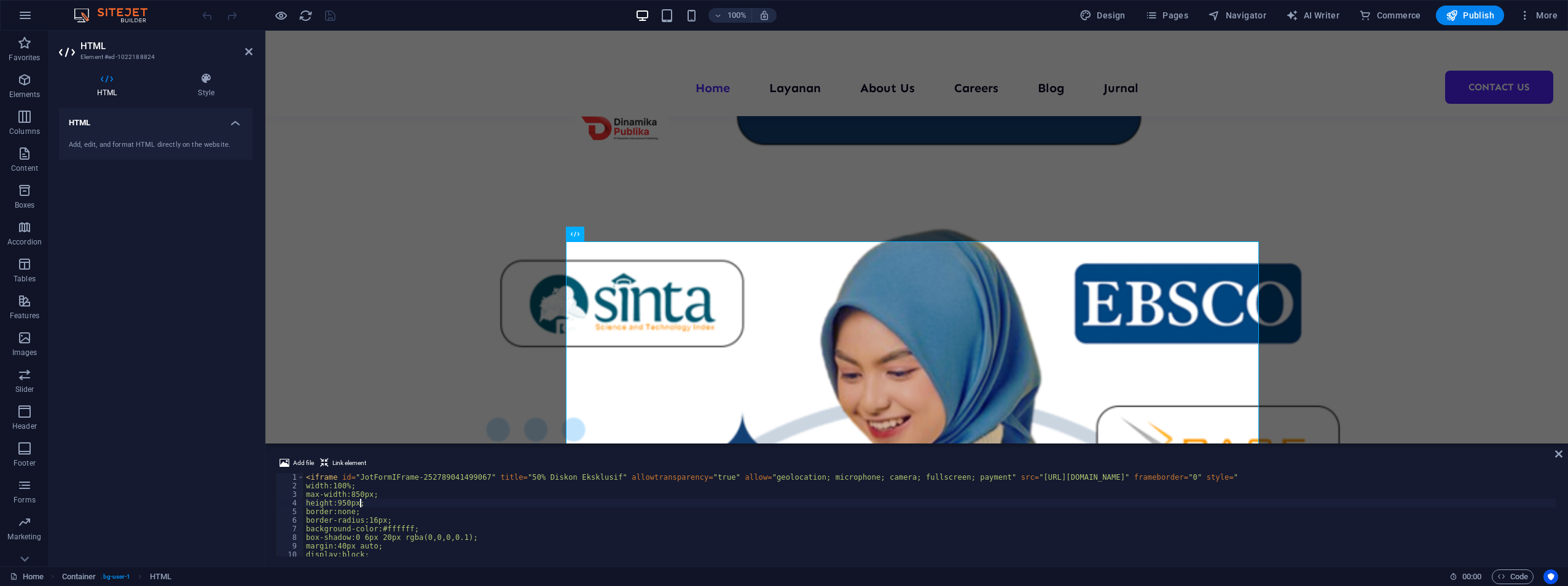
click at [359, 503] on div "< iframe id = "JotFormIFrame-252789041499067" title = "50% Diskon Eksklusif" al…" at bounding box center [929, 522] width 1252 height 100
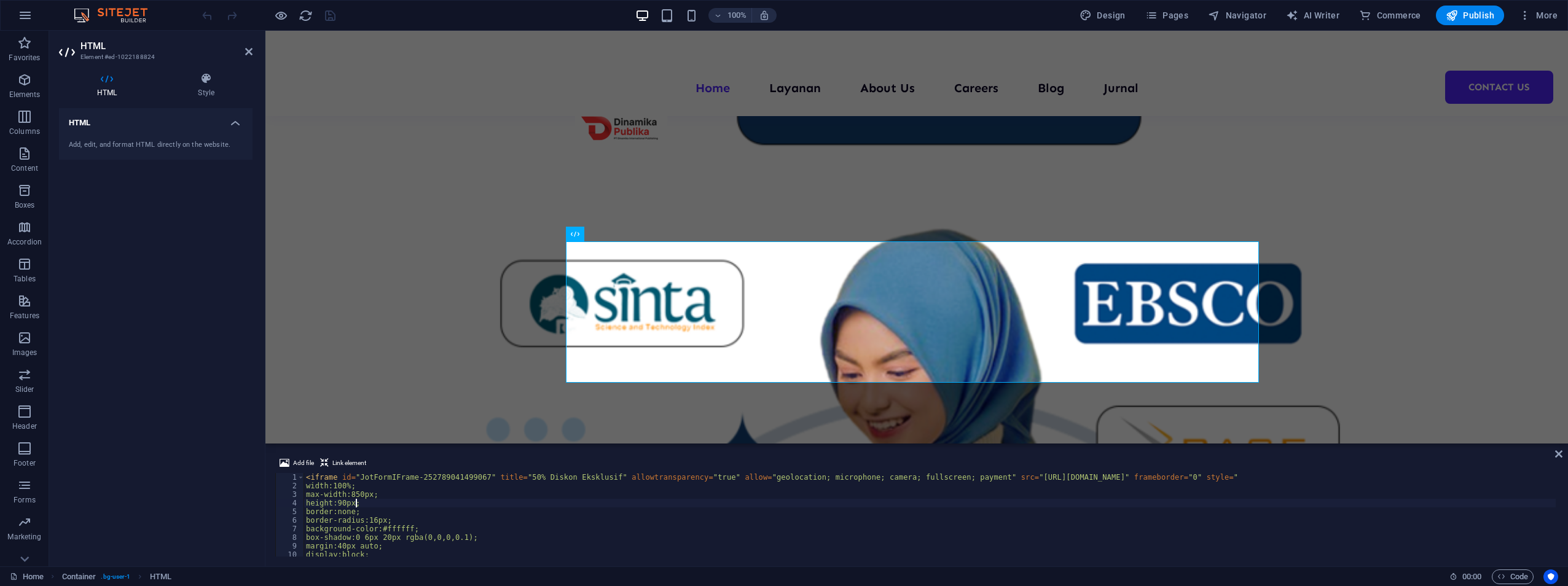
scroll to position [0, 4]
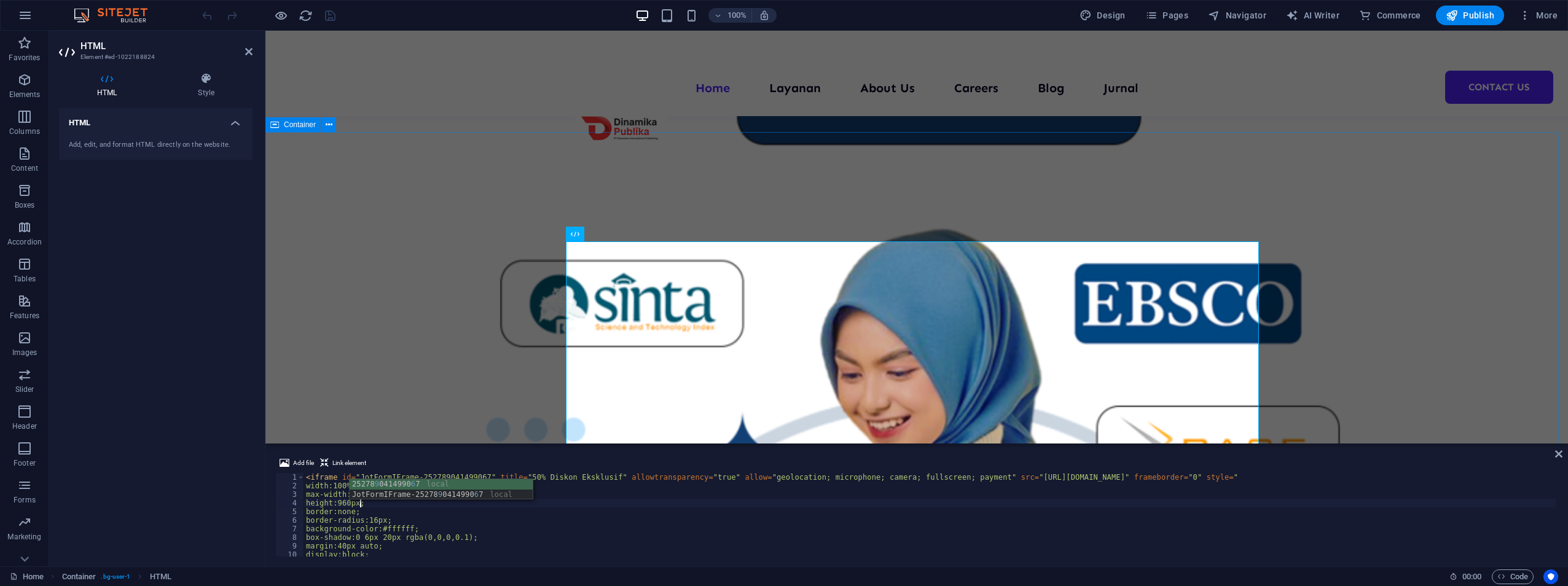
type textarea "height:960px;"
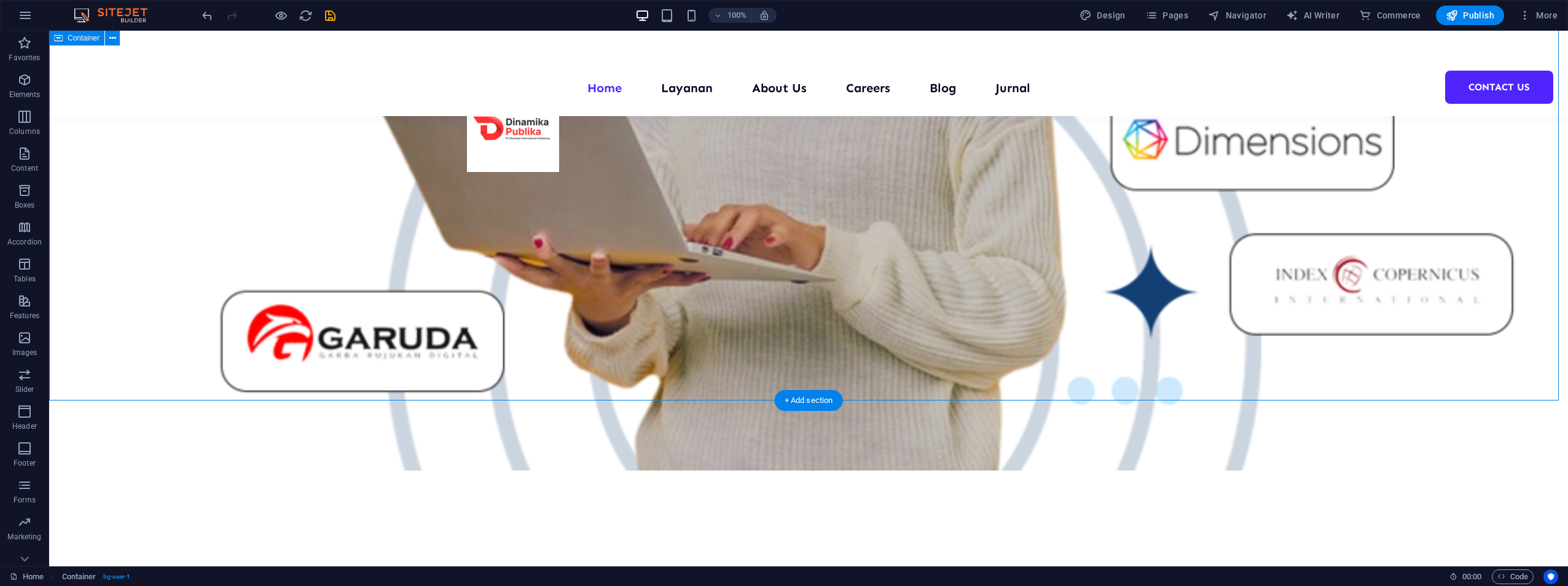
scroll to position [1152, 0]
click at [331, 10] on icon "save" at bounding box center [330, 16] width 14 height 14
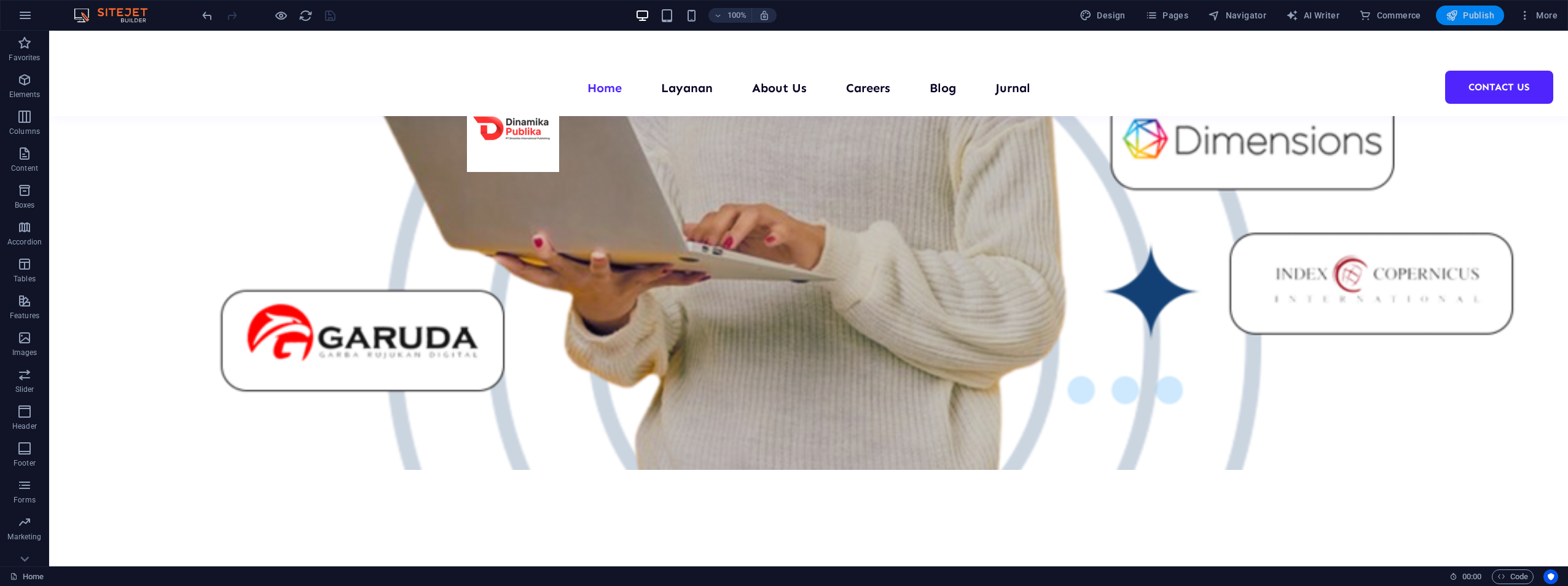
click at [1463, 10] on span "Publish" at bounding box center [1470, 16] width 49 height 12
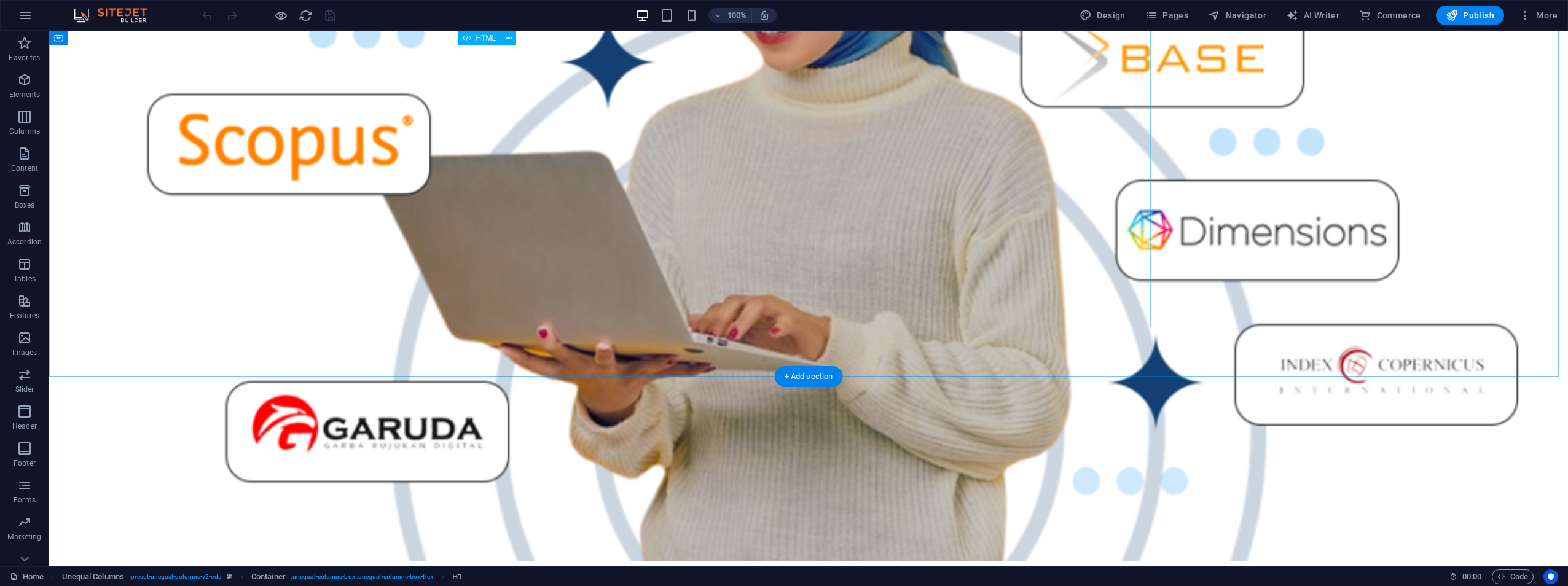
scroll to position [1175, 0]
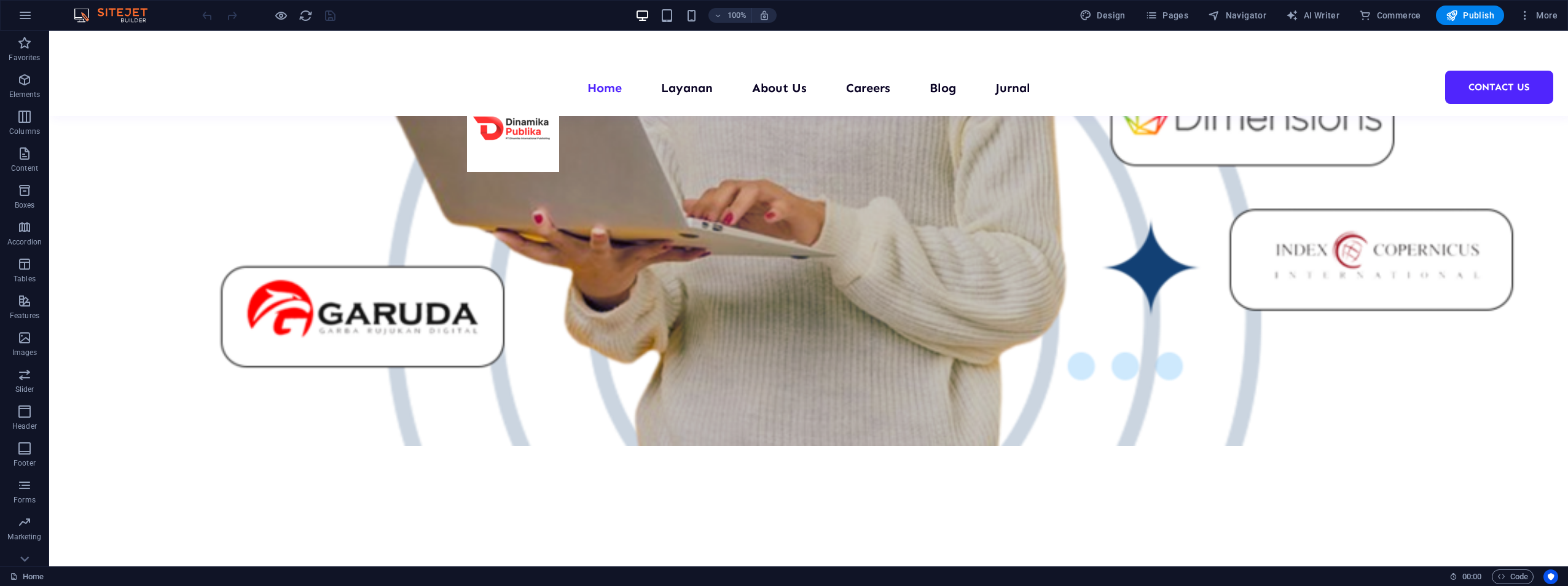
click at [327, 17] on div at bounding box center [268, 15] width 137 height 19
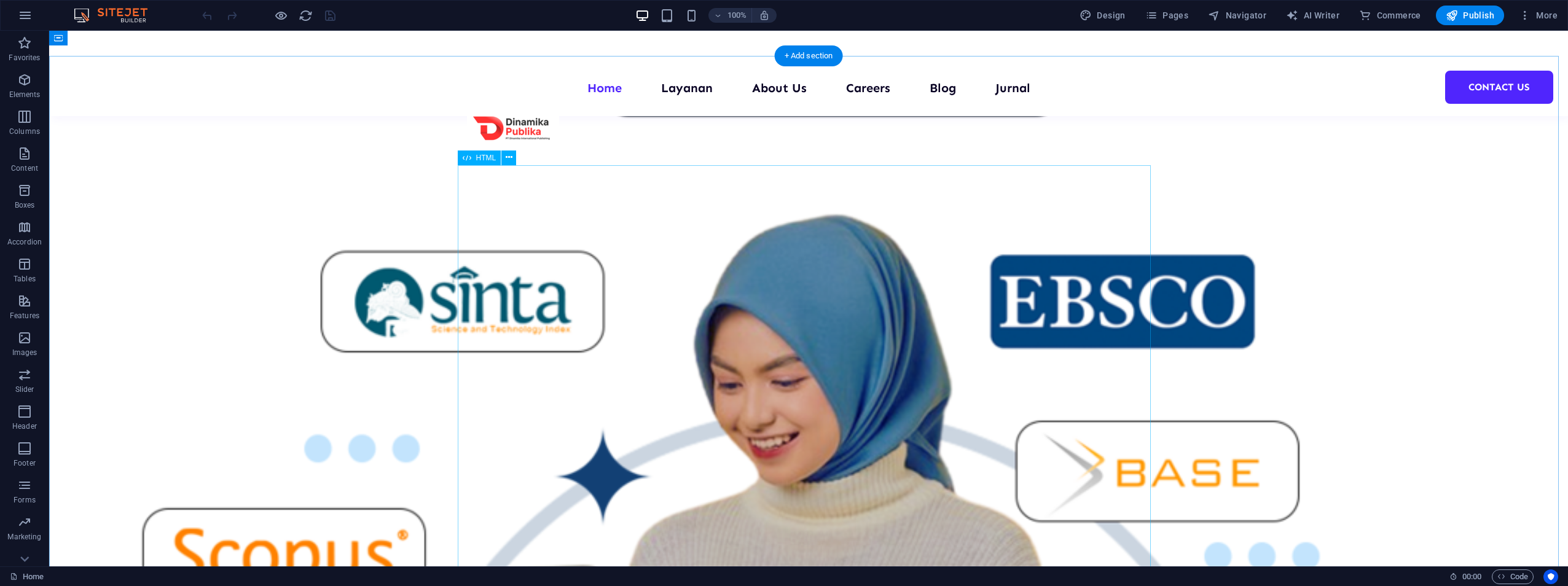
scroll to position [646, 0]
click at [1483, 16] on span "Publish" at bounding box center [1470, 16] width 49 height 12
